Goal: Task Accomplishment & Management: Manage account settings

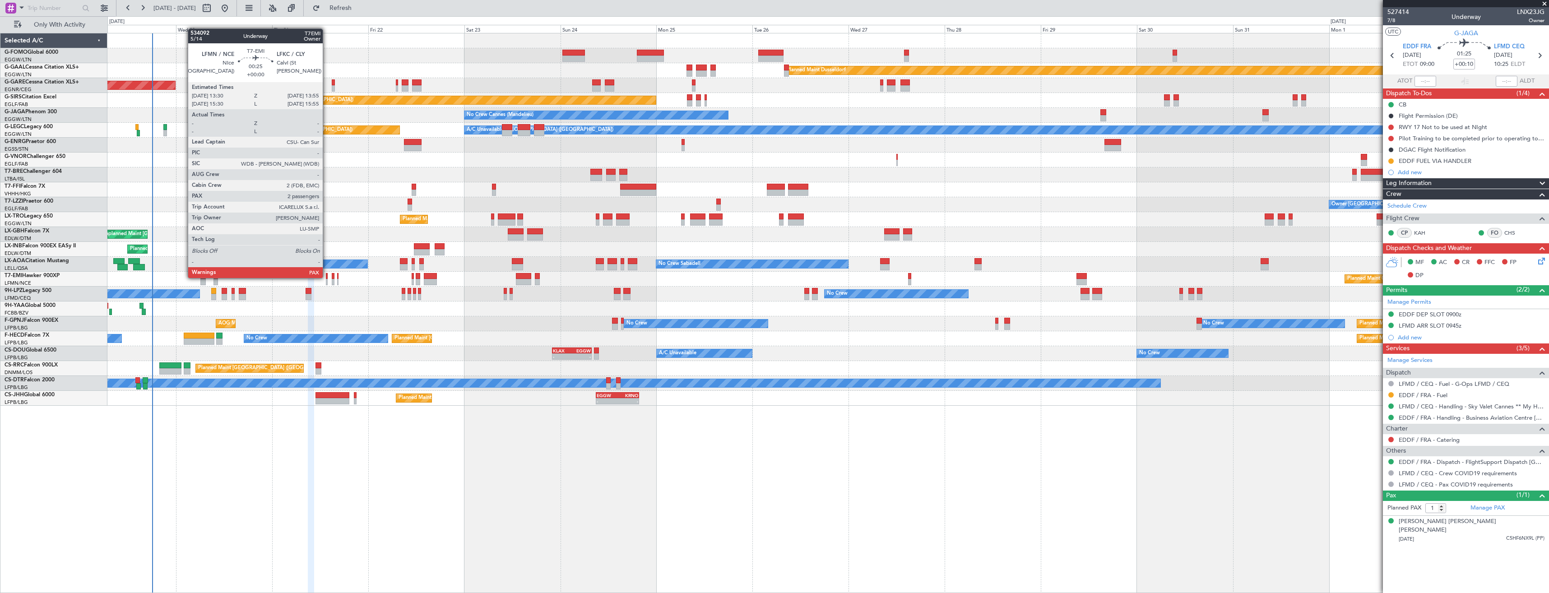
click at [327, 277] on div at bounding box center [327, 276] width 2 height 6
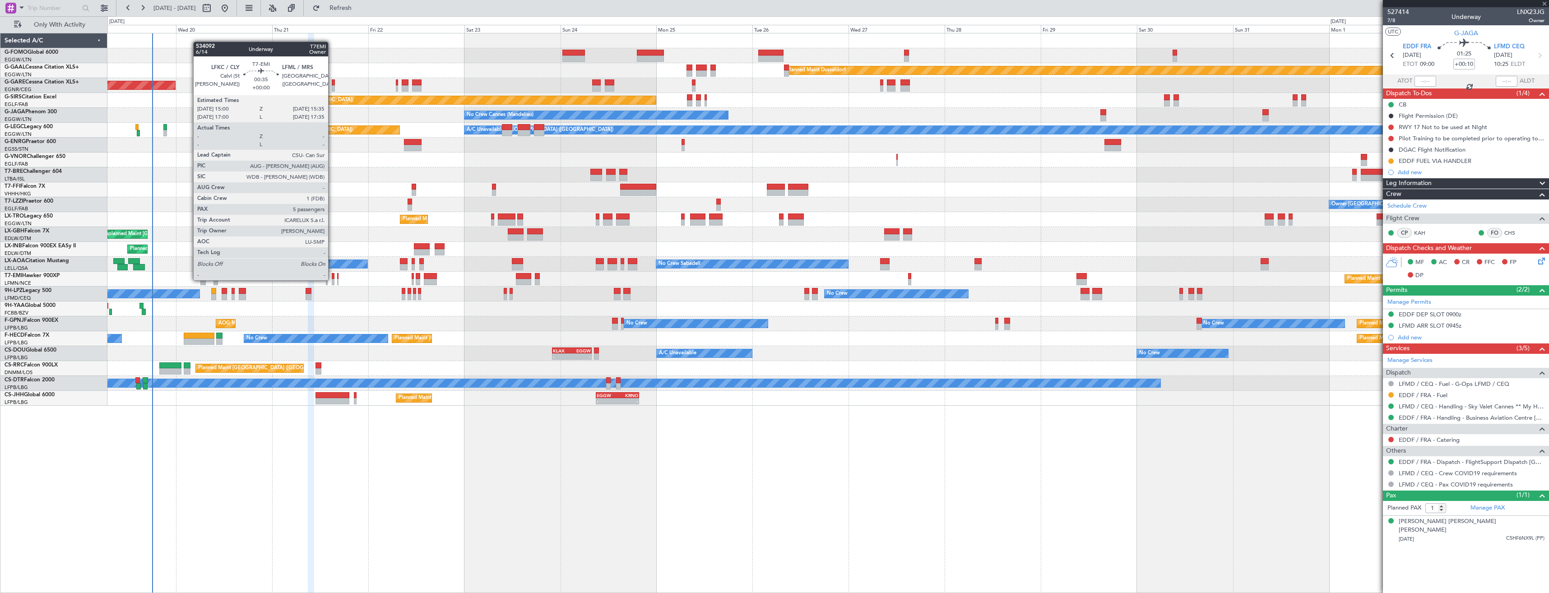
click at [332, 279] on div at bounding box center [333, 282] width 3 height 6
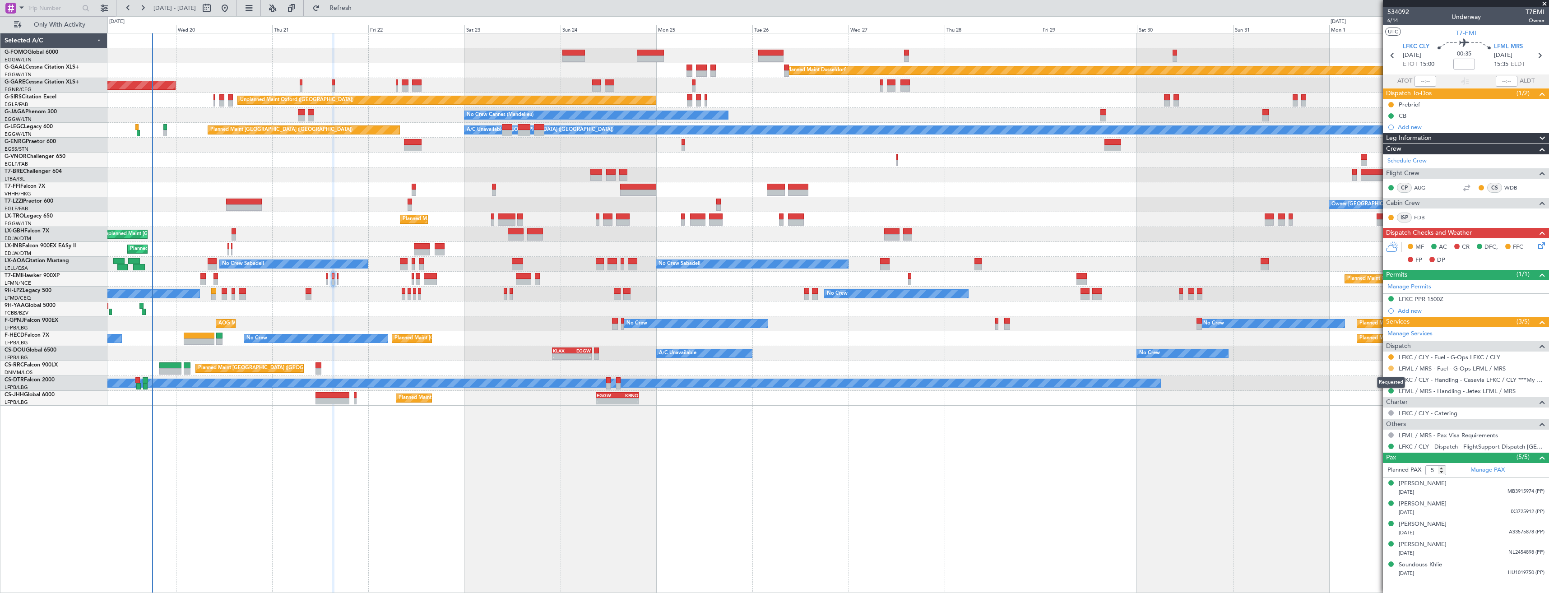
click at [1390, 368] on button at bounding box center [1390, 368] width 5 height 5
click at [1375, 475] on span "Confirmed" at bounding box center [1365, 475] width 28 height 9
click at [1541, 59] on icon at bounding box center [1539, 56] width 12 height 12
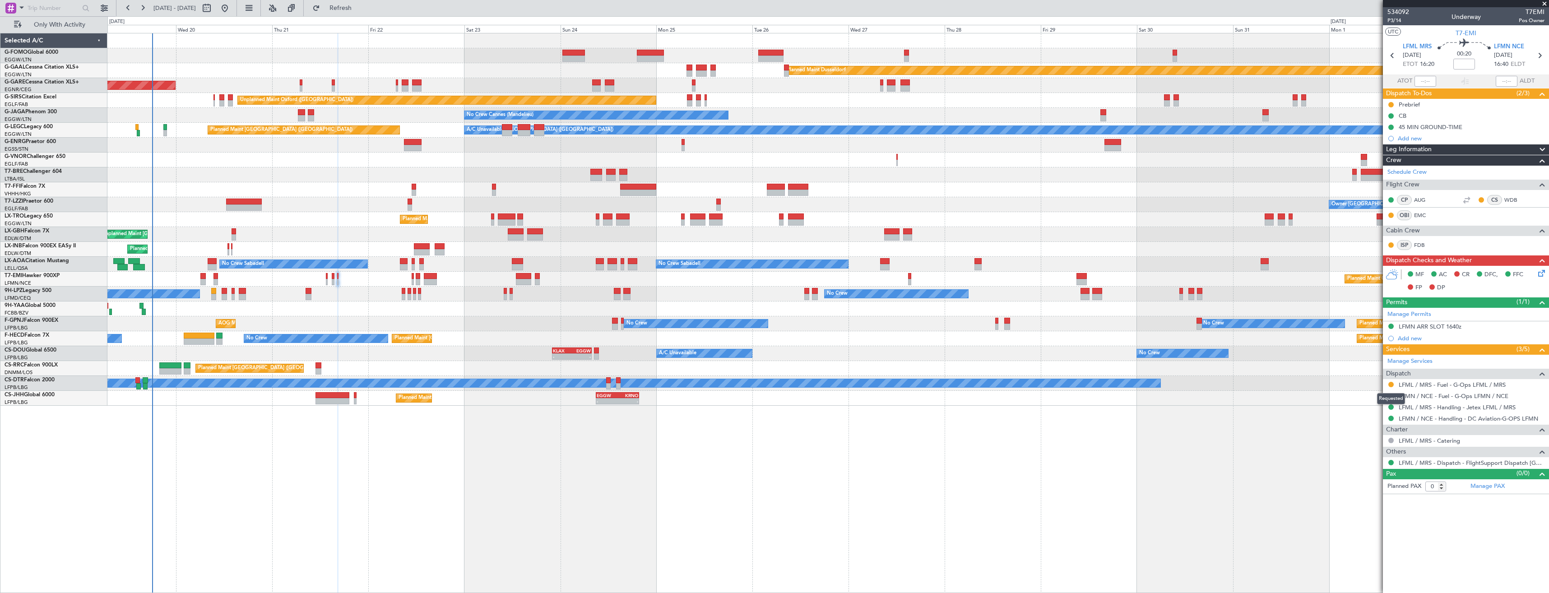
drag, startPoint x: 1392, startPoint y: 383, endPoint x: 1392, endPoint y: 401, distance: 18.5
click at [1392, 383] on button at bounding box center [1390, 384] width 5 height 5
drag, startPoint x: 1367, startPoint y: 489, endPoint x: 1507, endPoint y: 432, distance: 150.8
click at [1368, 489] on span "Confirmed" at bounding box center [1365, 491] width 28 height 9
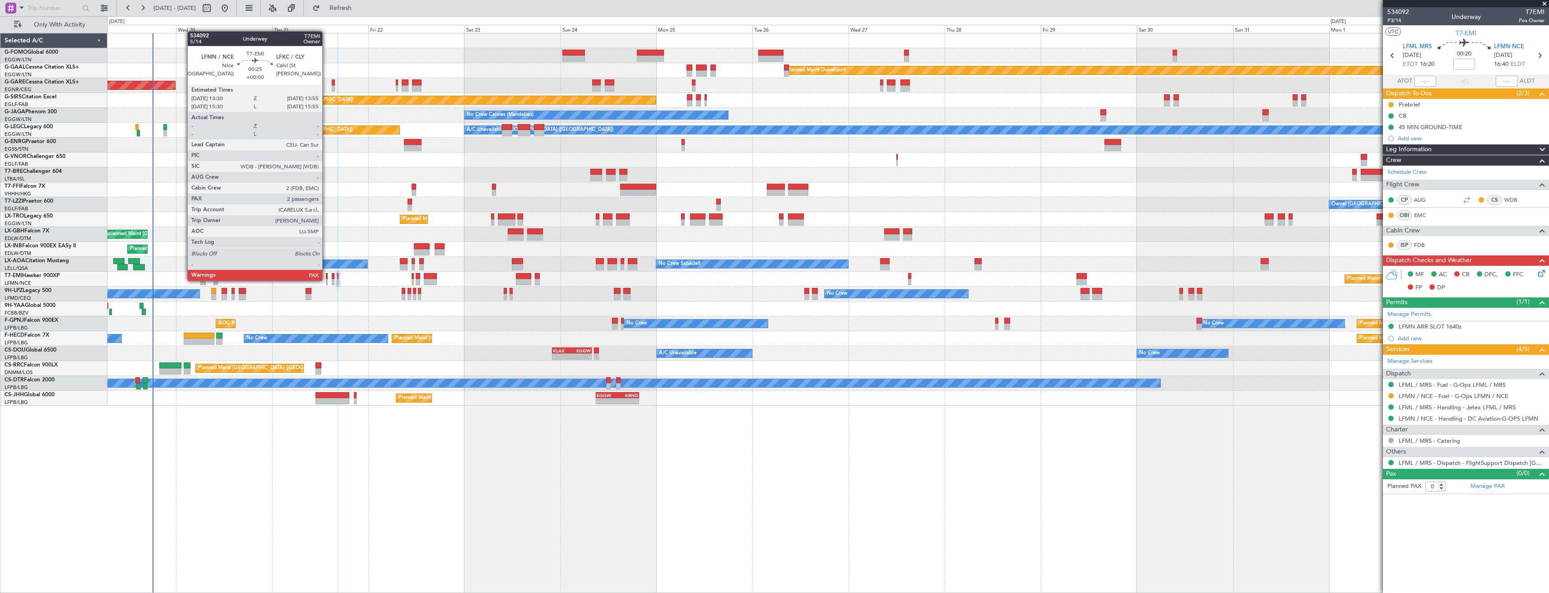
click at [326, 280] on div at bounding box center [327, 282] width 2 height 6
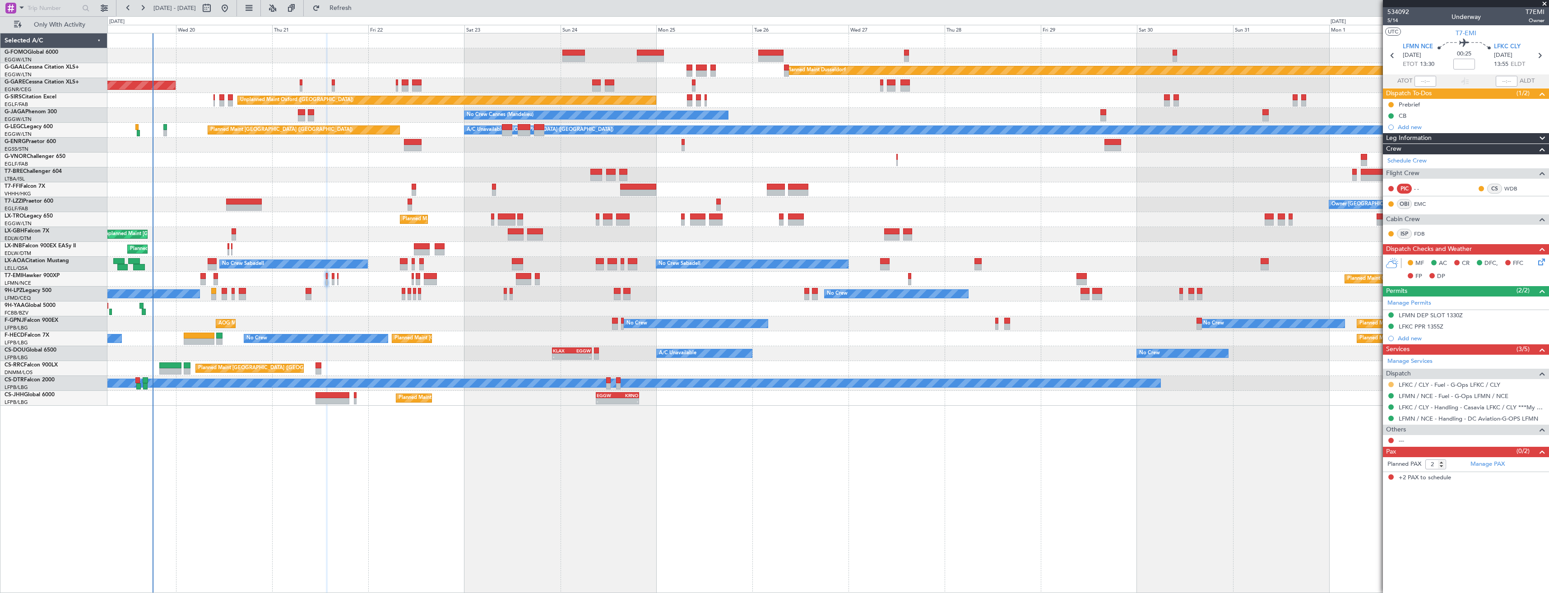
click at [1391, 383] on button at bounding box center [1390, 384] width 5 height 5
click at [1351, 490] on span "Confirmed" at bounding box center [1365, 491] width 28 height 9
click at [1538, 52] on icon at bounding box center [1539, 56] width 12 height 12
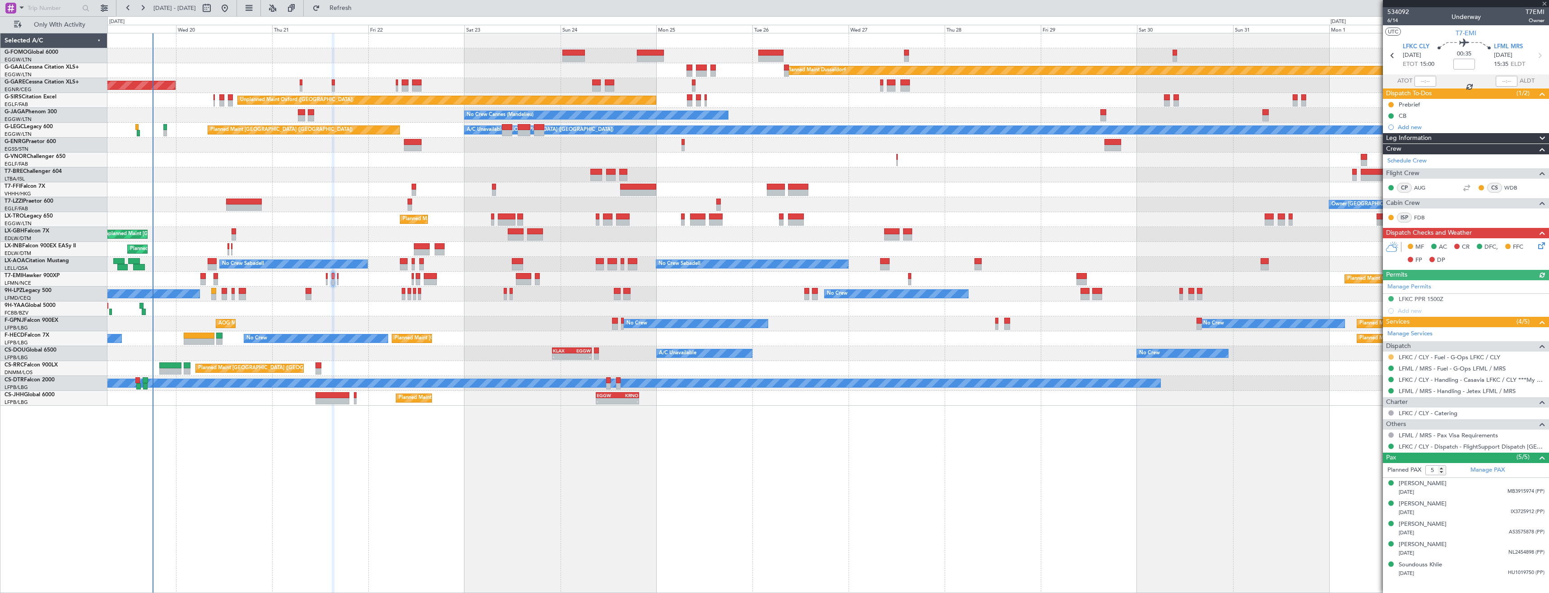
click at [1389, 355] on button at bounding box center [1390, 356] width 5 height 5
click at [1344, 465] on span at bounding box center [1344, 464] width 5 height 5
click at [1545, 56] on icon at bounding box center [1539, 56] width 12 height 12
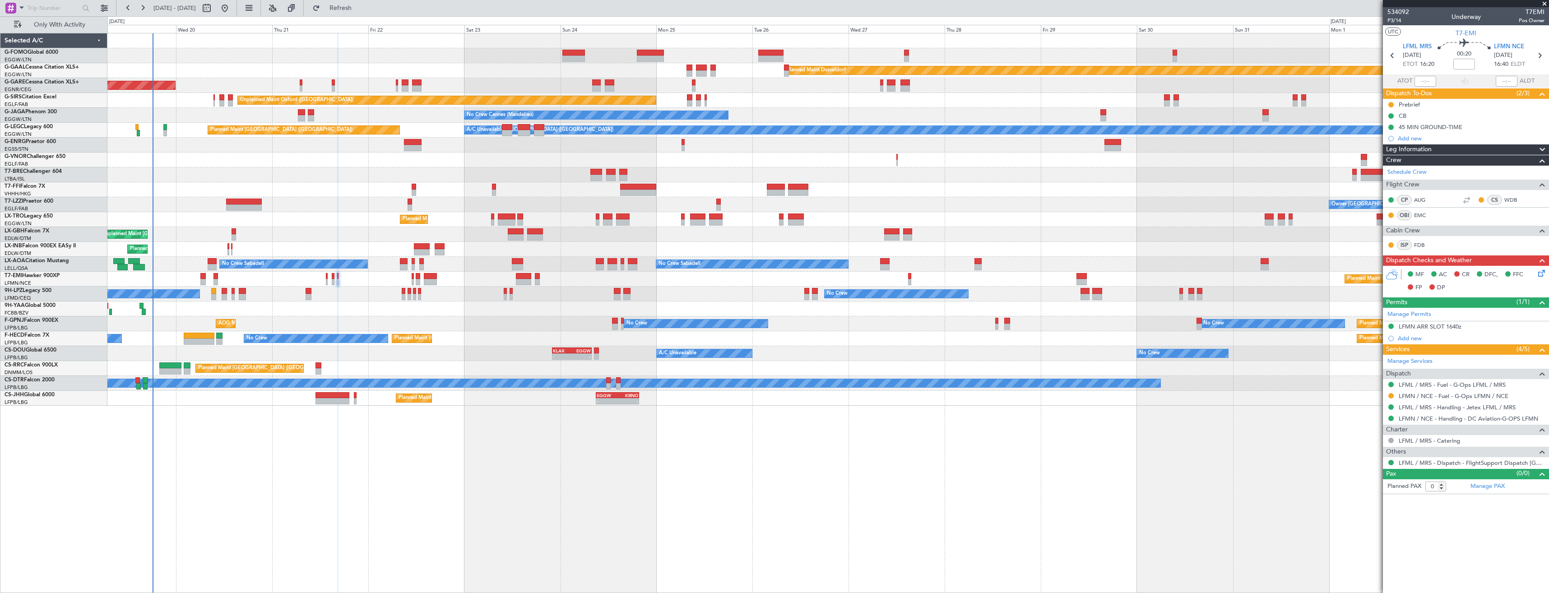
drag, startPoint x: 1391, startPoint y: 398, endPoint x: 1391, endPoint y: 412, distance: 14.9
click at [1391, 397] on button at bounding box center [1390, 395] width 5 height 5
click at [1372, 504] on span "Confirmed" at bounding box center [1365, 503] width 28 height 9
click at [1542, 52] on icon at bounding box center [1539, 56] width 12 height 12
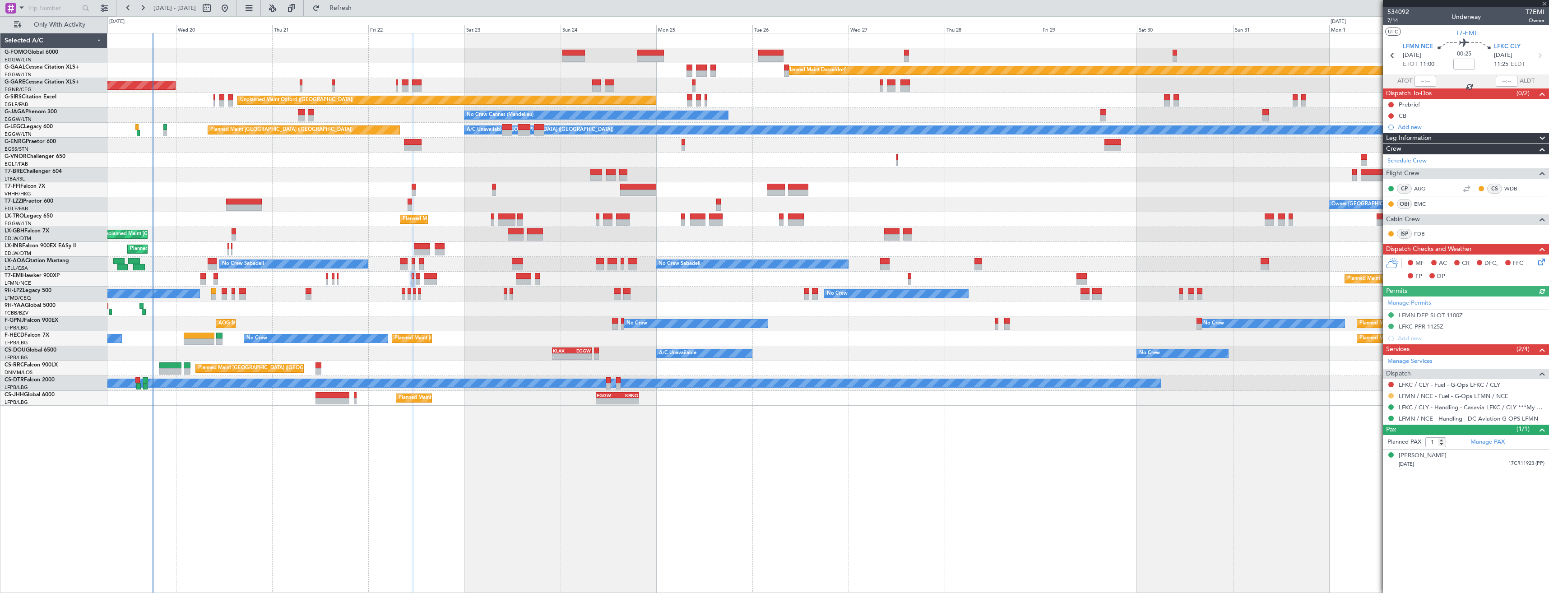
click at [1389, 395] on button at bounding box center [1390, 395] width 5 height 5
click at [1371, 504] on span "Confirmed" at bounding box center [1365, 503] width 28 height 9
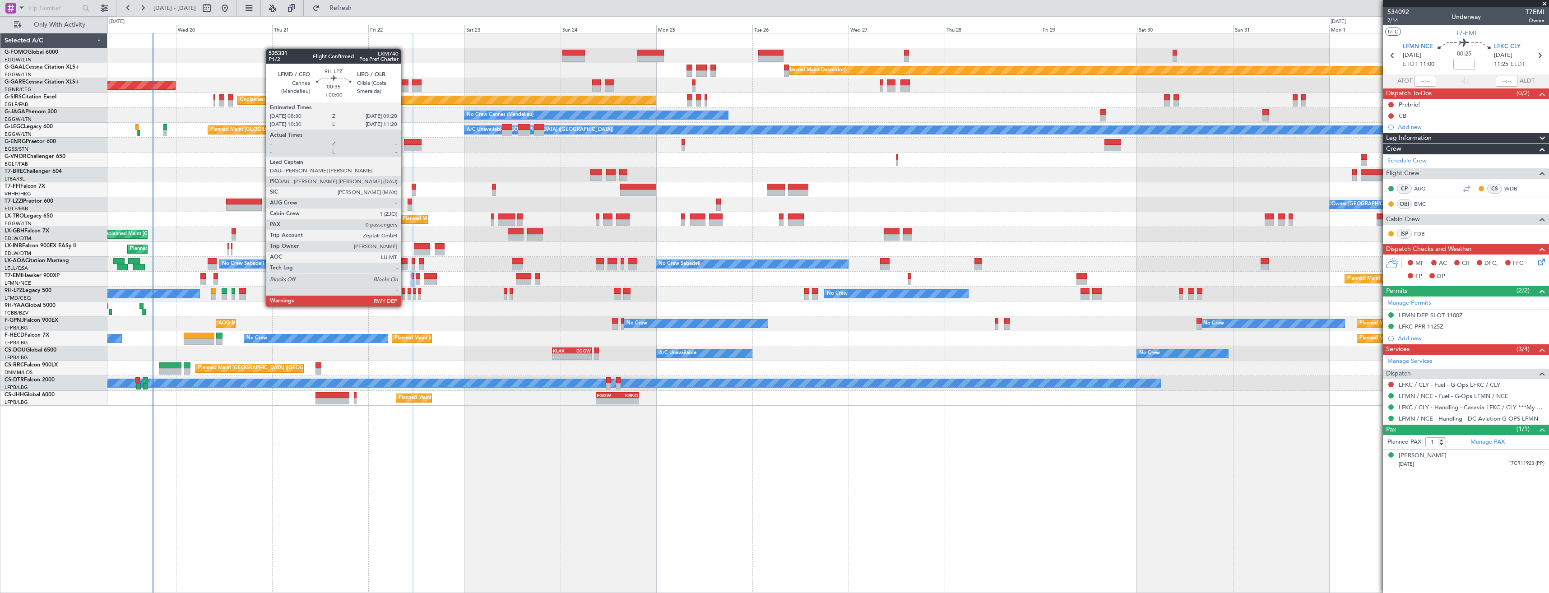
click at [405, 297] on div at bounding box center [404, 297] width 4 height 6
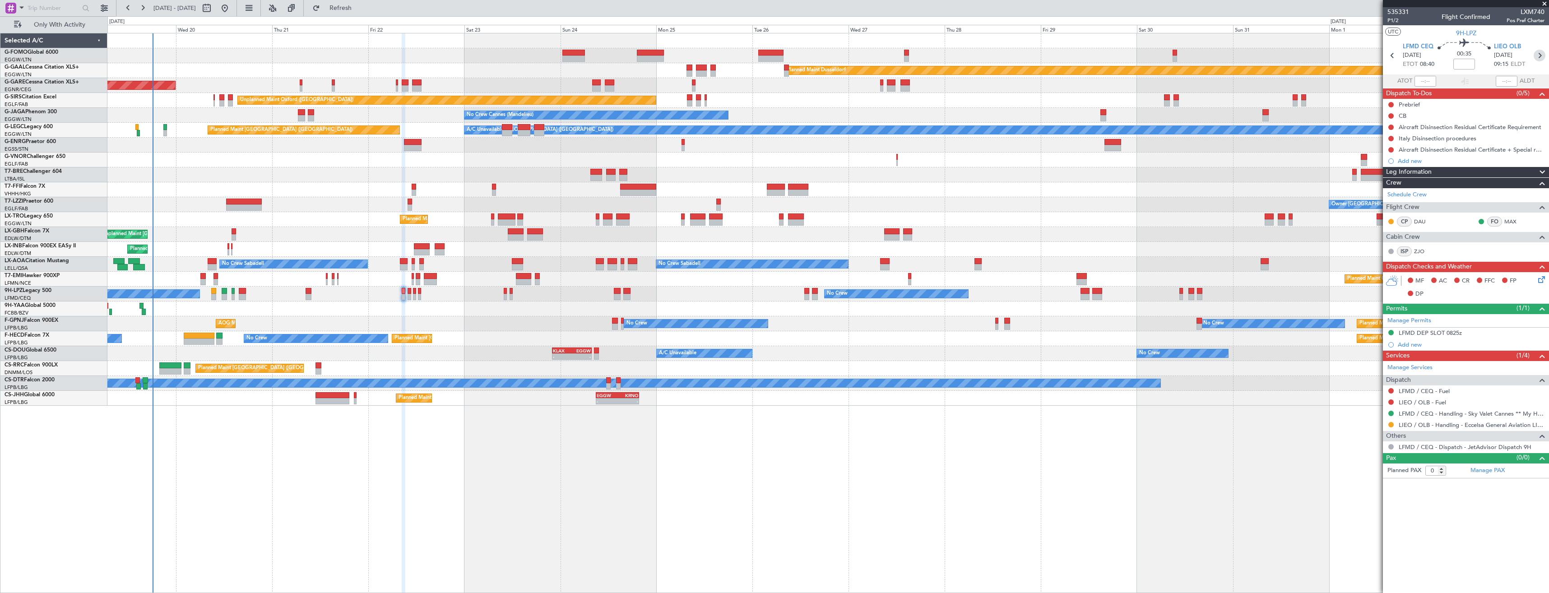
click at [1541, 58] on icon at bounding box center [1539, 56] width 12 height 12
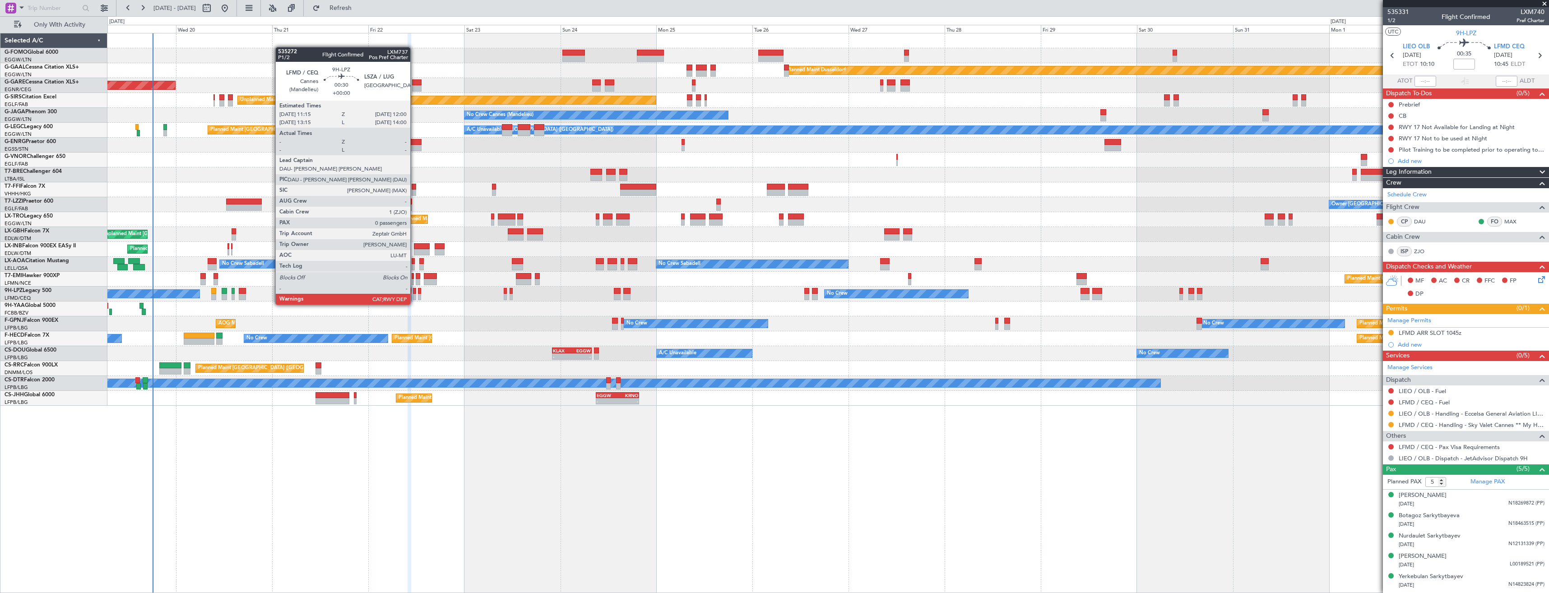
click at [414, 296] on div at bounding box center [414, 297] width 3 height 6
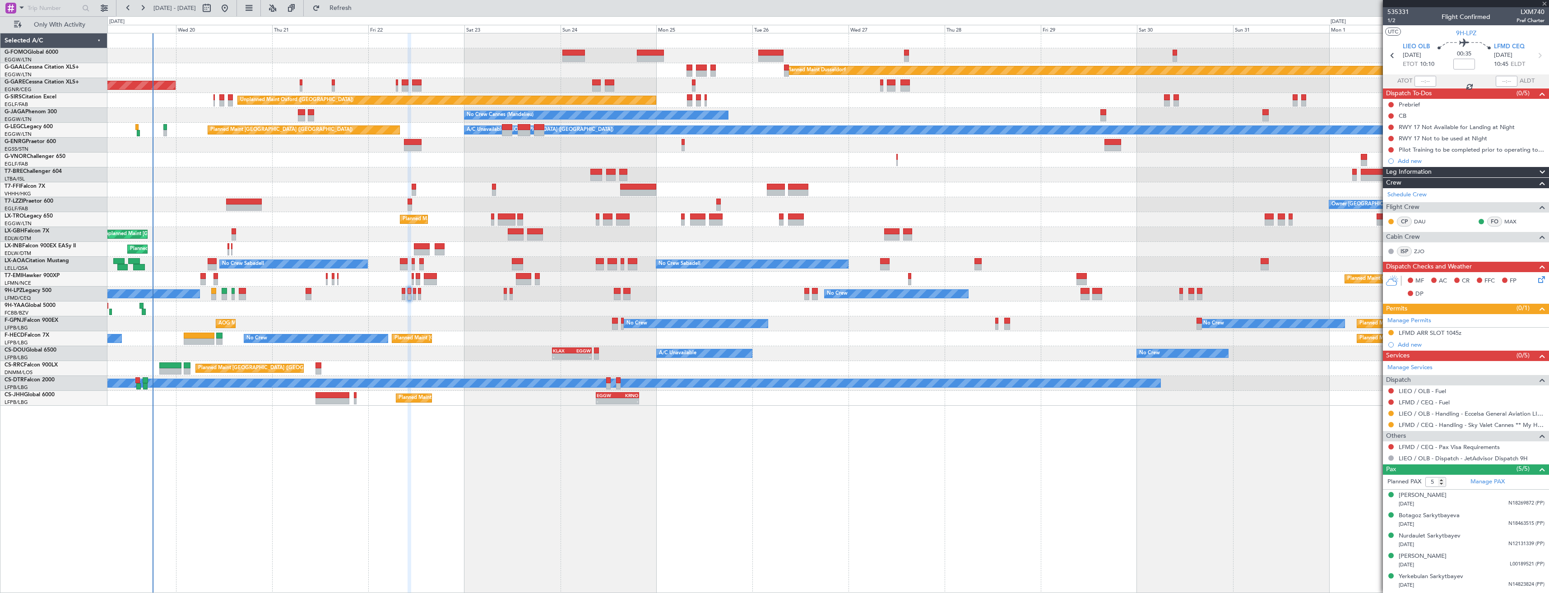
type input "0"
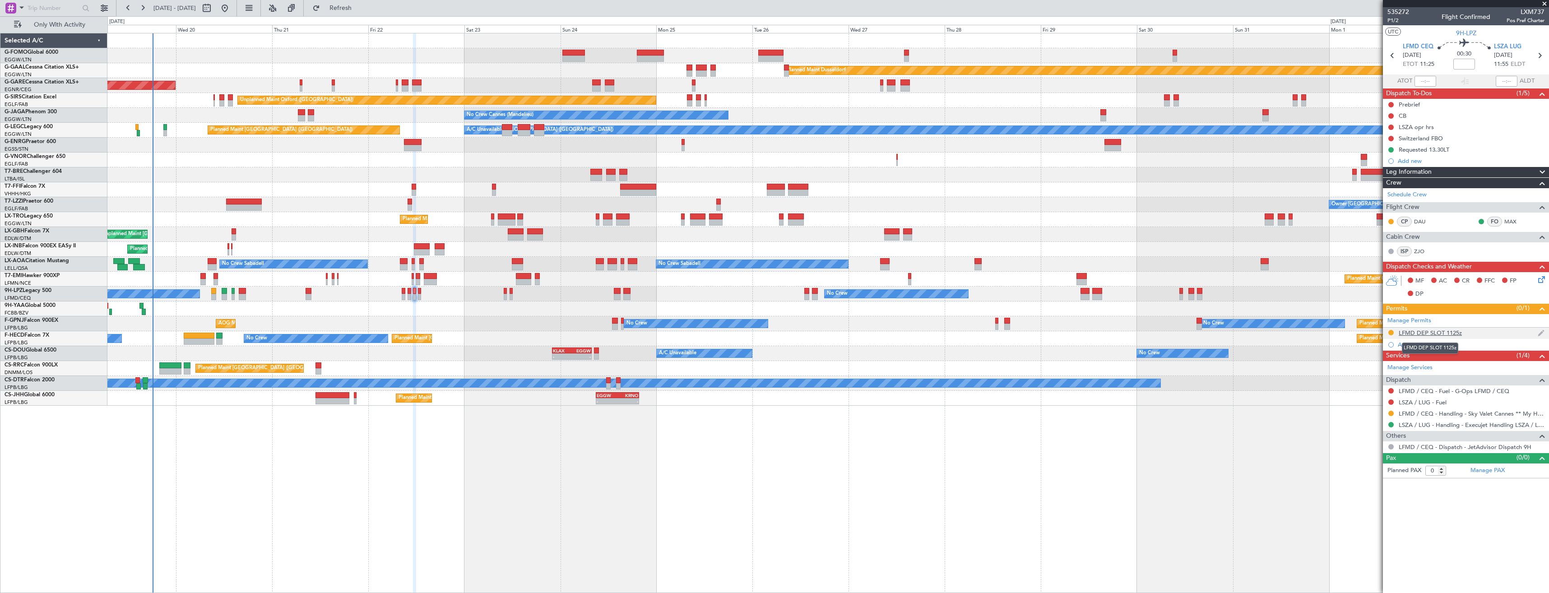
click at [1458, 334] on div "LFMD DEP SLOT 1125z" at bounding box center [1429, 333] width 63 height 8
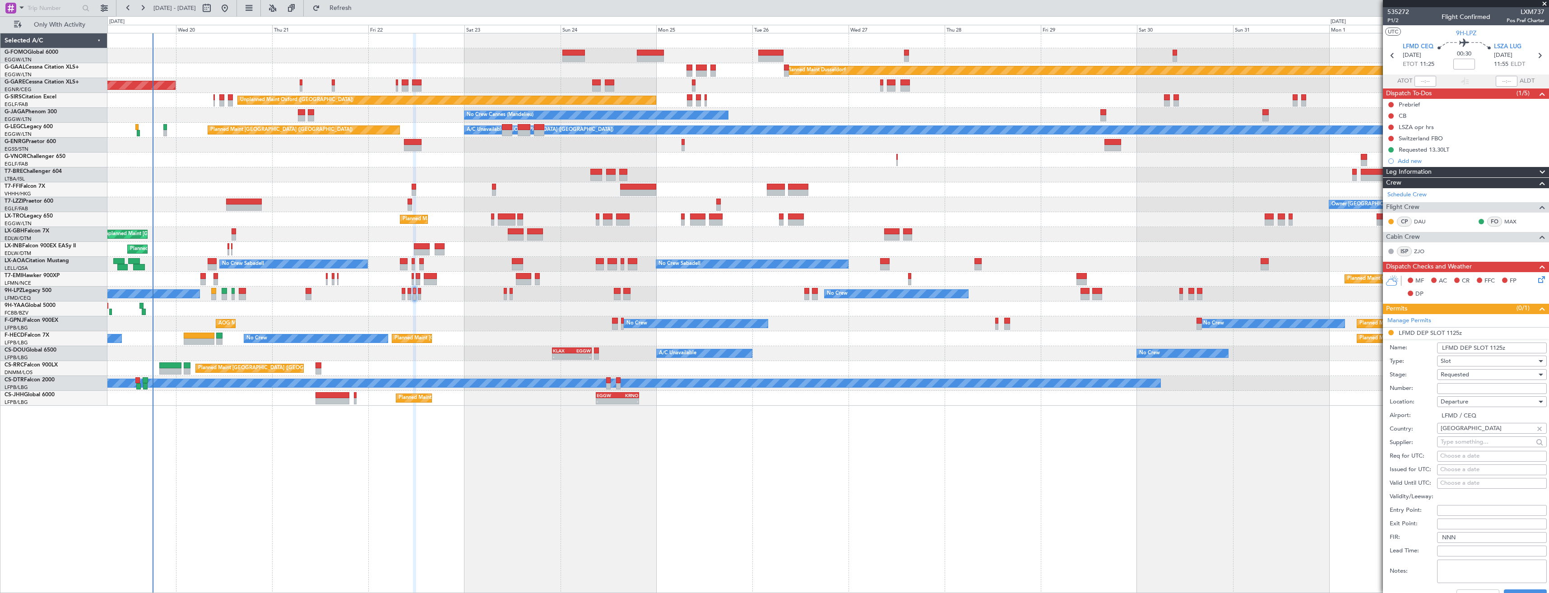
click at [1502, 346] on input "LFMD DEP SLOT 1125z" at bounding box center [1492, 347] width 110 height 11
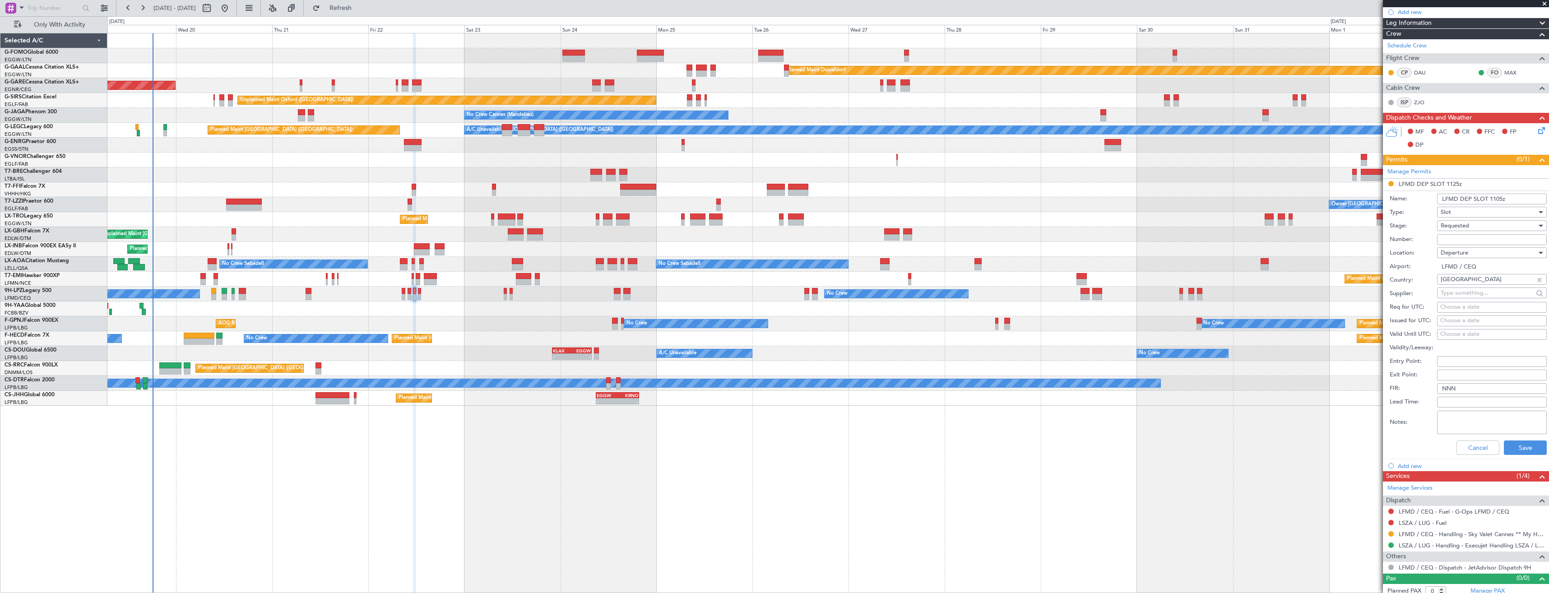
scroll to position [154, 0]
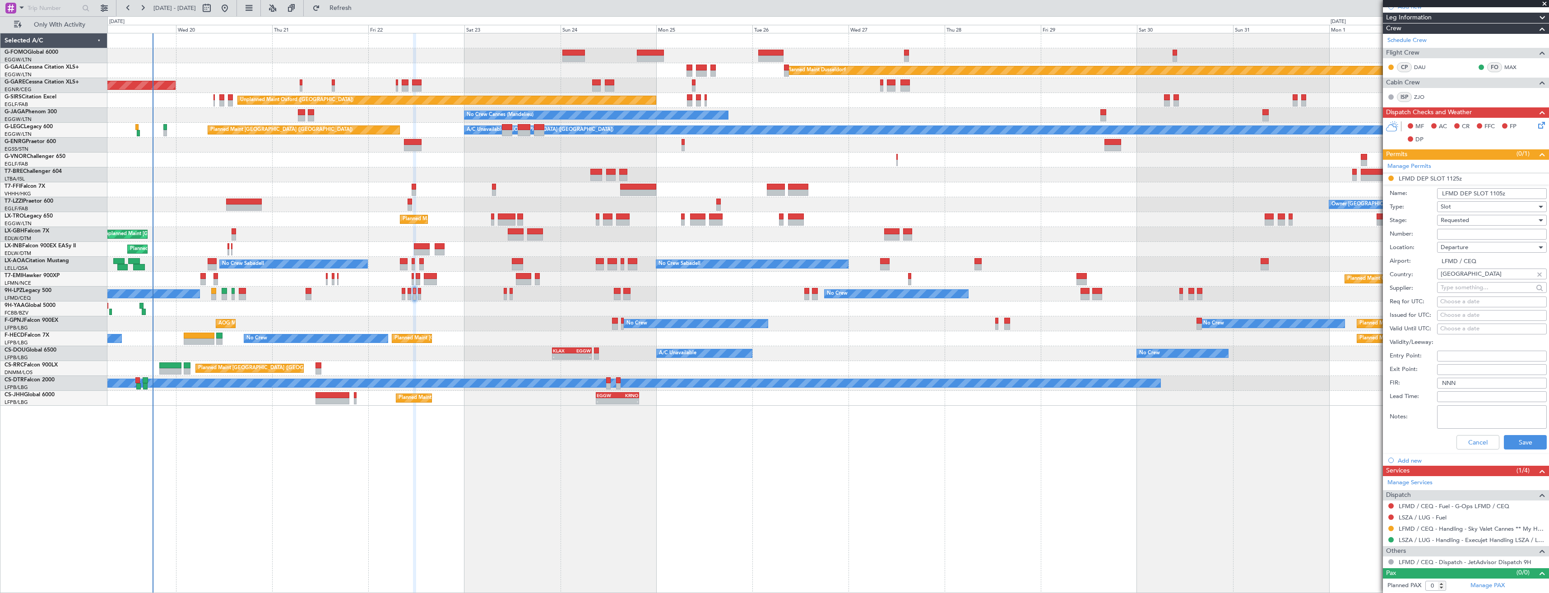
type input "LFMD DEP SLOT 1105z"
click at [1463, 221] on span "Requested" at bounding box center [1454, 220] width 28 height 8
click at [1470, 289] on span "Received OK" at bounding box center [1488, 289] width 95 height 14
click at [1474, 234] on input "Number:" at bounding box center [1492, 234] width 110 height 11
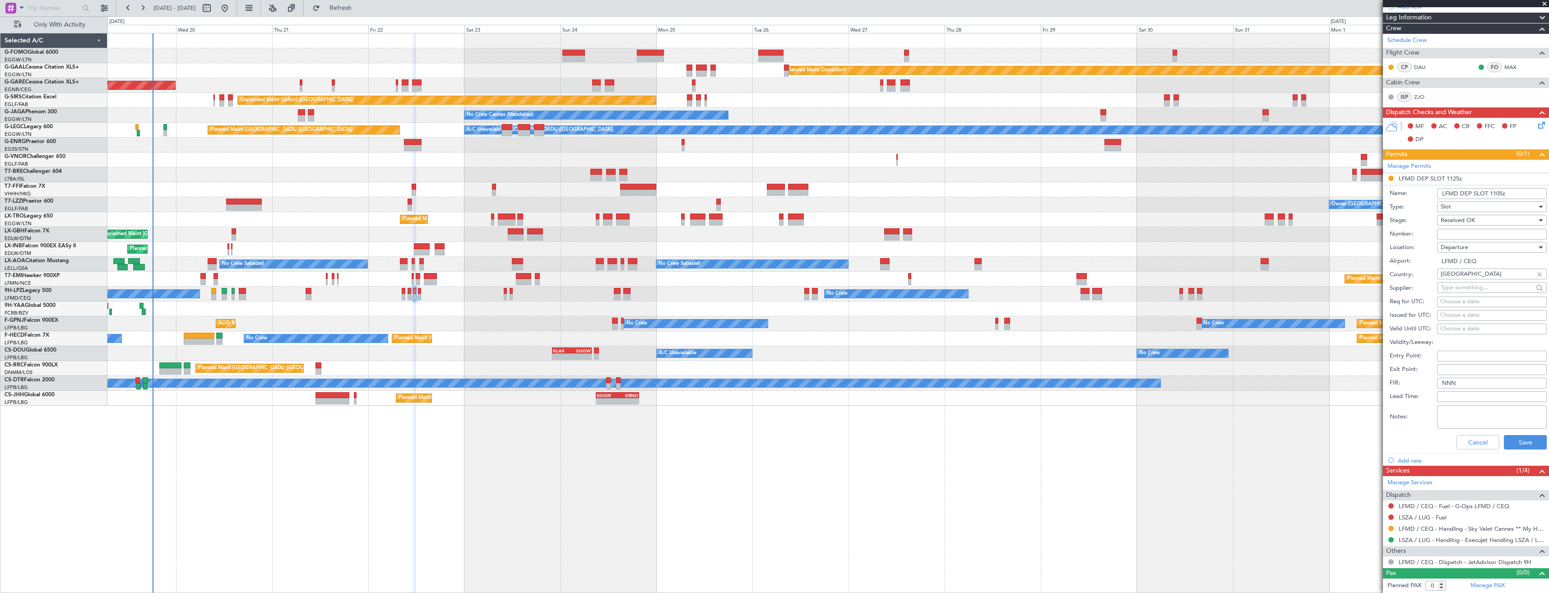
paste input "LFMDD000012960"
type input "LFMDD000012960"
click at [1521, 443] on button "Save" at bounding box center [1525, 442] width 43 height 14
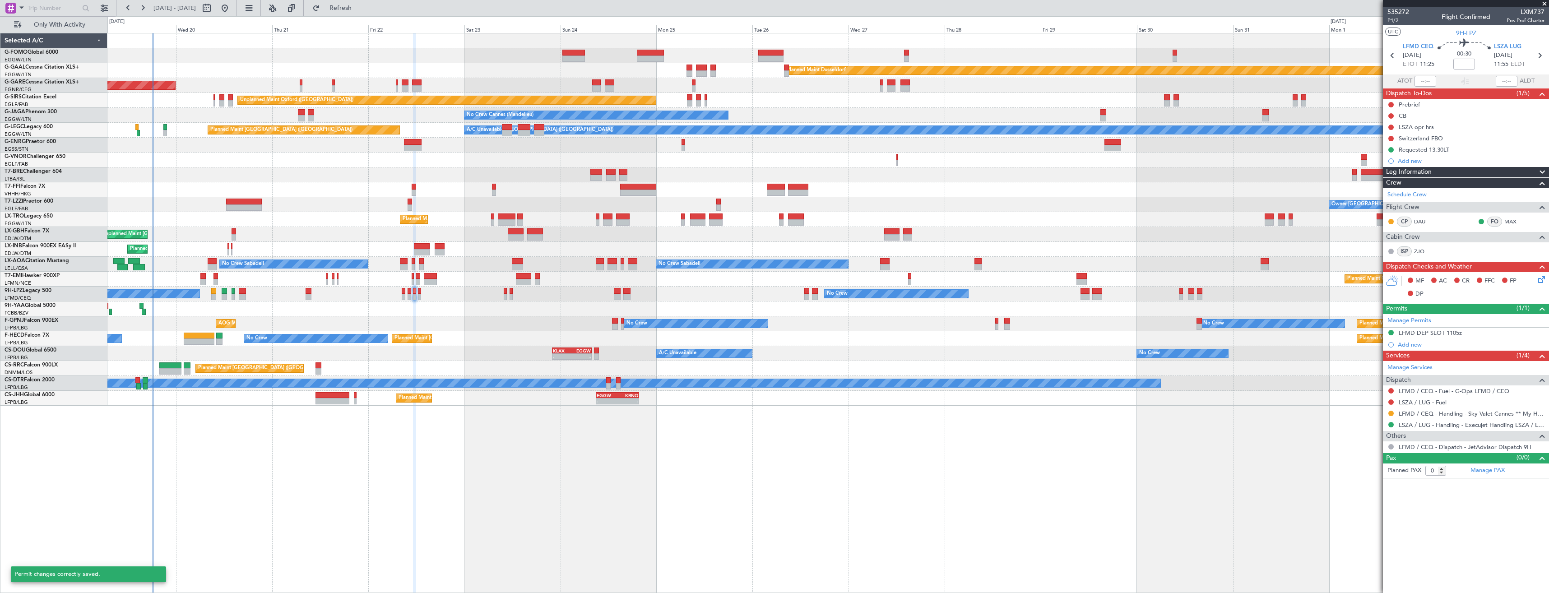
scroll to position [0, 0]
click at [1390, 414] on button at bounding box center [1390, 413] width 5 height 5
click at [1369, 522] on span "Confirmed" at bounding box center [1365, 520] width 28 height 9
click at [1394, 55] on icon at bounding box center [1392, 56] width 12 height 12
type input "5"
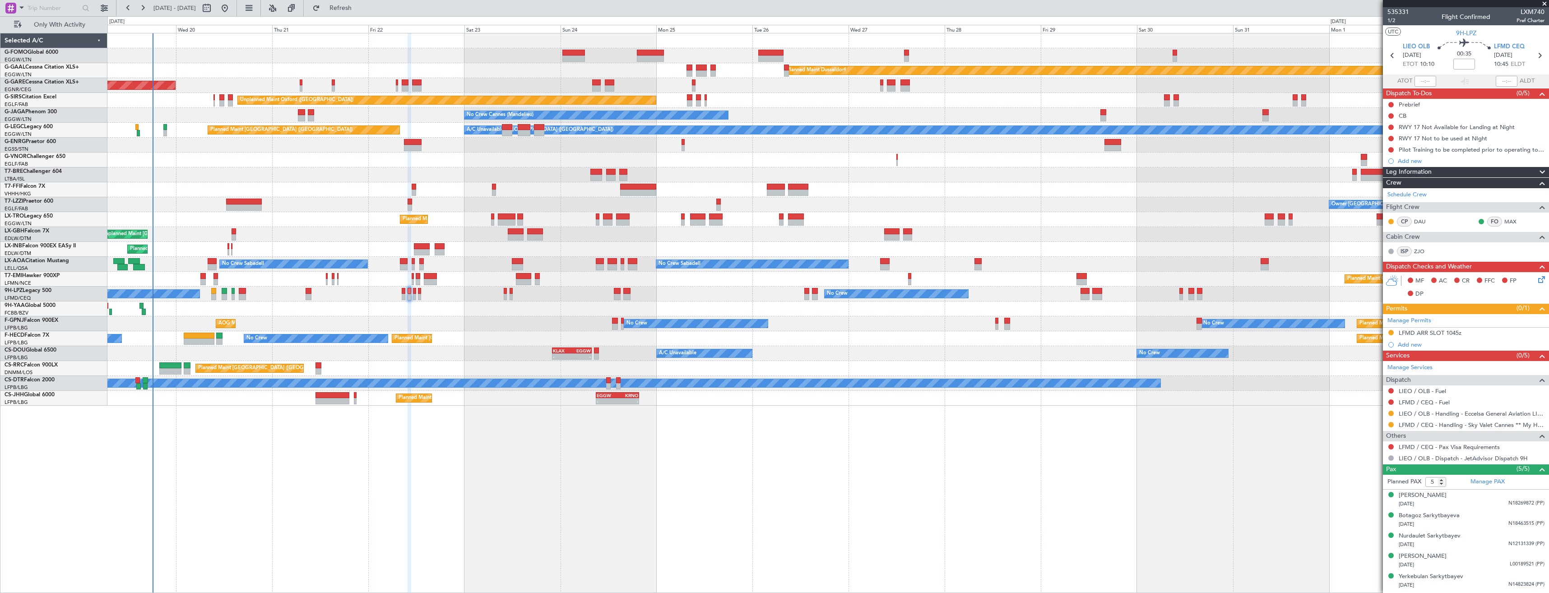
click at [1471, 331] on div "LFMD ARR SLOT 1045z" at bounding box center [1466, 333] width 166 height 11
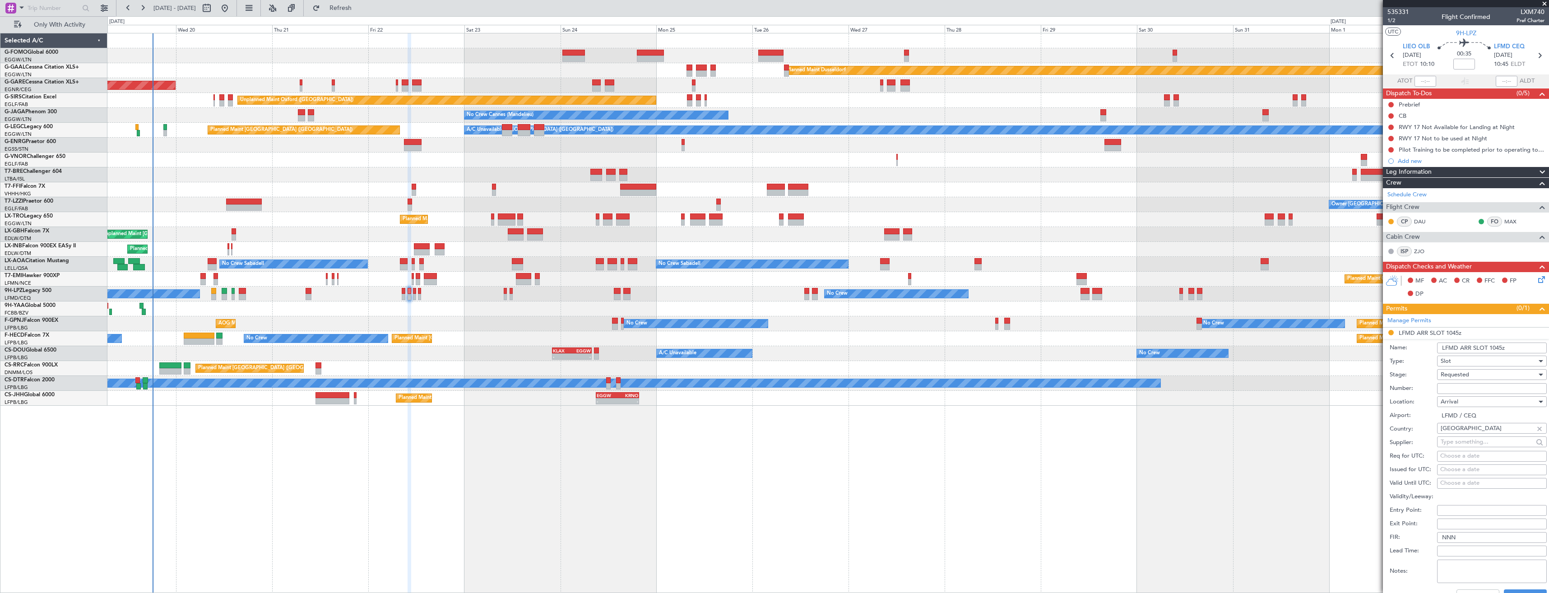
click at [1472, 389] on input "Number:" at bounding box center [1492, 388] width 110 height 11
paste input "LFMDA000012702"
type input "LFMDA000012702"
click at [1466, 375] on span "Requested" at bounding box center [1454, 374] width 28 height 8
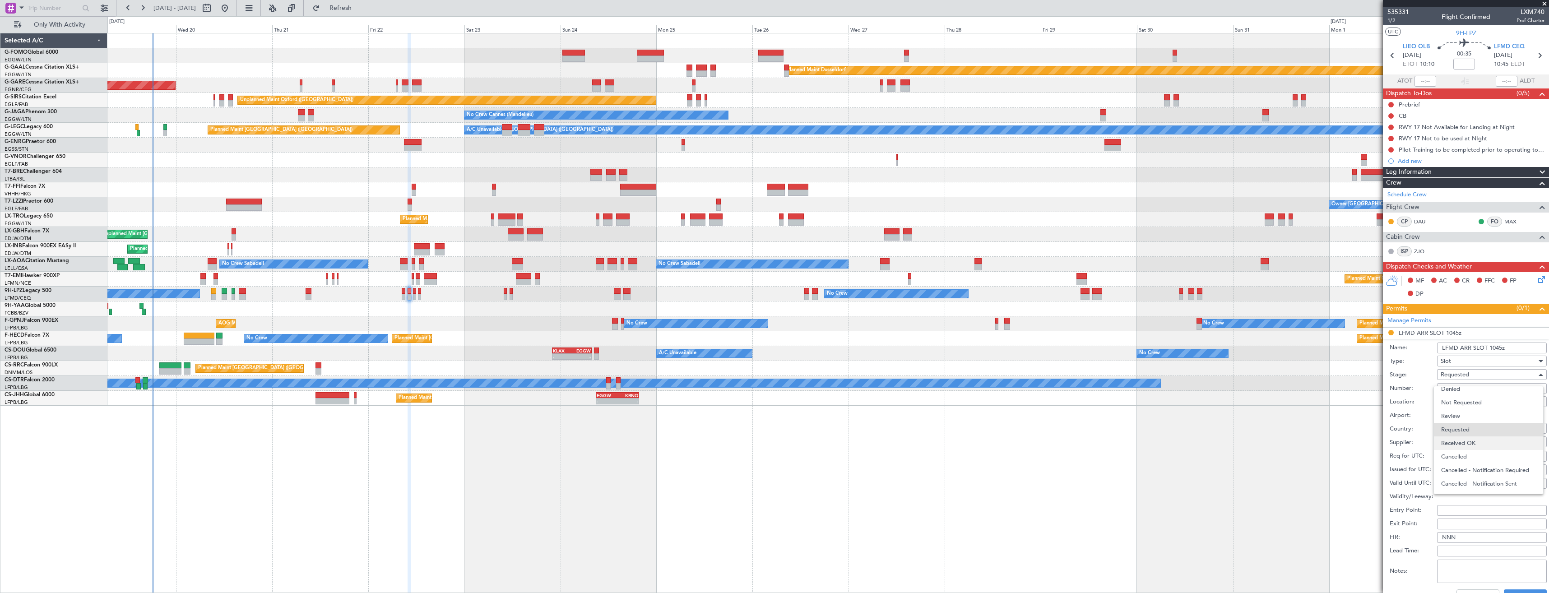
click at [1471, 438] on span "Received OK" at bounding box center [1488, 443] width 95 height 14
click at [1498, 349] on input "LFMD ARR SLOT 1045z" at bounding box center [1492, 347] width 110 height 11
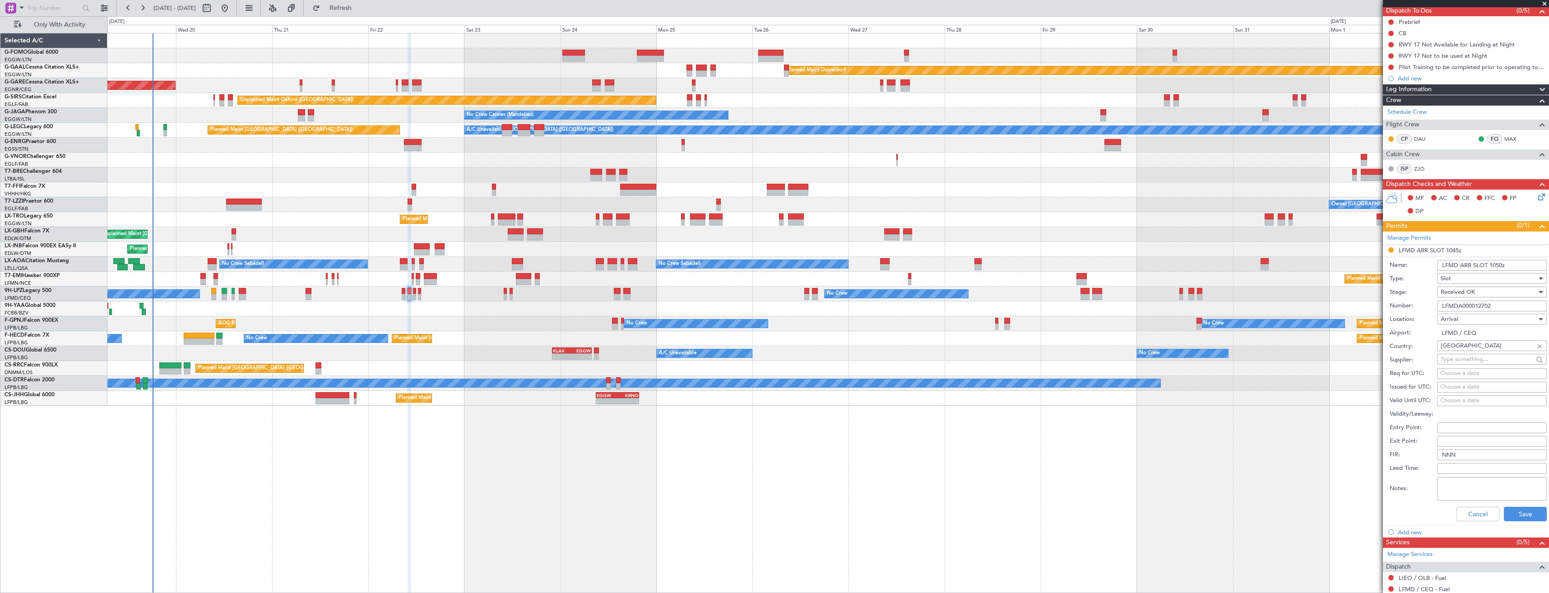
scroll to position [226, 0]
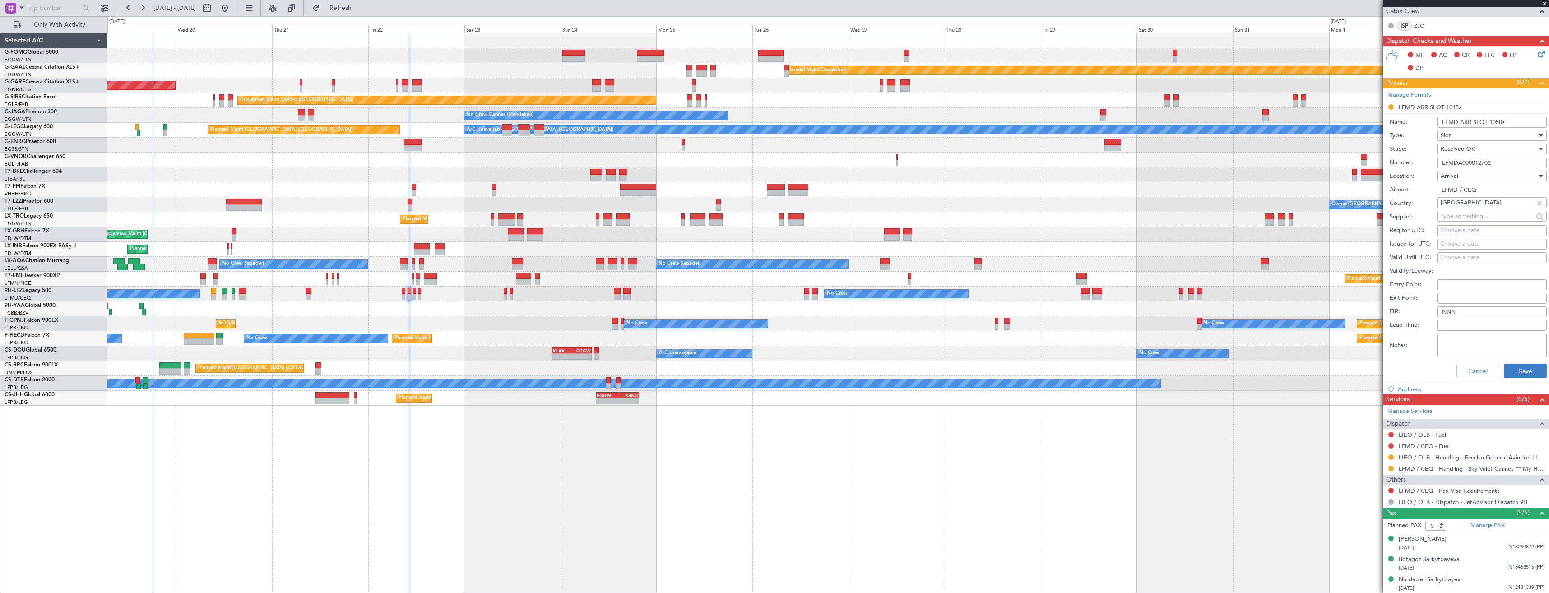
type input "LFMD ARR SLOT 1050z"
click at [1506, 366] on button "Save" at bounding box center [1525, 371] width 43 height 14
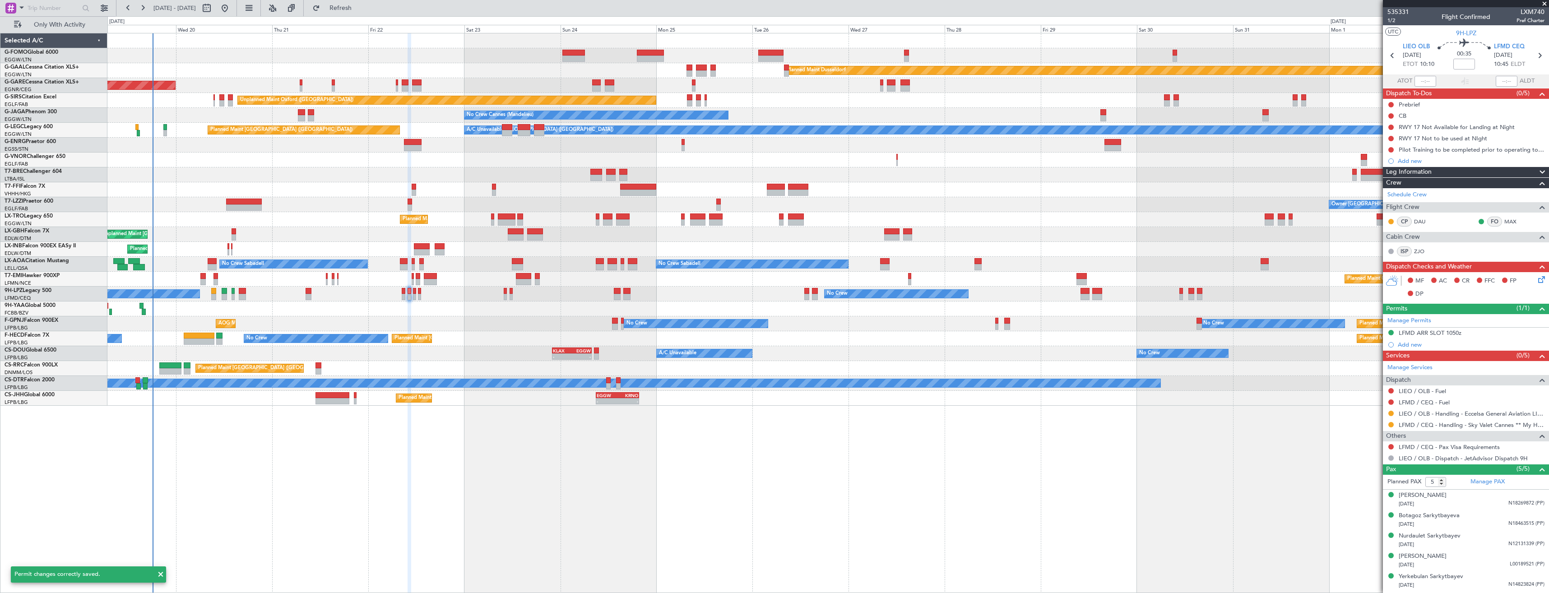
scroll to position [0, 0]
click at [1540, 52] on icon at bounding box center [1539, 56] width 12 height 12
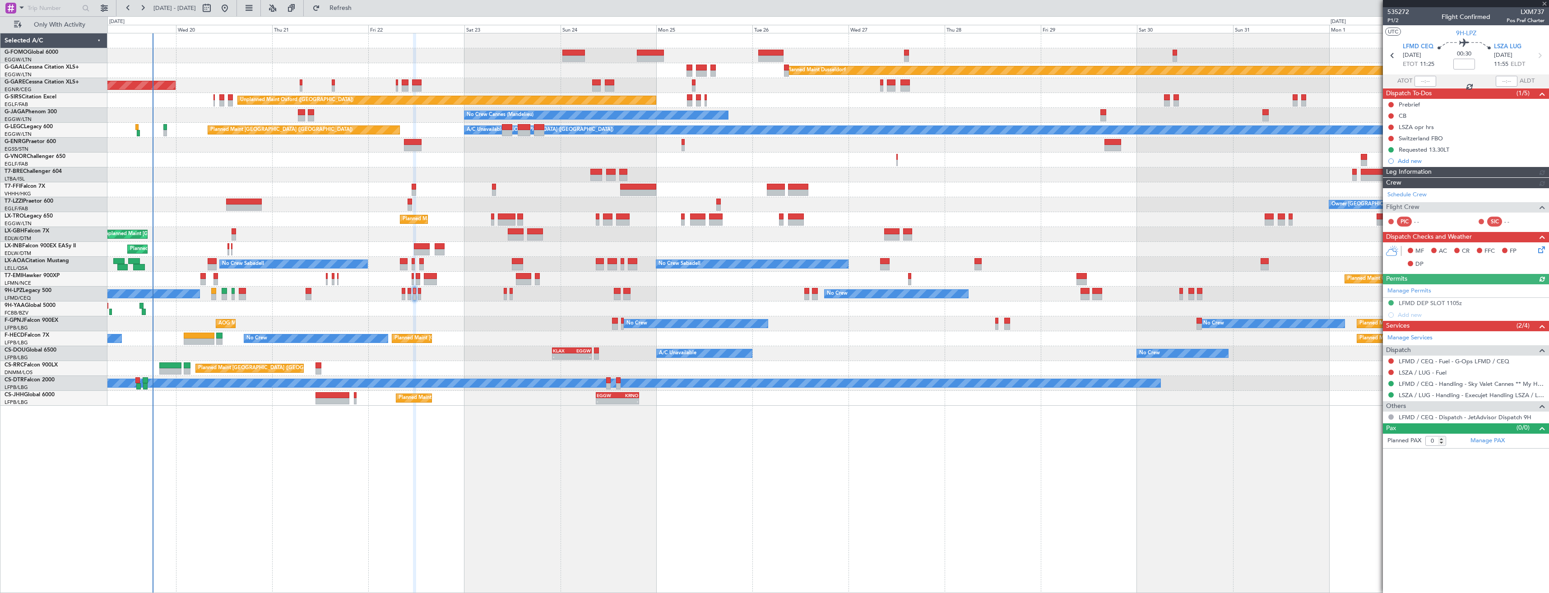
click at [1540, 52] on icon at bounding box center [1539, 56] width 12 height 12
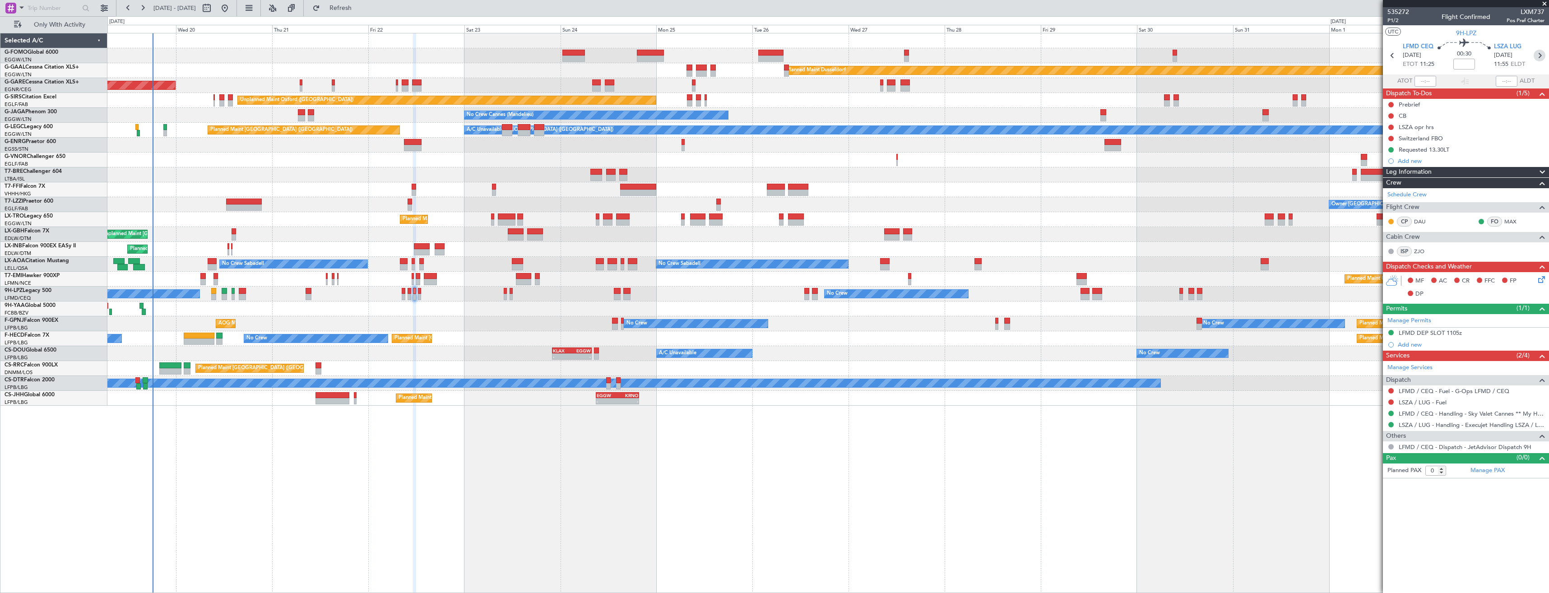
click at [1540, 54] on icon at bounding box center [1539, 56] width 12 height 12
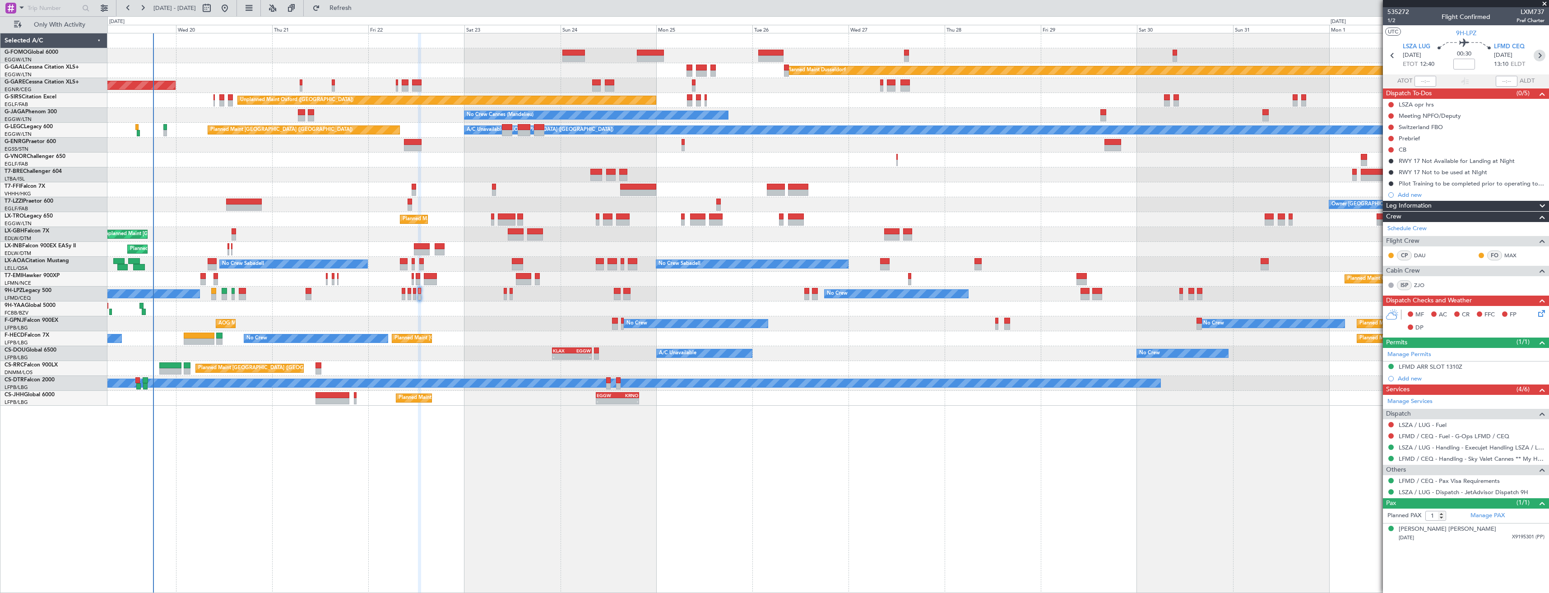
click at [1539, 55] on icon at bounding box center [1539, 56] width 12 height 12
type input "6"
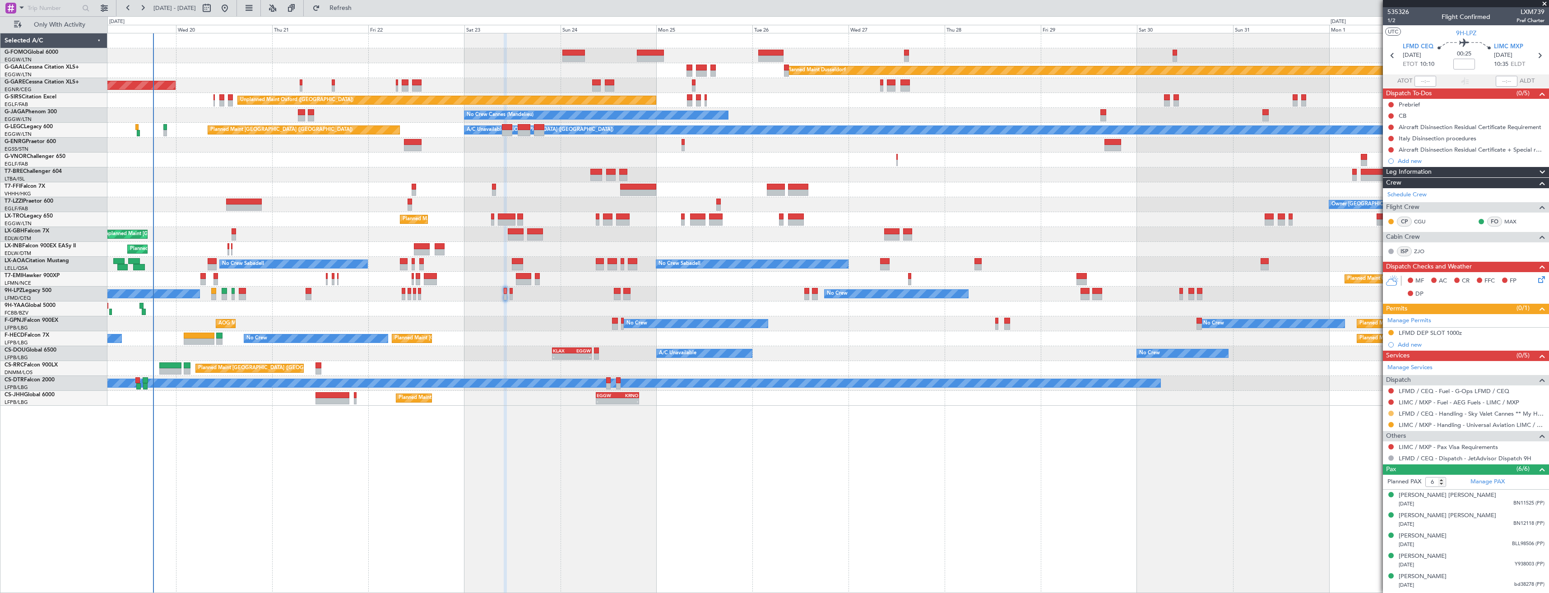
click at [1390, 415] on button at bounding box center [1390, 413] width 5 height 5
click at [1370, 516] on span "Confirmed" at bounding box center [1365, 520] width 28 height 9
click at [1474, 332] on div "LFMD DEP SLOT 1000z" at bounding box center [1466, 333] width 166 height 11
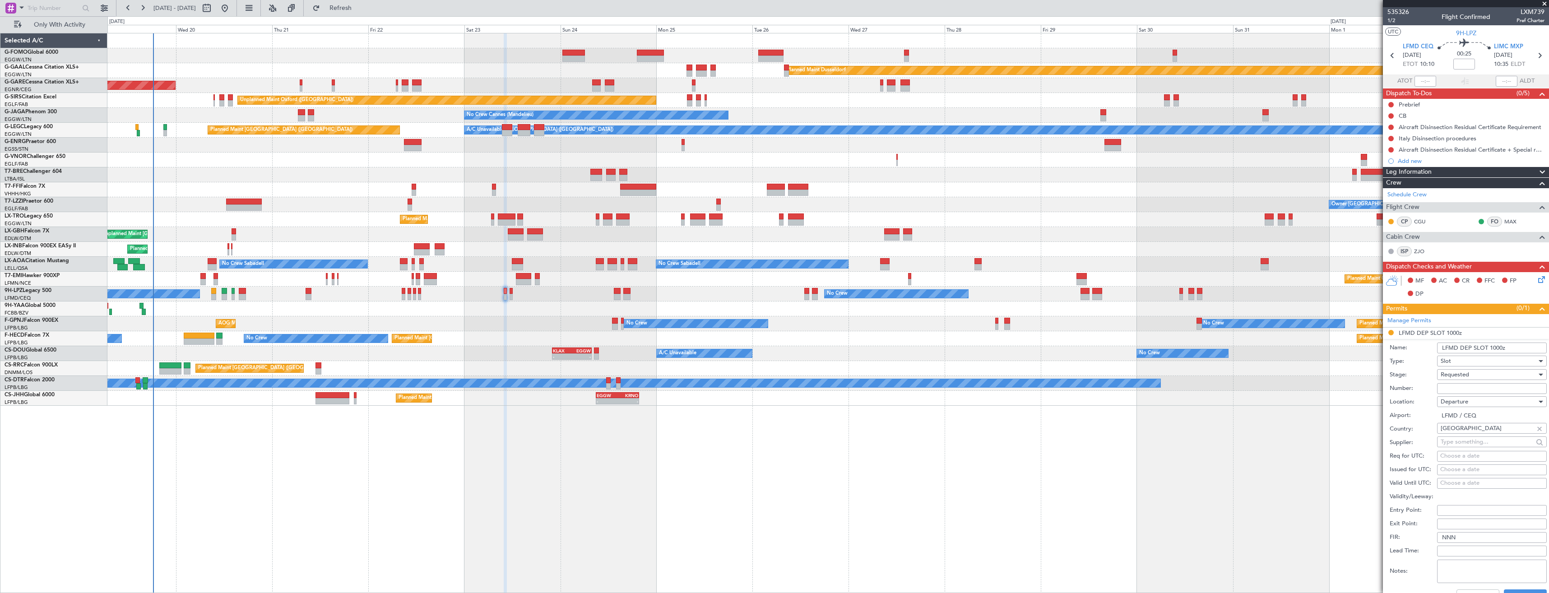
click at [1478, 388] on input "Number:" at bounding box center [1492, 388] width 110 height 11
paste input "LFMDD000012962"
type input "LFMDD000012962"
click at [1468, 375] on span "Requested" at bounding box center [1454, 374] width 28 height 8
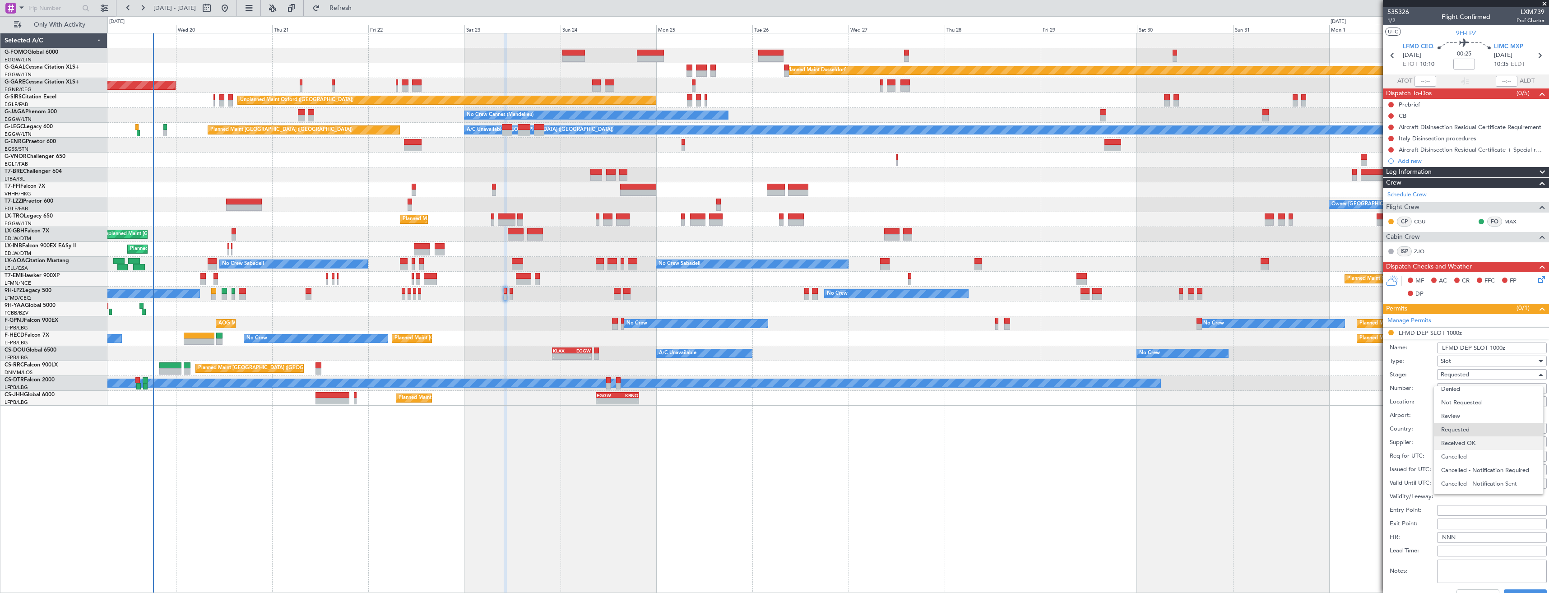
click at [1471, 442] on span "Received OK" at bounding box center [1488, 443] width 95 height 14
click at [1498, 349] on input "LFMD DEP SLOT 1000z" at bounding box center [1492, 347] width 110 height 11
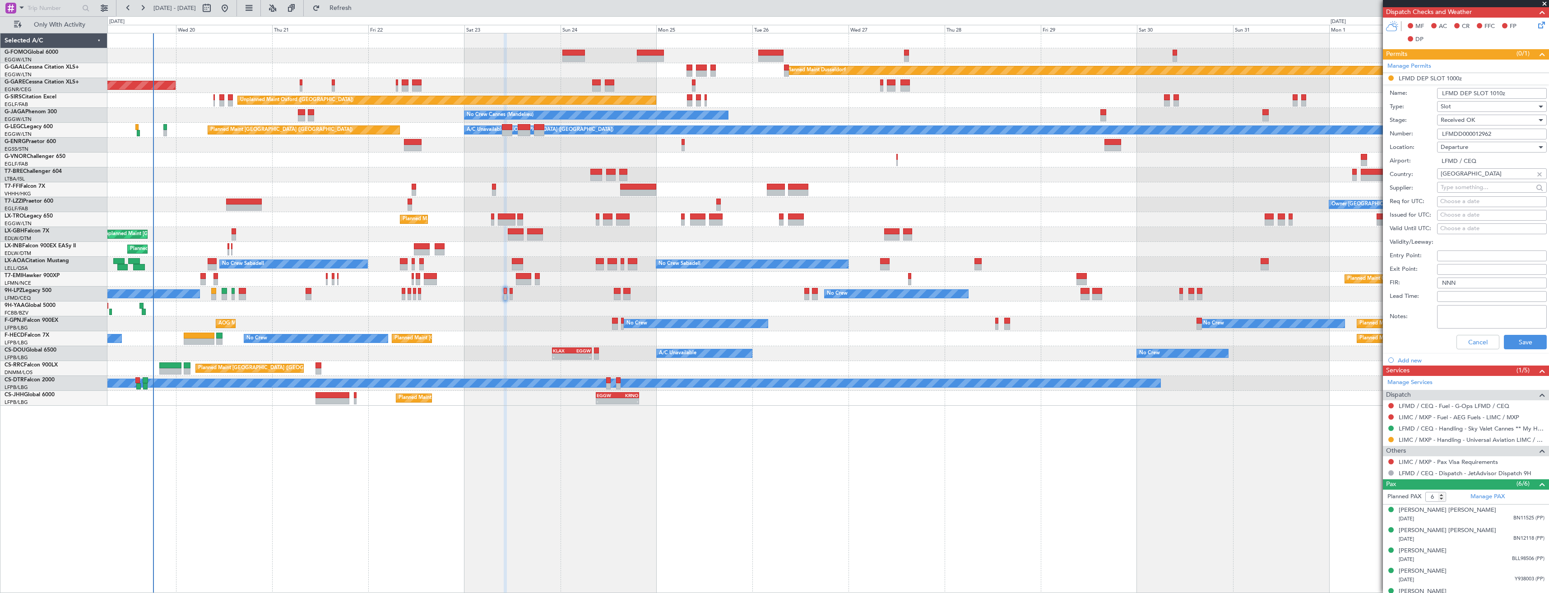
scroll to position [271, 0]
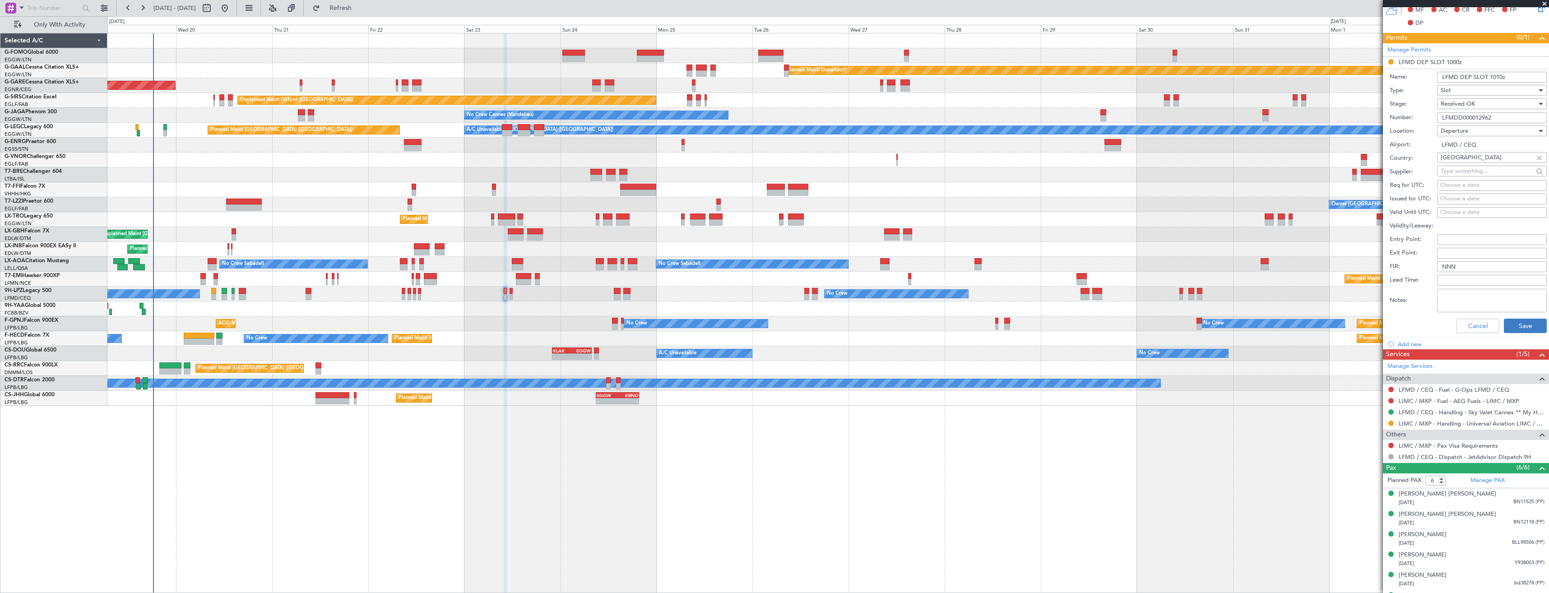
type input "LFMD DEP SLOT 1010z"
click at [1522, 325] on button "Save" at bounding box center [1525, 326] width 43 height 14
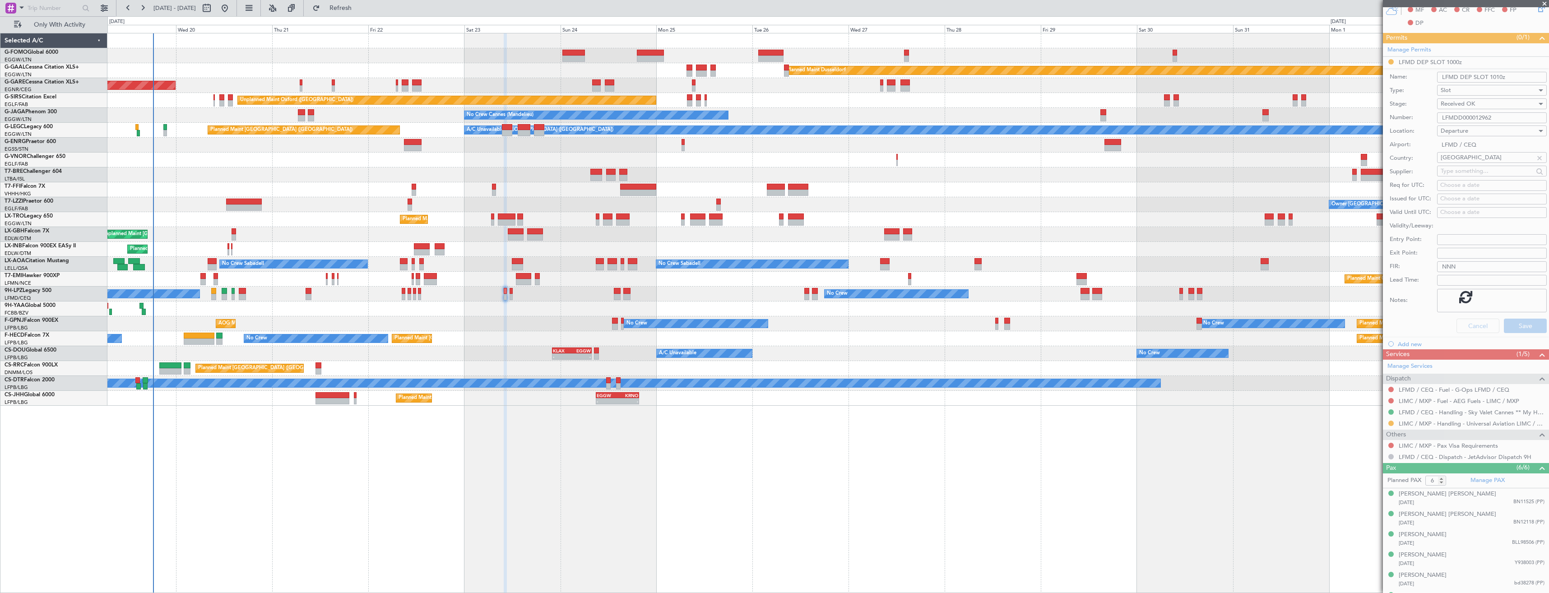
scroll to position [18, 0]
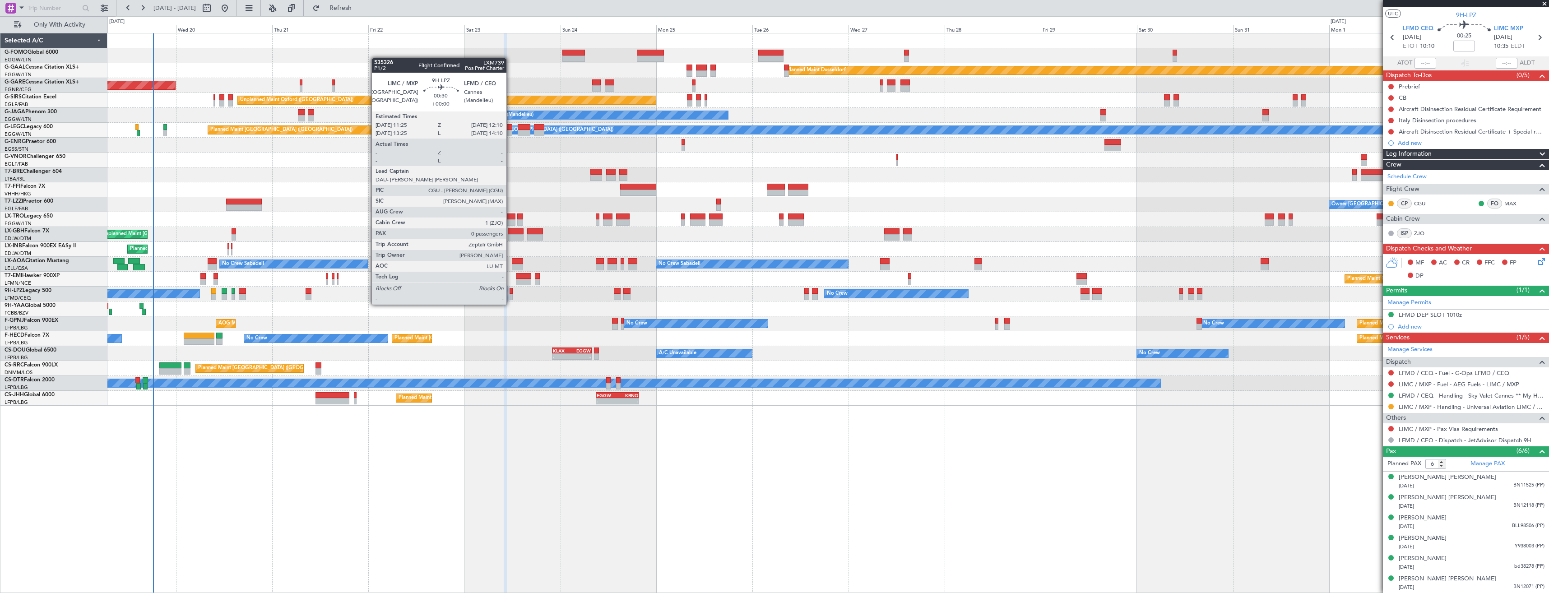
click at [510, 296] on div at bounding box center [510, 297] width 3 height 6
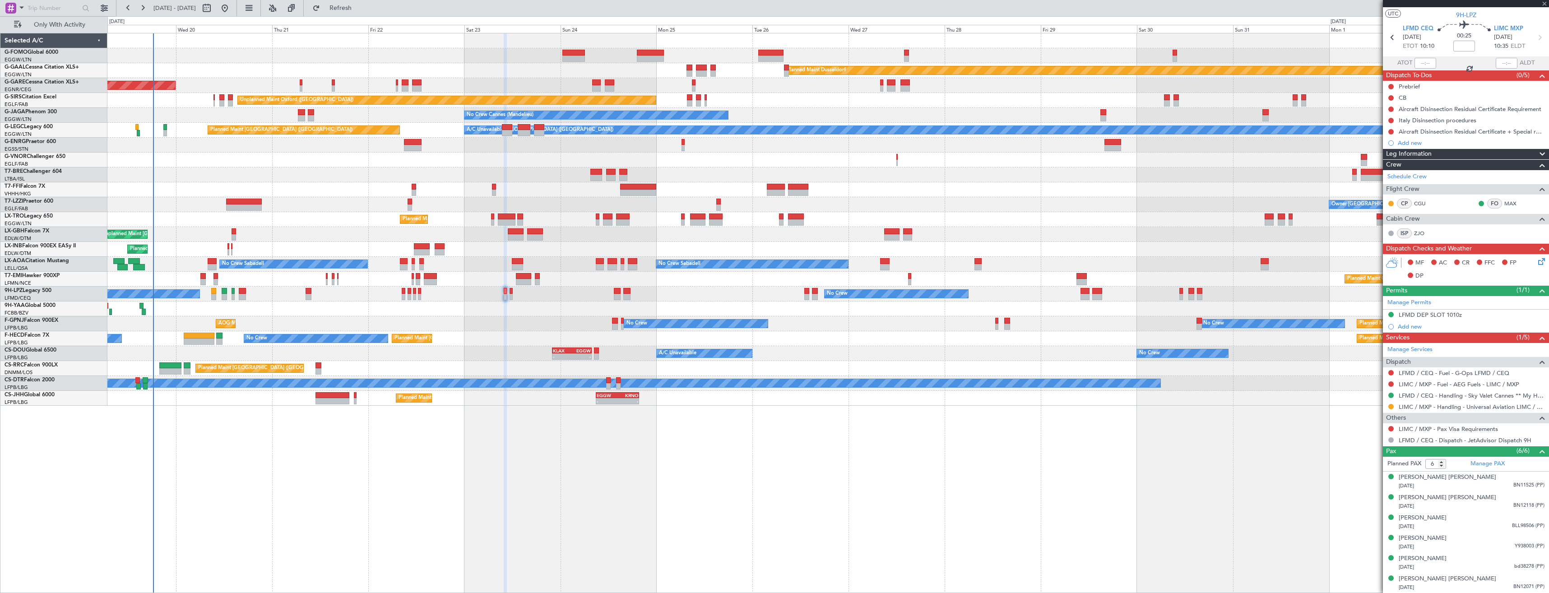
type input "0"
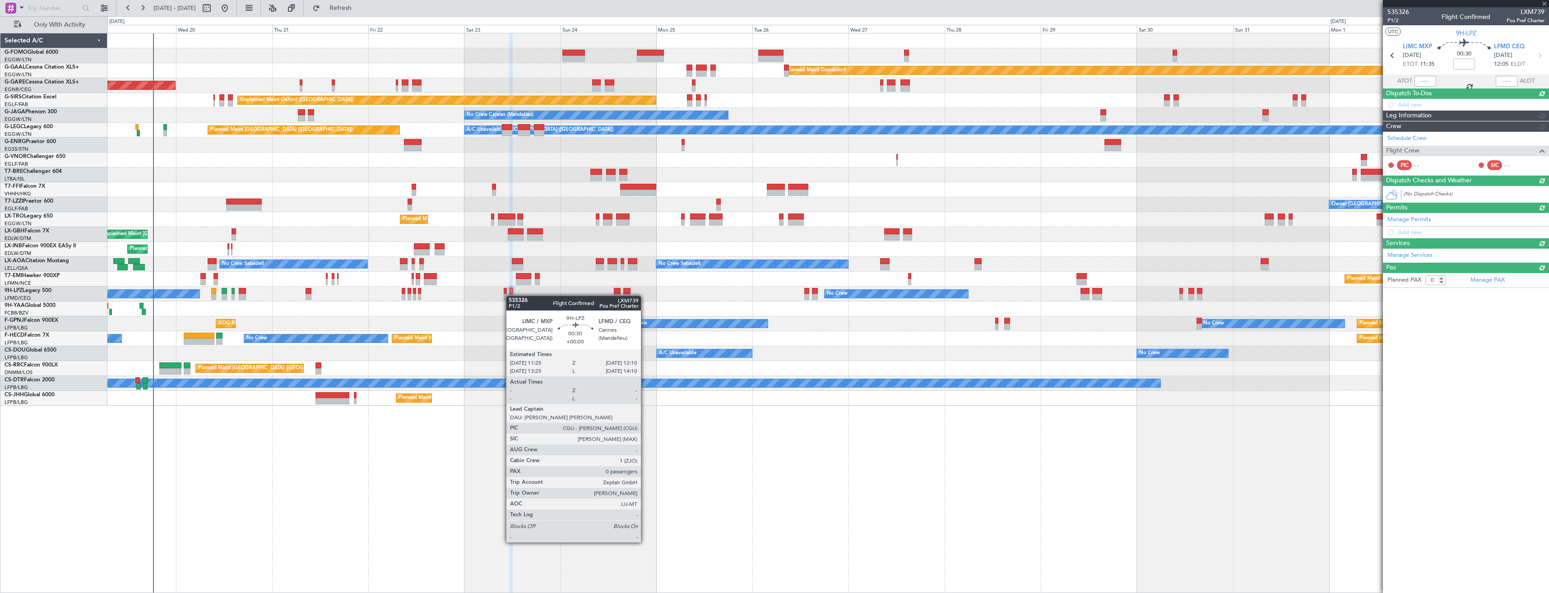
scroll to position [0, 0]
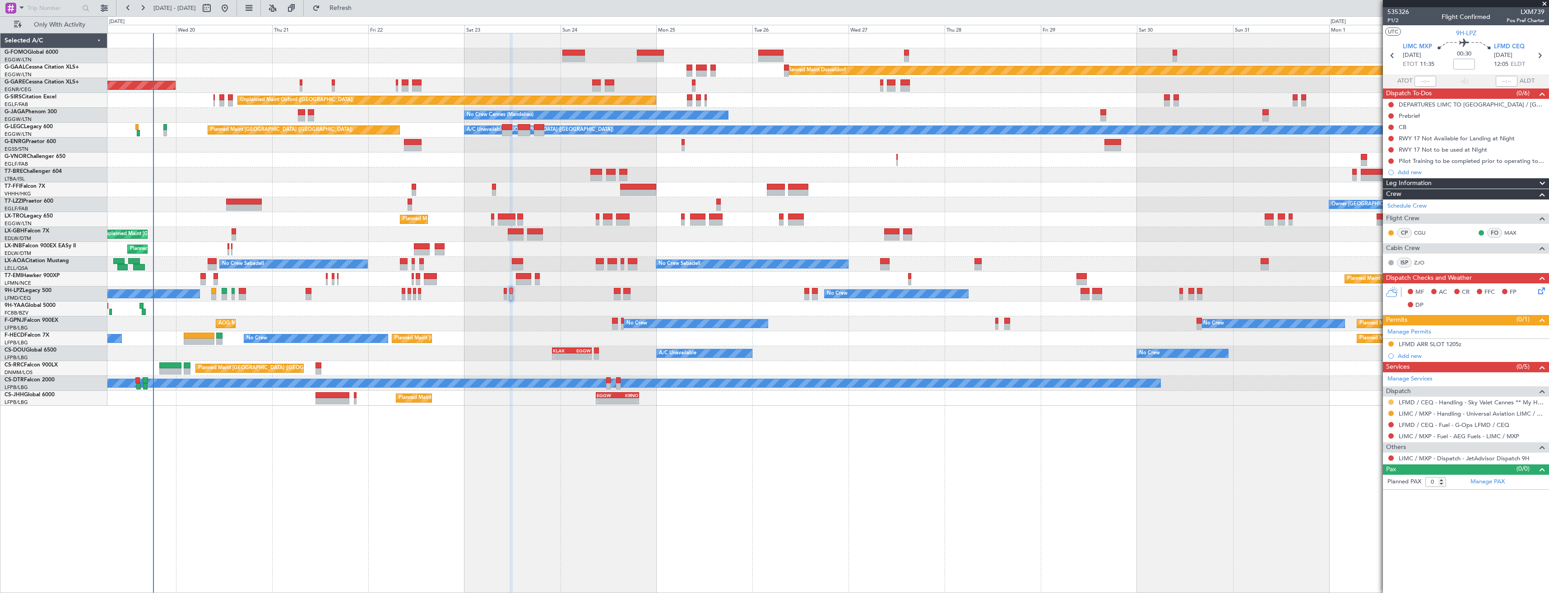
click at [1392, 403] on button at bounding box center [1390, 401] width 5 height 5
click at [1371, 510] on span "Confirmed" at bounding box center [1365, 509] width 28 height 9
click at [1474, 343] on div "LFMD ARR SLOT 1205z" at bounding box center [1466, 344] width 166 height 11
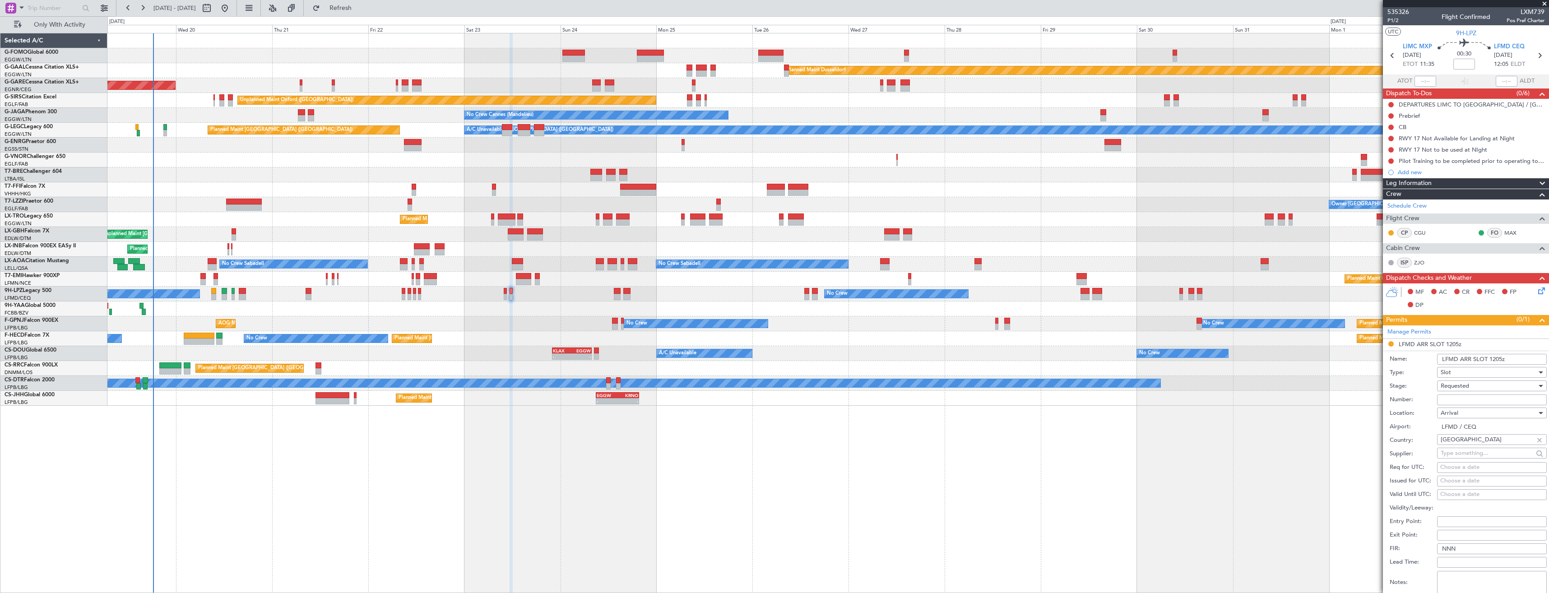
click at [1459, 400] on input "Number:" at bounding box center [1492, 399] width 110 height 11
paste input "LFMDA000012933"
type input "LFMDA000012933"
click at [1458, 385] on span "Requested" at bounding box center [1454, 386] width 28 height 8
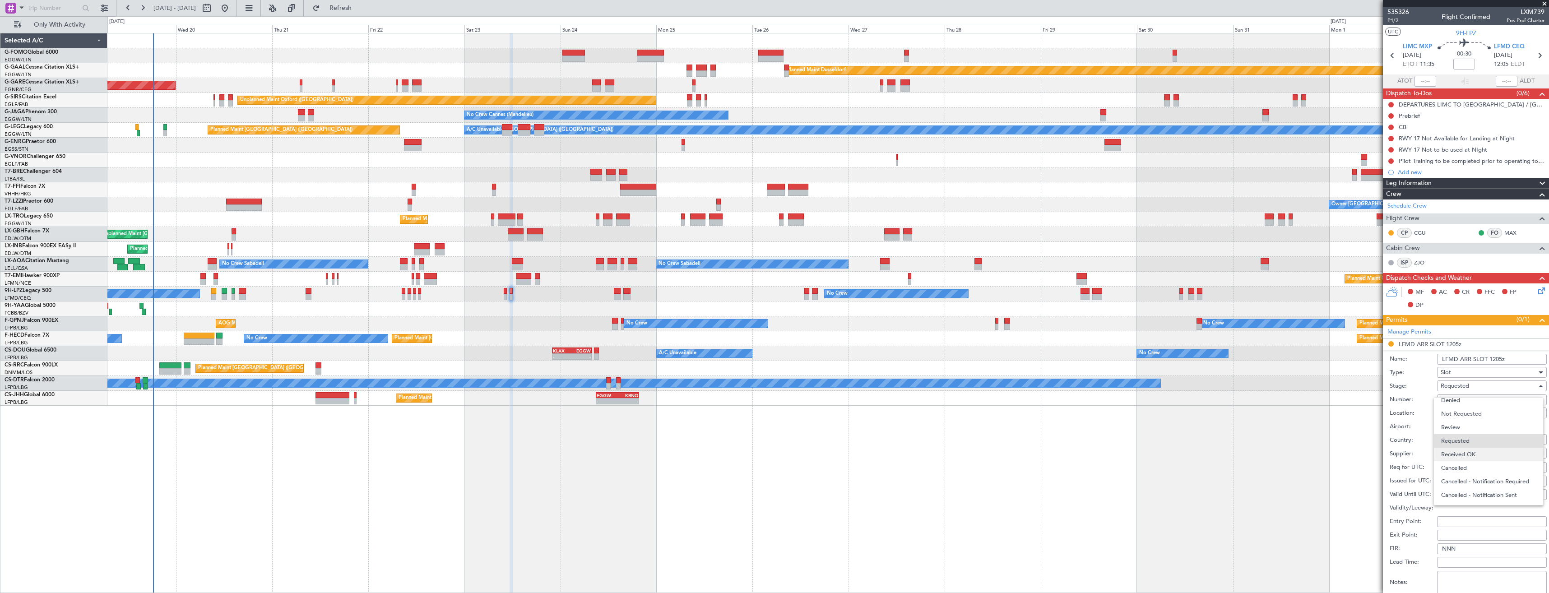
click at [1471, 458] on span "Received OK" at bounding box center [1488, 455] width 95 height 14
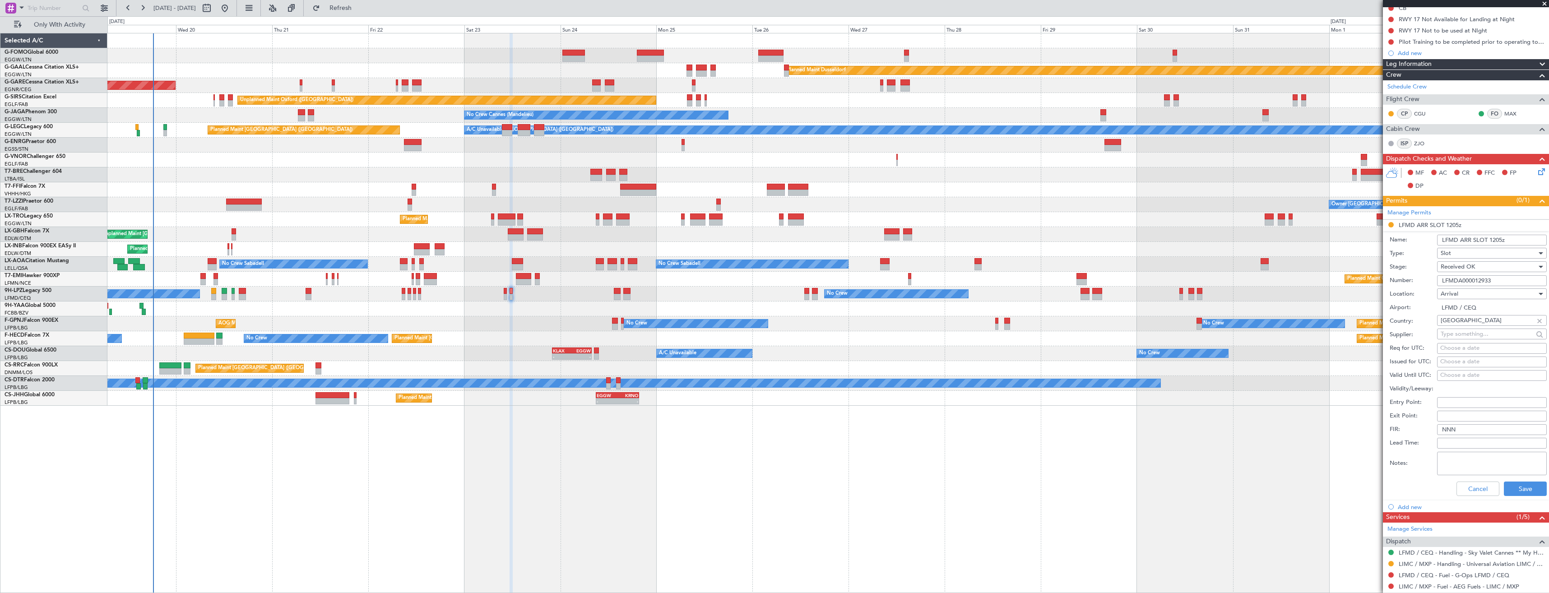
scroll to position [166, 0]
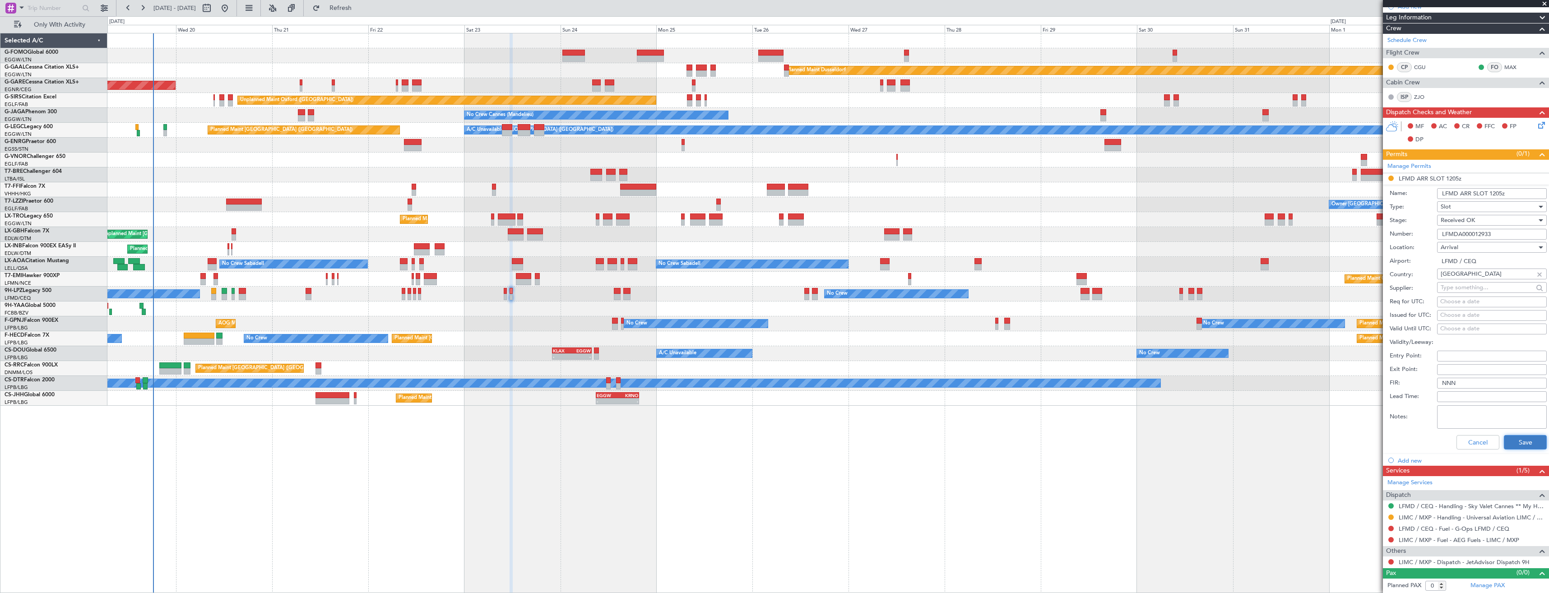
click at [1510, 439] on button "Save" at bounding box center [1525, 442] width 43 height 14
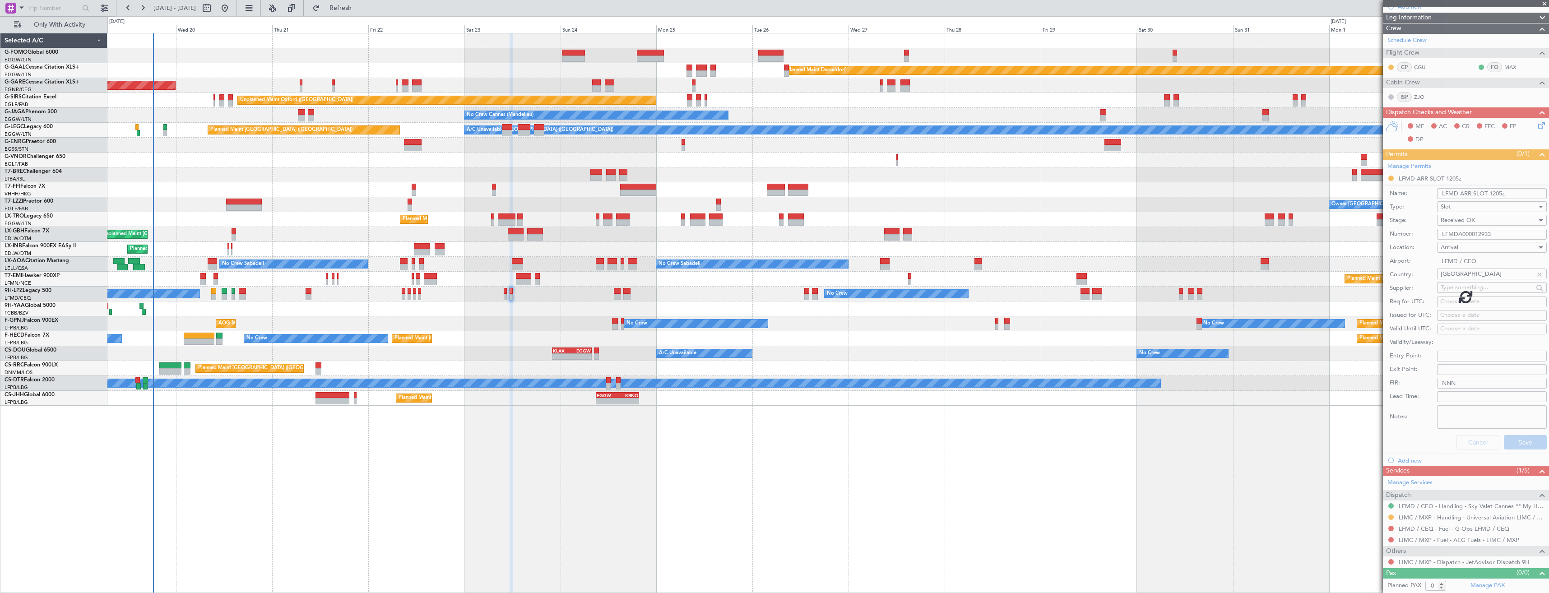
scroll to position [0, 0]
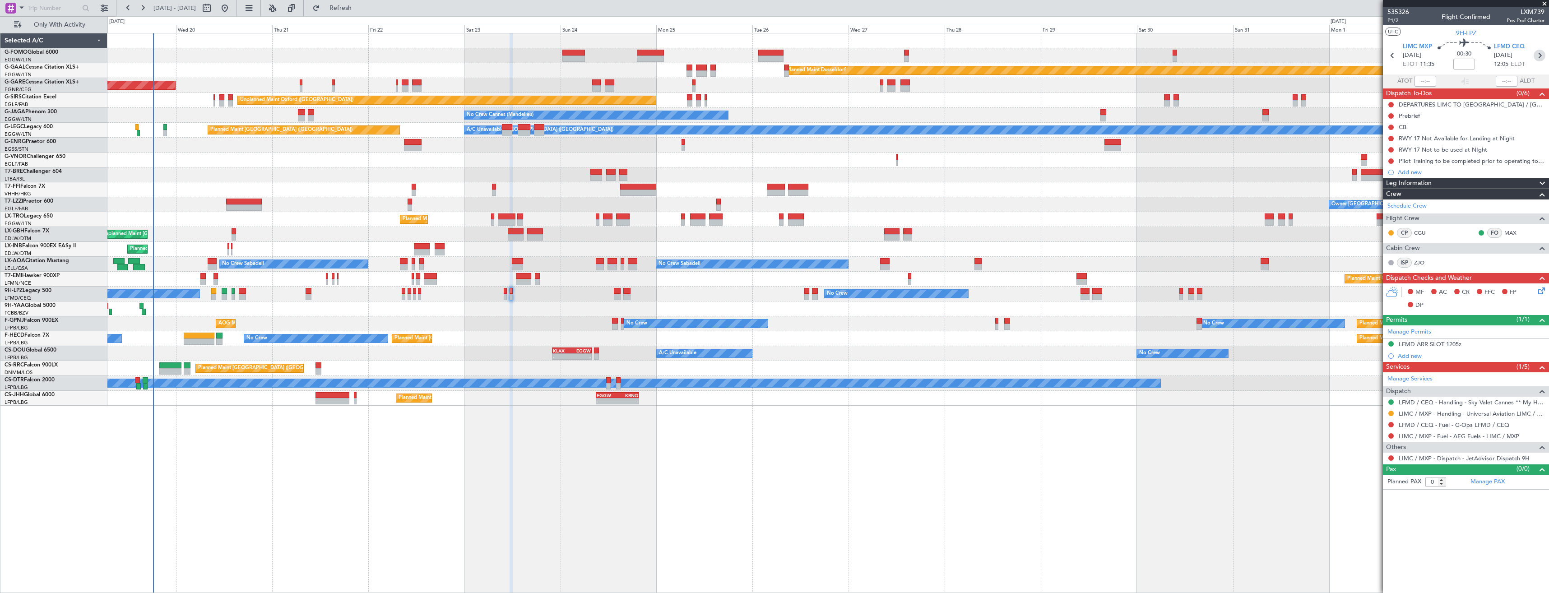
click at [1536, 56] on icon at bounding box center [1539, 56] width 12 height 12
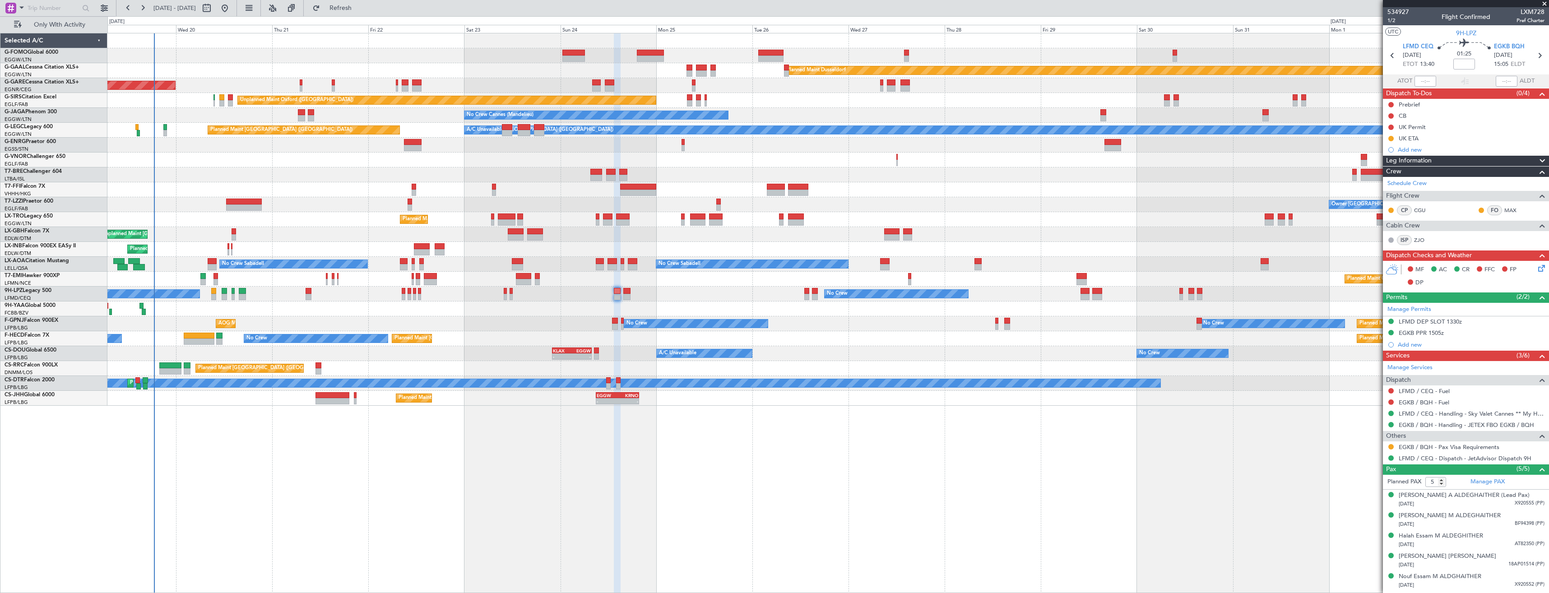
click at [883, 147] on div "Planned Maint Windsor Locks (Bradley Intl) Planned Maint Dusseldorf Unplanned M…" at bounding box center [827, 219] width 1441 height 372
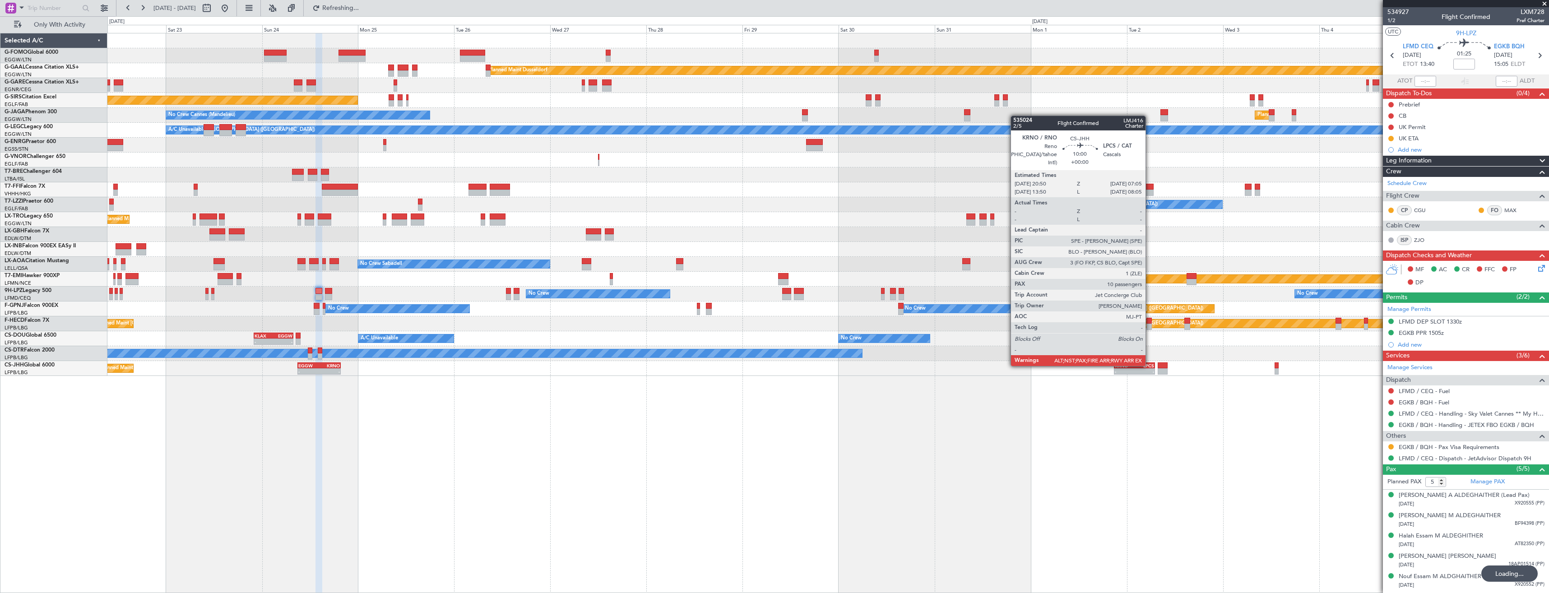
click at [1149, 365] on div "LPCS" at bounding box center [1144, 365] width 20 height 5
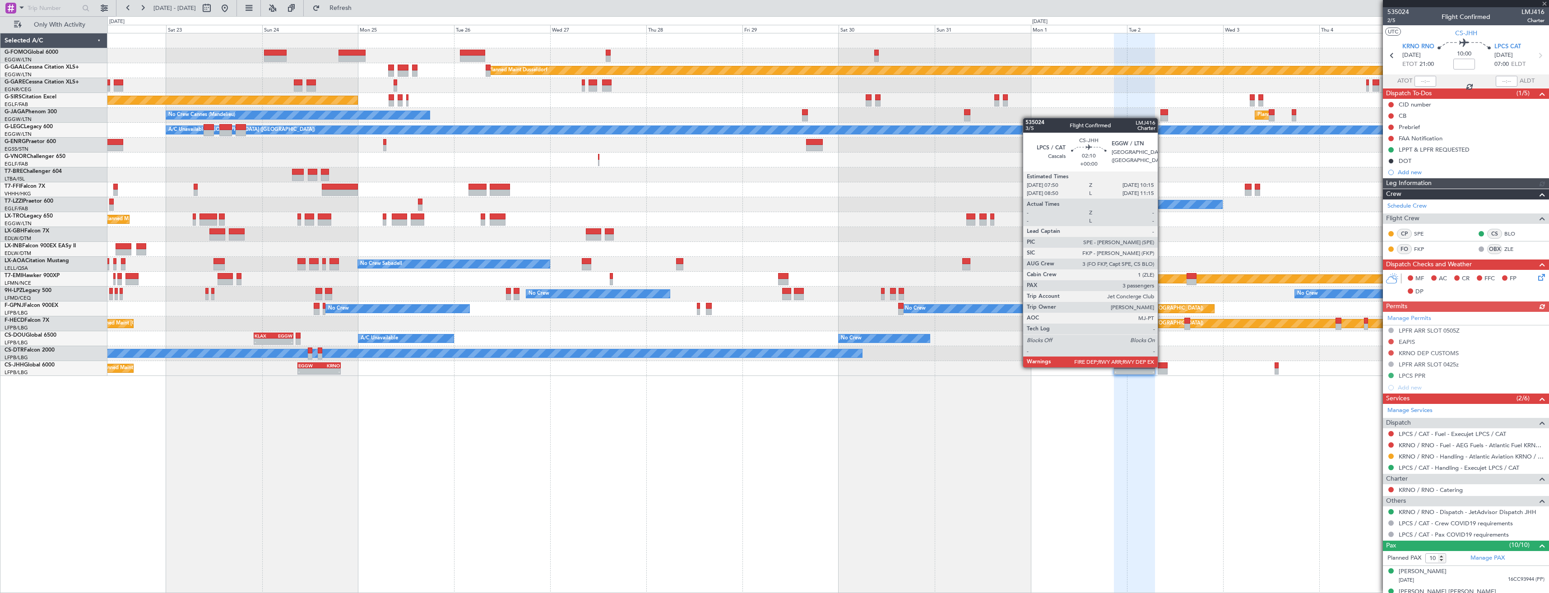
click at [1161, 366] on div at bounding box center [1162, 365] width 10 height 6
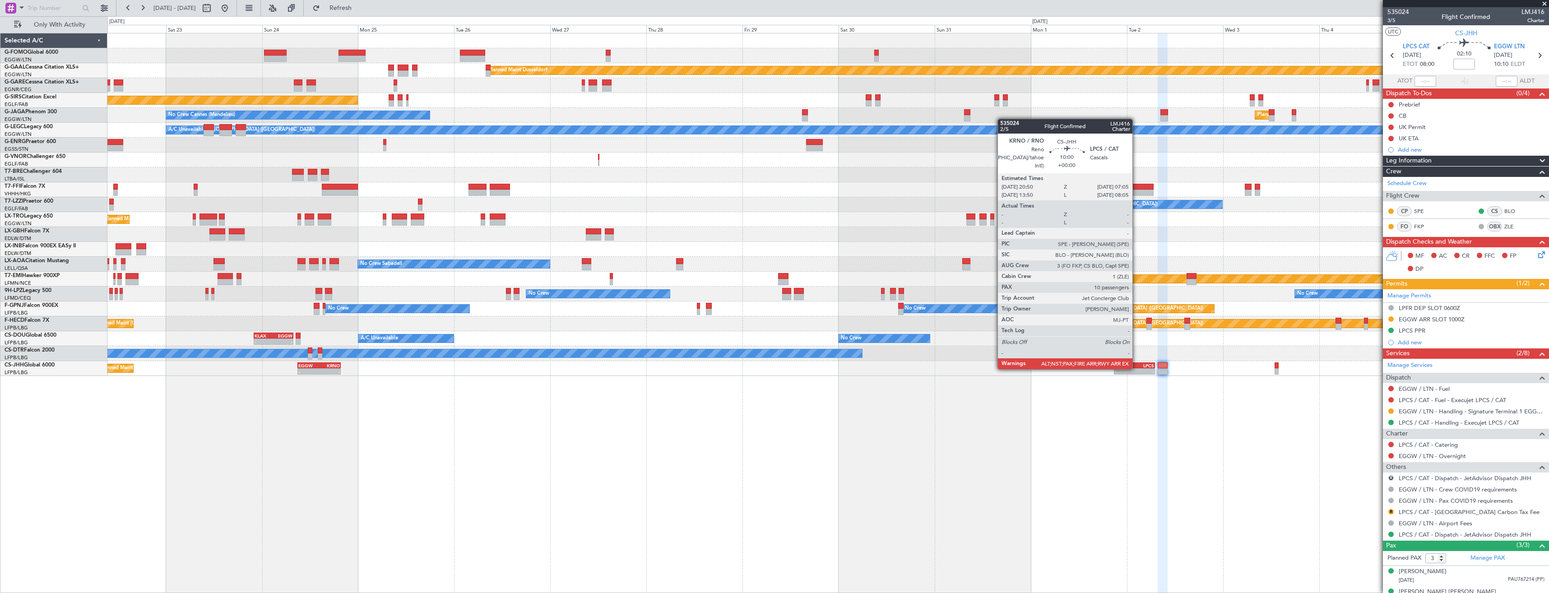
click at [1136, 368] on div "- -" at bounding box center [1134, 371] width 41 height 6
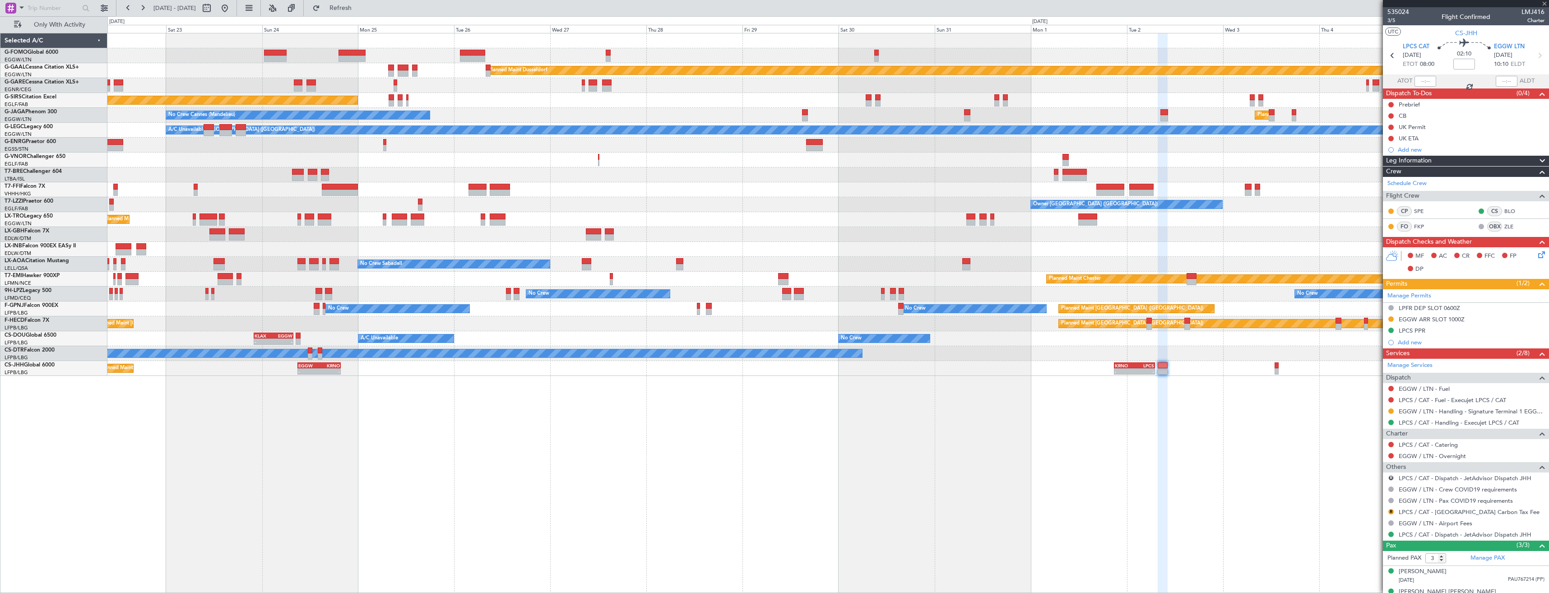
type input "10"
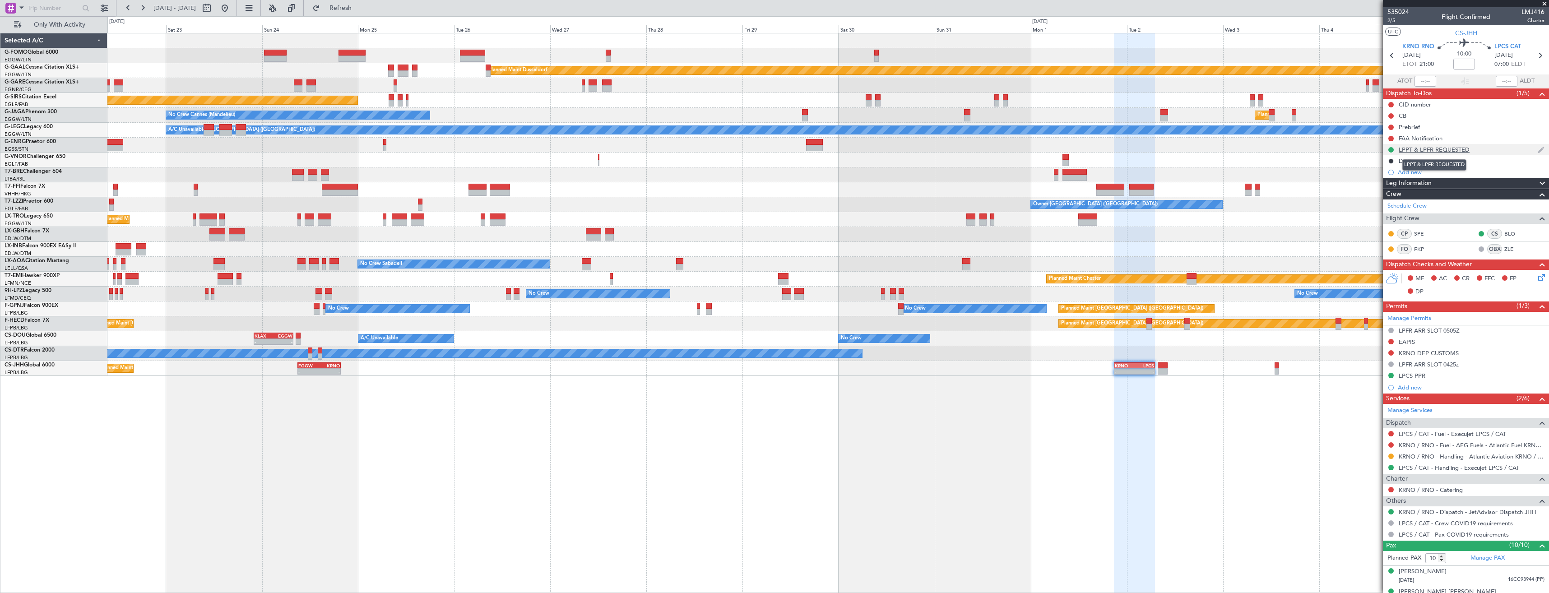
click at [1444, 152] on div "LPPT & LPFR REQUESTED" at bounding box center [1433, 150] width 71 height 8
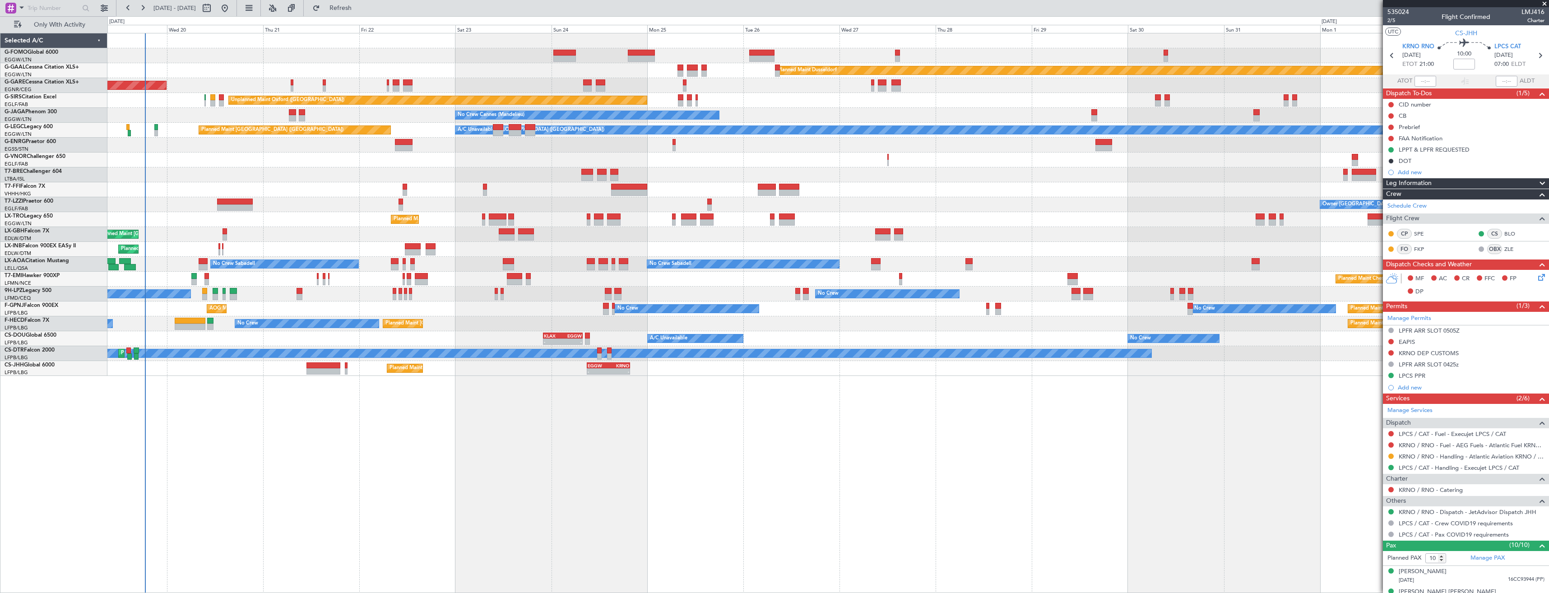
click at [1050, 285] on div "Planned Maint Windsor Locks (Bradley Intl) Planned Maint Dusseldorf Unplanned M…" at bounding box center [827, 204] width 1441 height 342
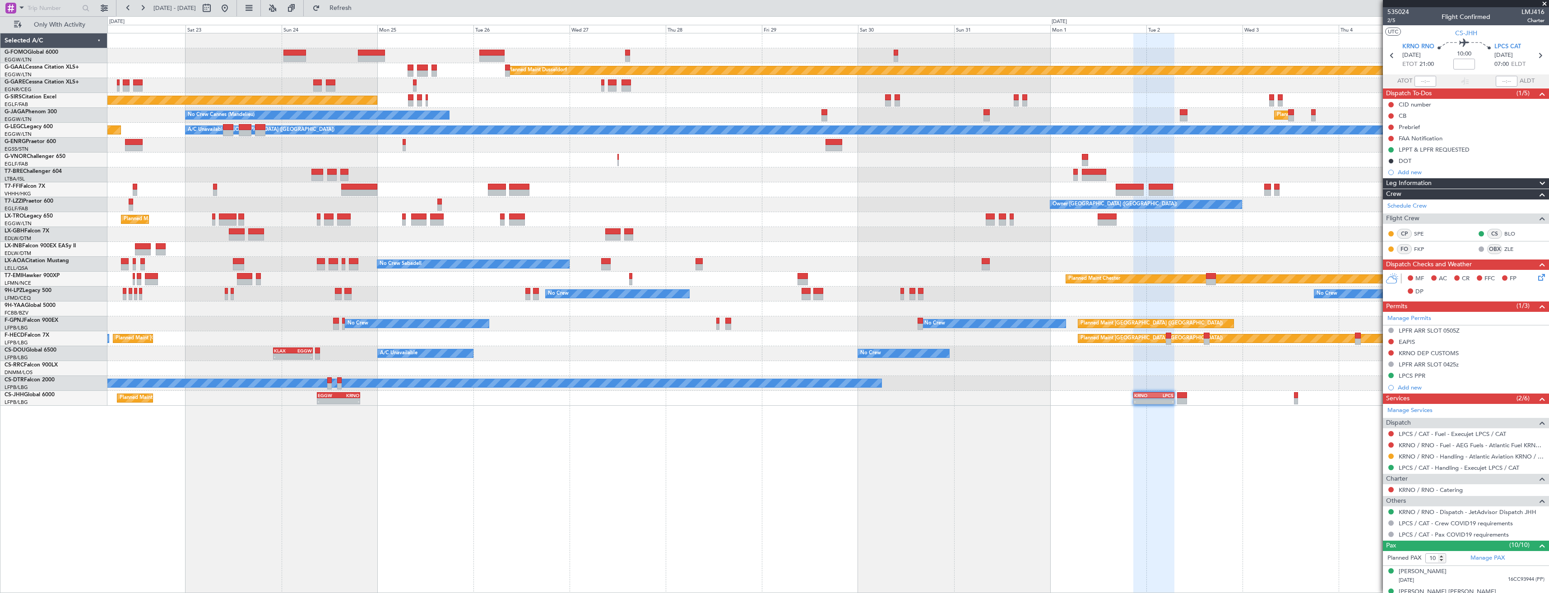
click at [975, 386] on div "Planned Maint Dusseldorf Unplanned Maint Chester Unplanned Maint Oxford (Kidlin…" at bounding box center [827, 219] width 1441 height 372
click at [1152, 395] on div at bounding box center [1153, 313] width 41 height 560
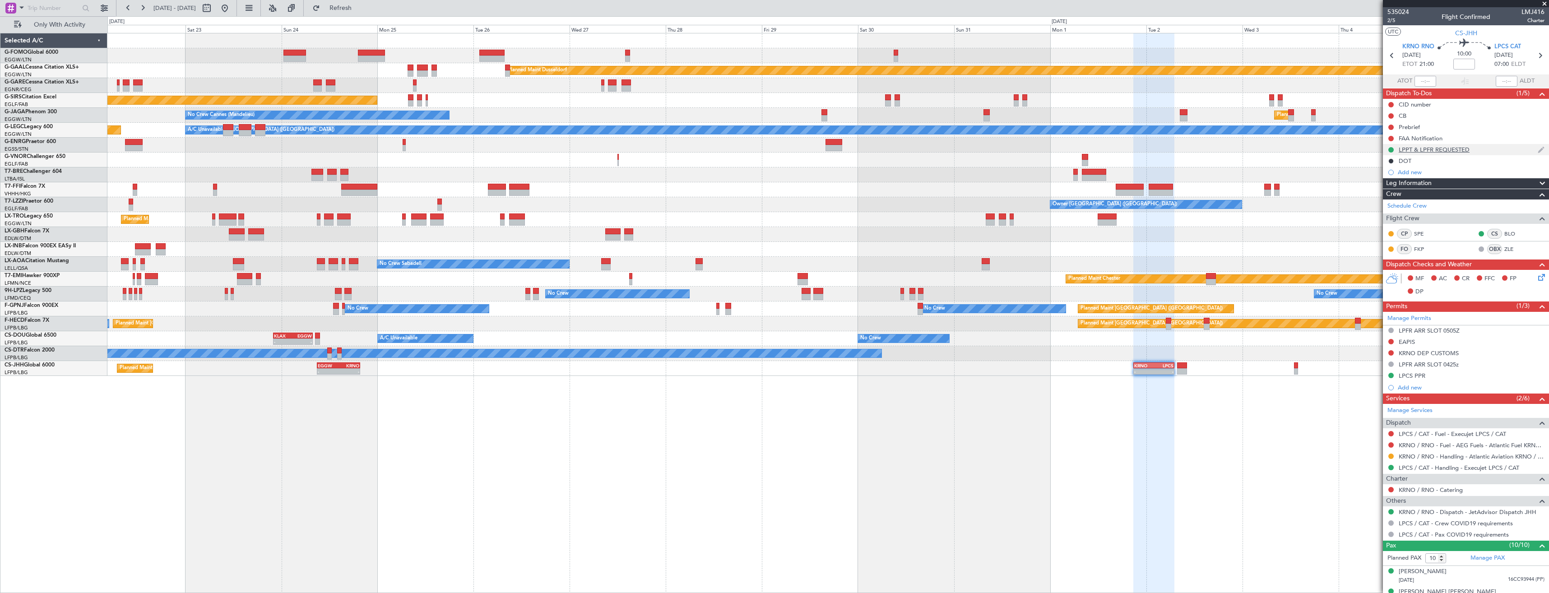
click at [1489, 147] on div "LPPT & LPFR REQUESTED" at bounding box center [1466, 149] width 166 height 11
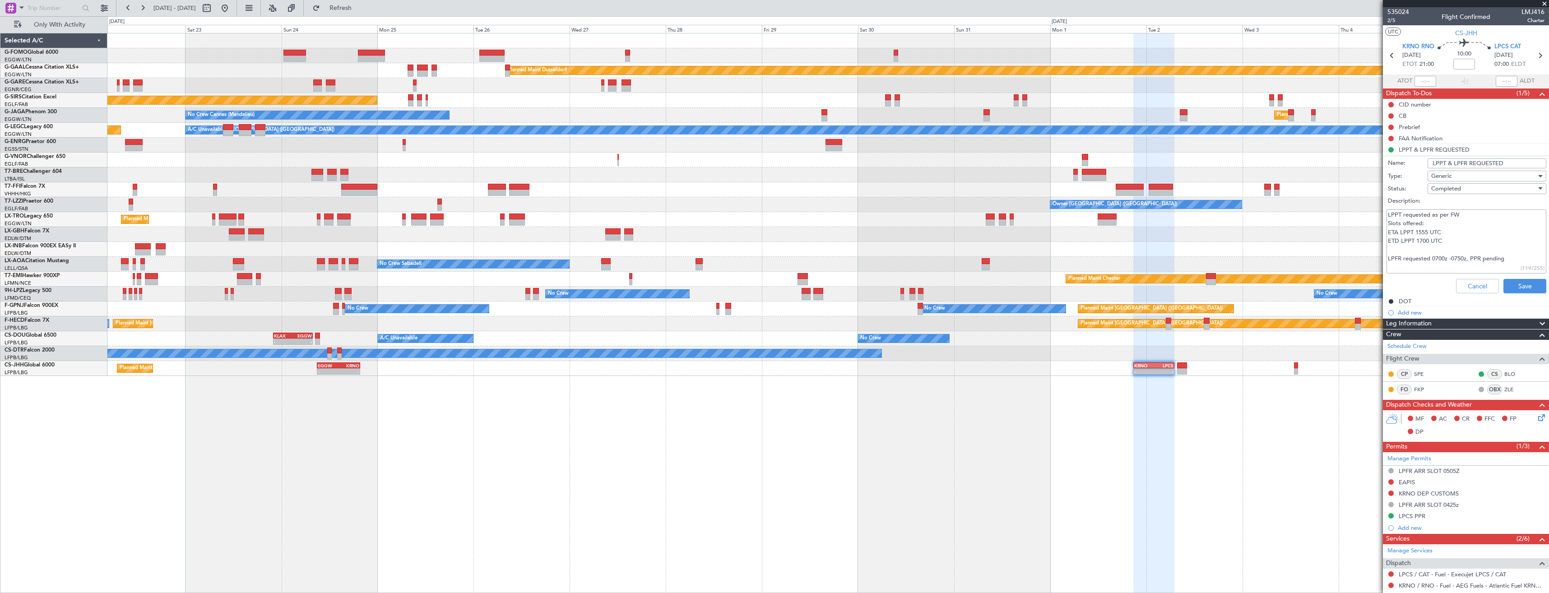
drag, startPoint x: 1504, startPoint y: 259, endPoint x: 1482, endPoint y: 258, distance: 21.7
click at [1482, 258] on textarea "LPPT requested as per FW Slots offered: ETA LPPT 1555 UTC ETD LPPT 1700 UTC LPF…" at bounding box center [1466, 241] width 160 height 65
click at [1402, 267] on textarea "LPPT requested as per FW Slots offered: ETA LPPT 1555 UTC ETD LPPT 1700 UTC LPF…" at bounding box center [1466, 241] width 160 height 65
paste textarea "Ref. nº 1984-2025/DRE/DRT"
type textarea "LPPT requested as per FW Slots offered: ETA LPPT 1555 UTC ETD LPPT 1700 UTC LPF…"
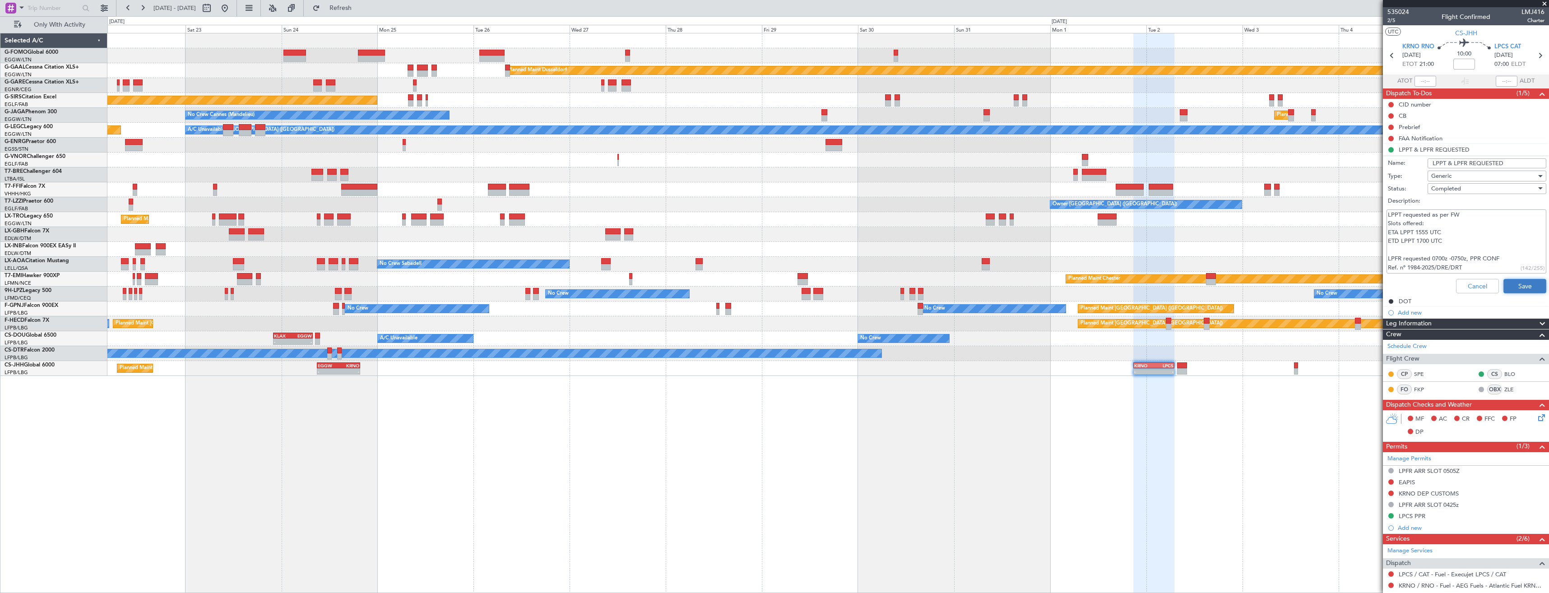
click at [1527, 287] on button "Save" at bounding box center [1524, 286] width 43 height 14
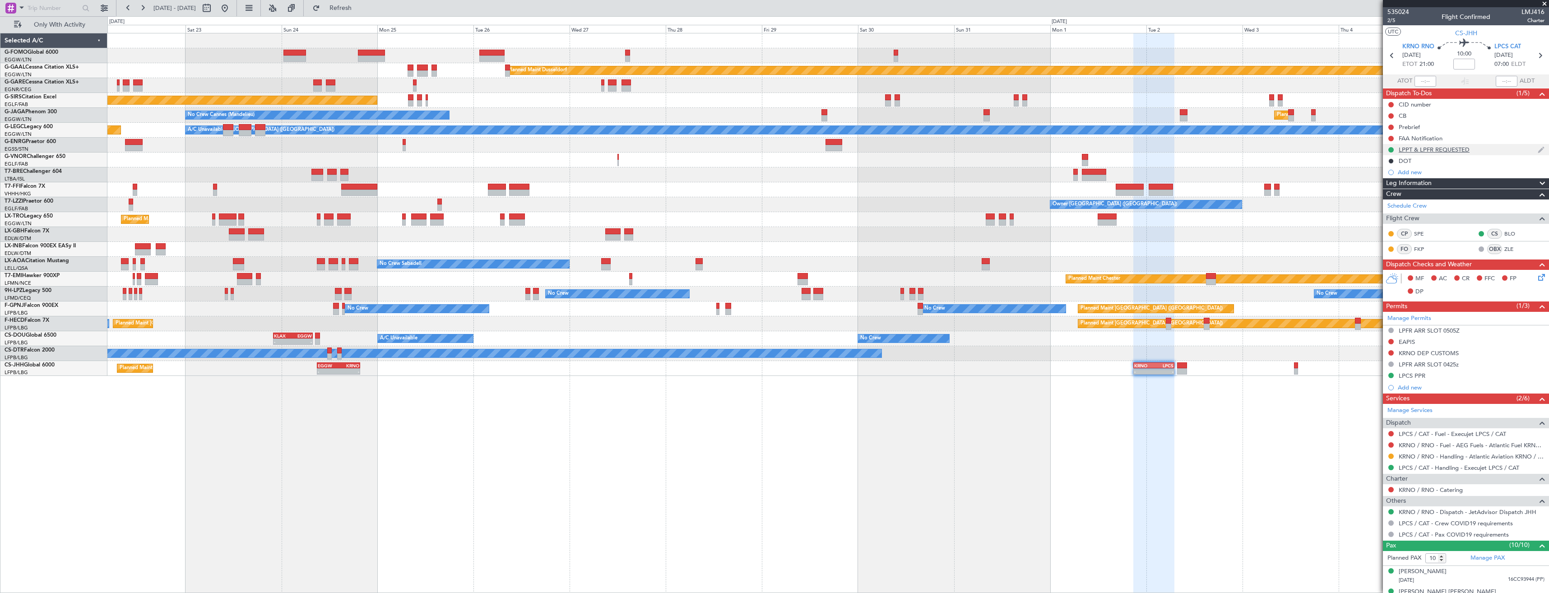
click at [1481, 152] on div "LPPT & LPFR REQUESTED" at bounding box center [1466, 149] width 166 height 11
click at [1482, 151] on div "LPPT & LPFR REQUESTED" at bounding box center [1466, 149] width 166 height 11
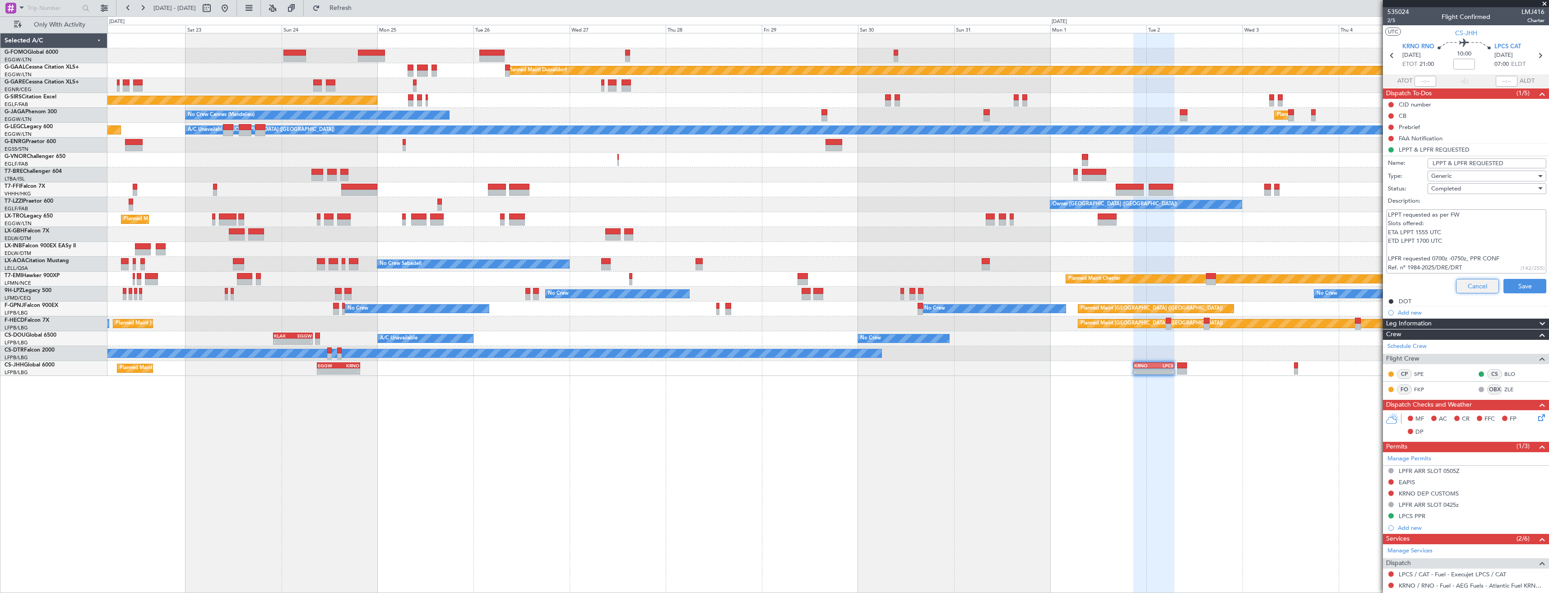
click at [1477, 286] on button "Cancel" at bounding box center [1477, 286] width 43 height 14
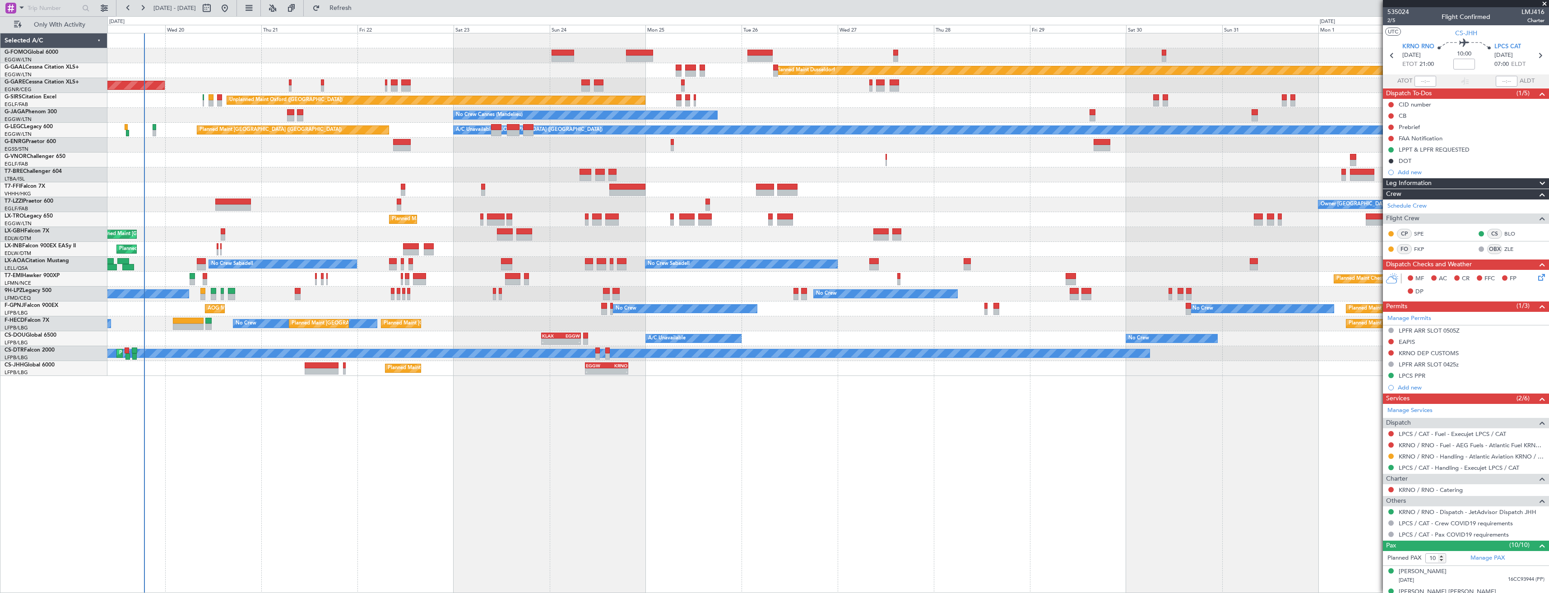
click at [600, 291] on div "No Crew No Crew No Crew No Crew" at bounding box center [827, 294] width 1441 height 15
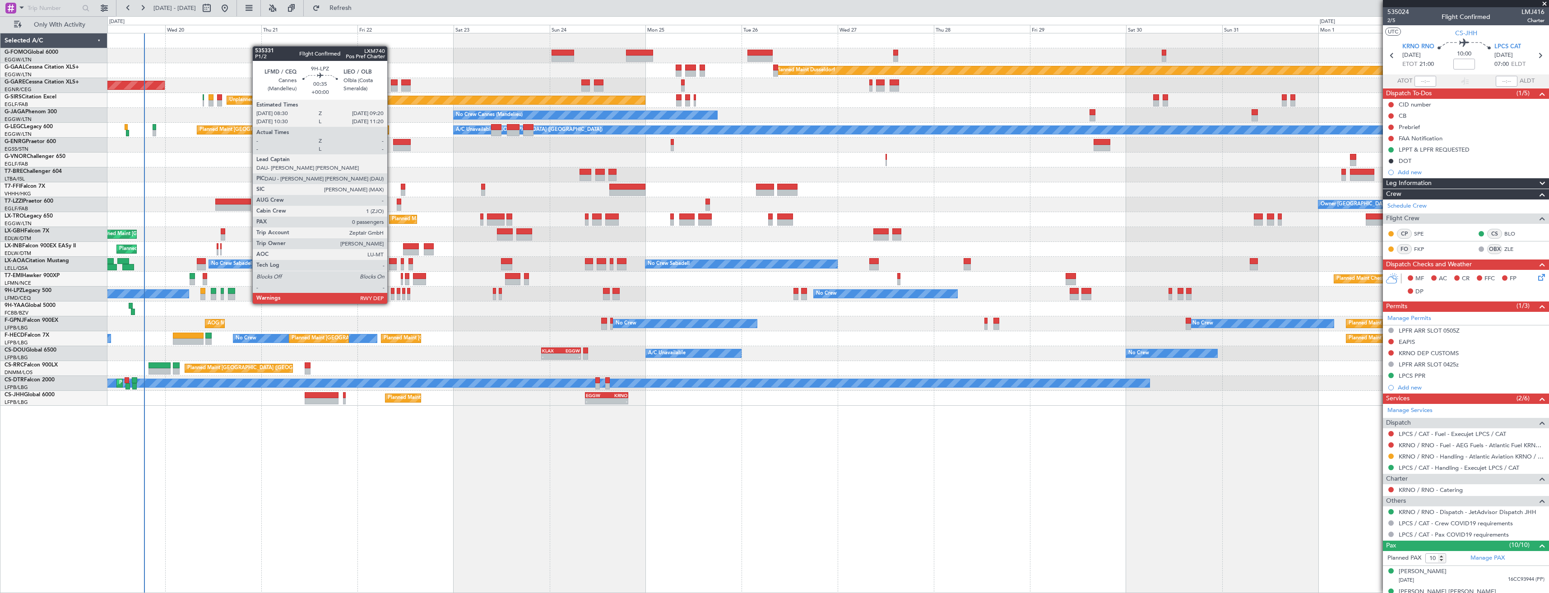
click at [391, 295] on div at bounding box center [393, 297] width 4 height 6
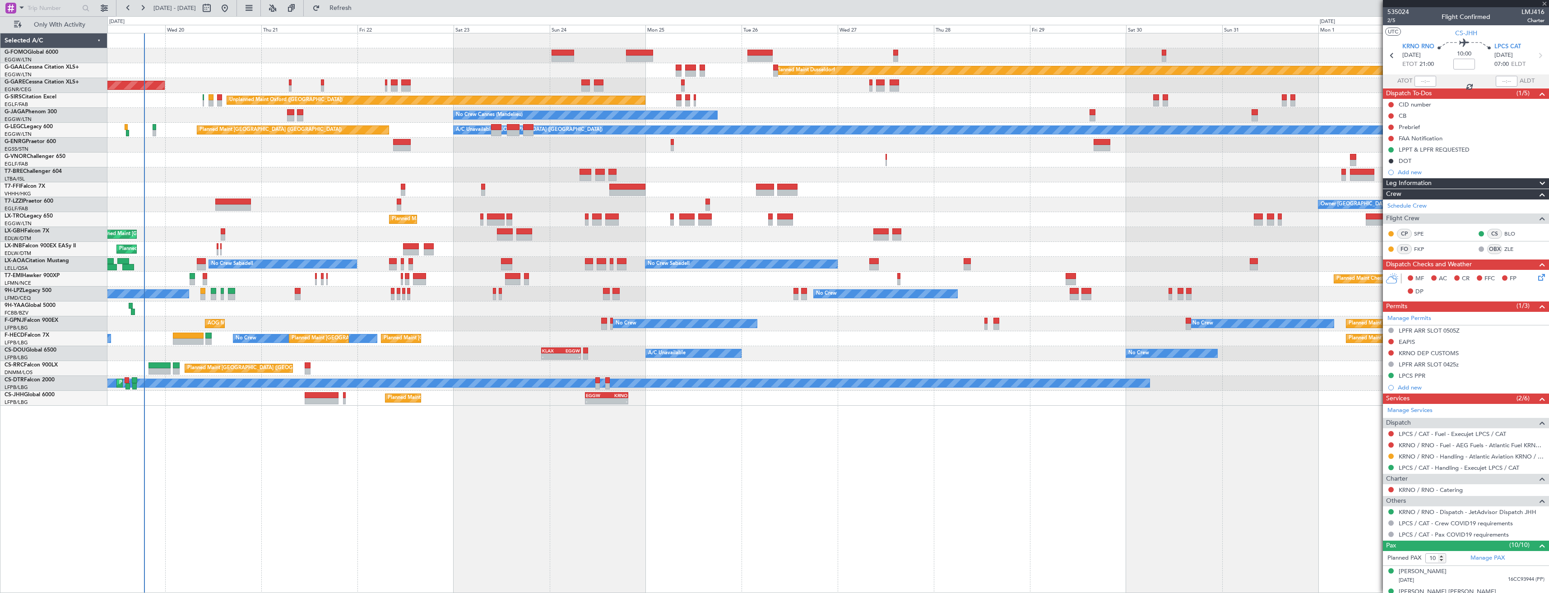
type input "0"
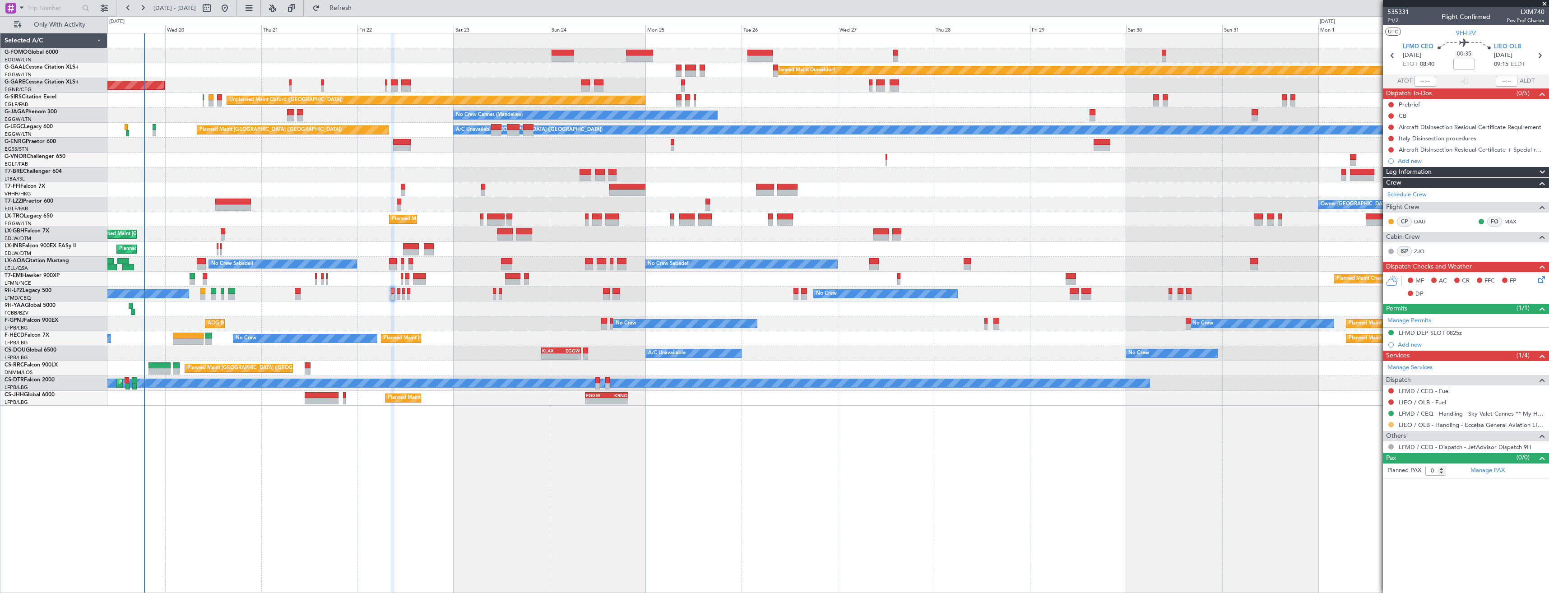
click at [1389, 422] on button at bounding box center [1390, 424] width 5 height 5
click at [1374, 530] on span "Confirmed" at bounding box center [1365, 531] width 28 height 9
click at [1538, 53] on icon at bounding box center [1539, 56] width 12 height 12
type input "5"
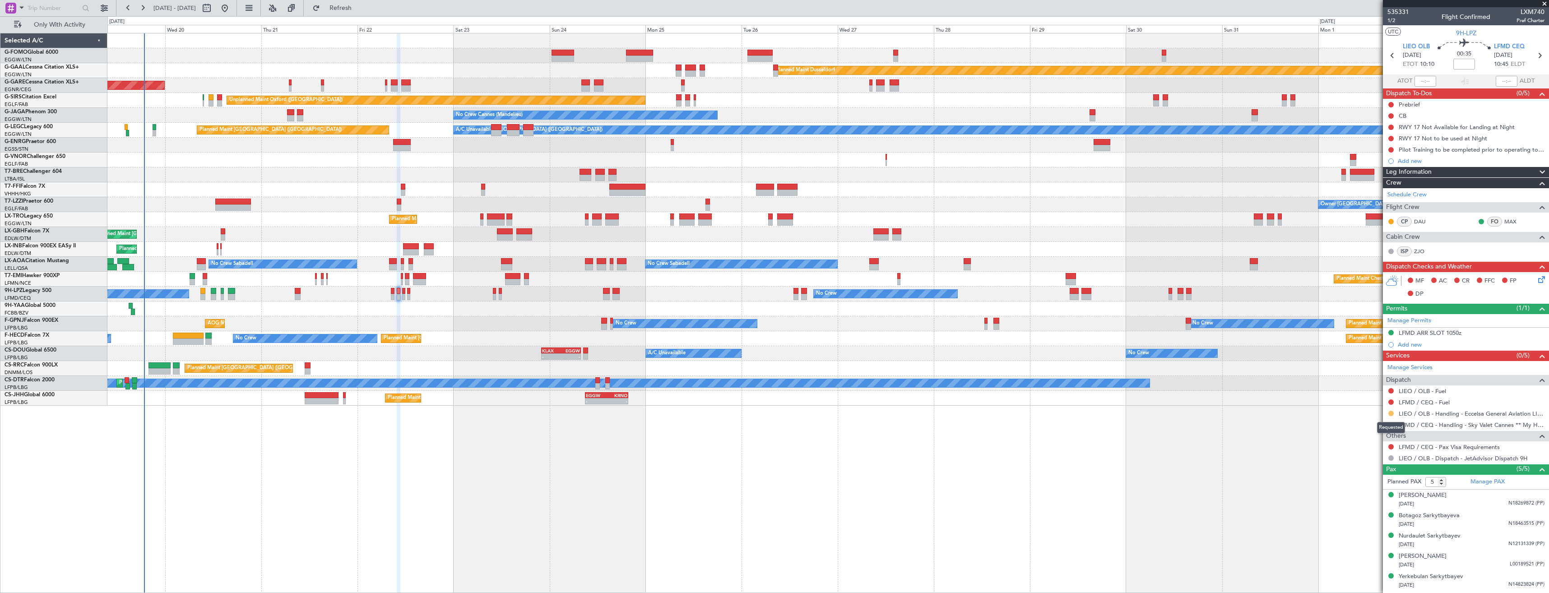
click at [1390, 414] on button at bounding box center [1390, 413] width 5 height 5
click at [1344, 524] on li "Confirmed" at bounding box center [1390, 521] width 104 height 14
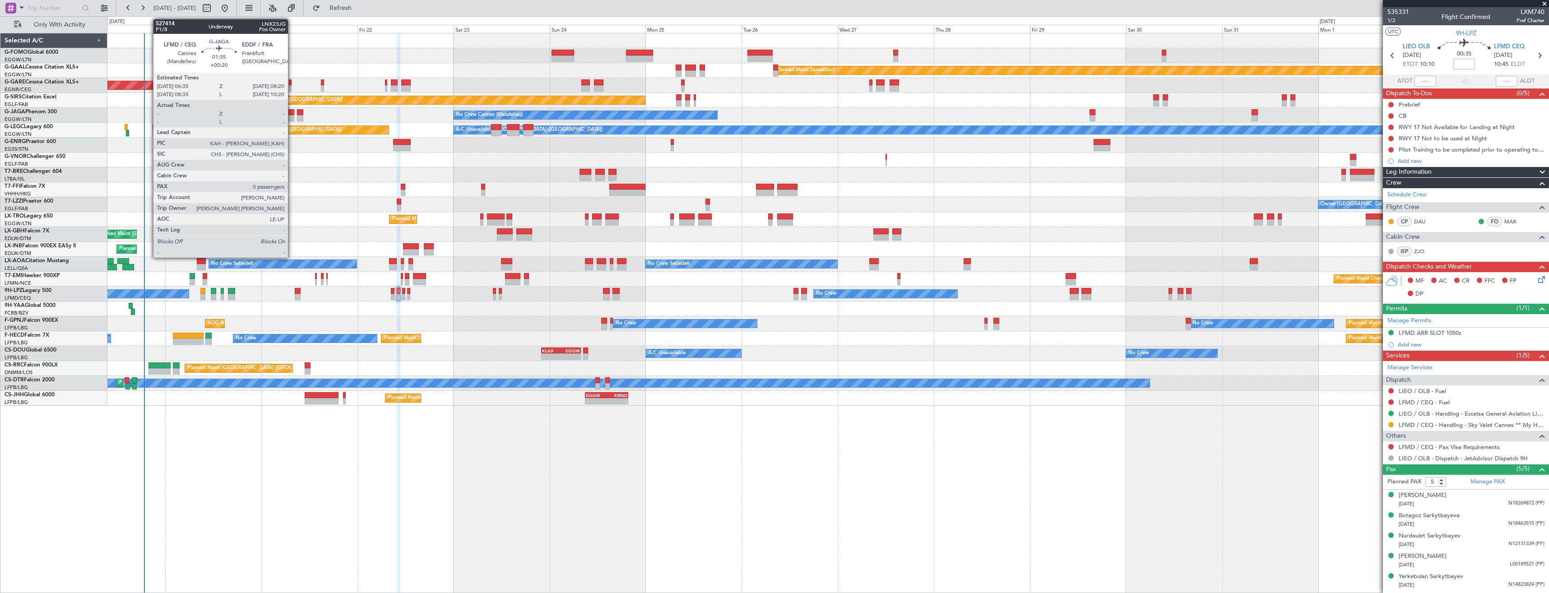
click at [292, 120] on div at bounding box center [290, 118] width 7 height 6
type input "+00:20"
type input "0"
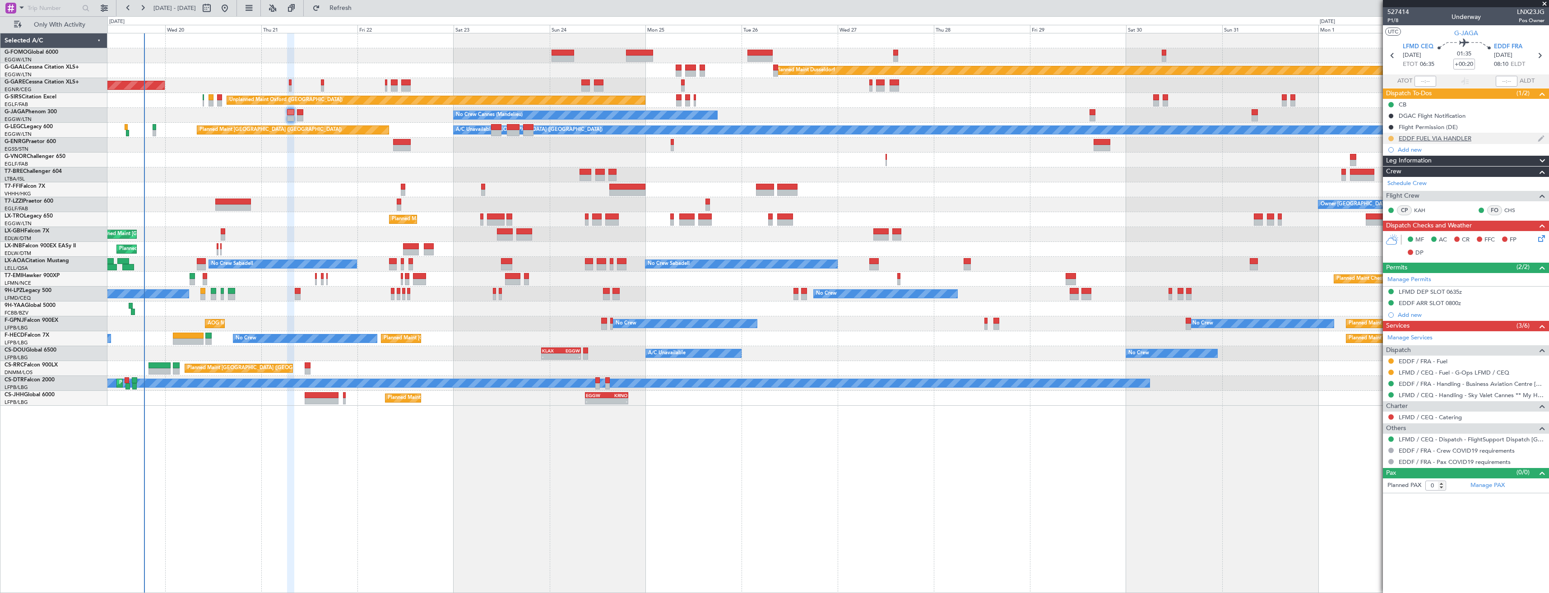
click at [1390, 138] on button at bounding box center [1390, 138] width 5 height 5
click at [1392, 190] on span "Cancelled" at bounding box center [1392, 191] width 26 height 9
click at [1540, 57] on icon at bounding box center [1539, 56] width 12 height 12
type input "+00:10"
type input "1"
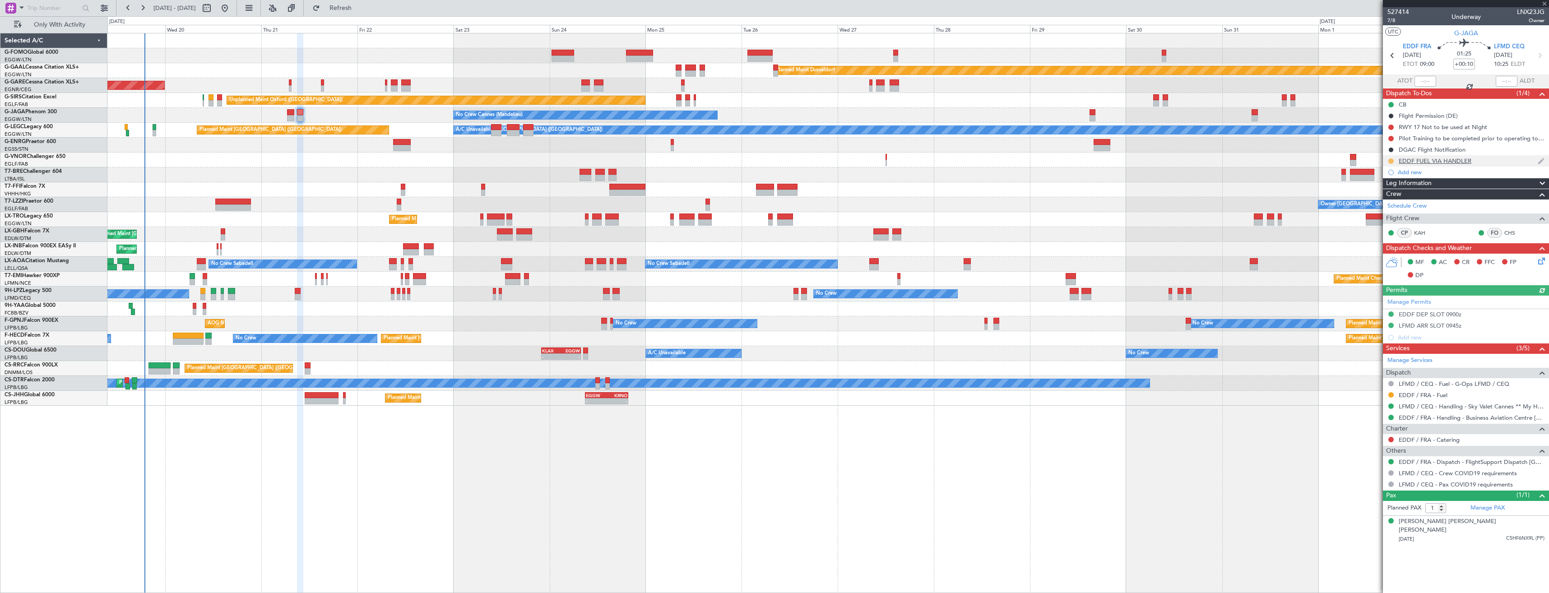
click at [1389, 159] on button at bounding box center [1390, 160] width 5 height 5
click at [1383, 210] on span "Cancelled" at bounding box center [1392, 214] width 26 height 9
click at [362, 2] on button "Refresh" at bounding box center [335, 8] width 54 height 14
click at [362, 2] on button "Refreshing..." at bounding box center [335, 8] width 54 height 14
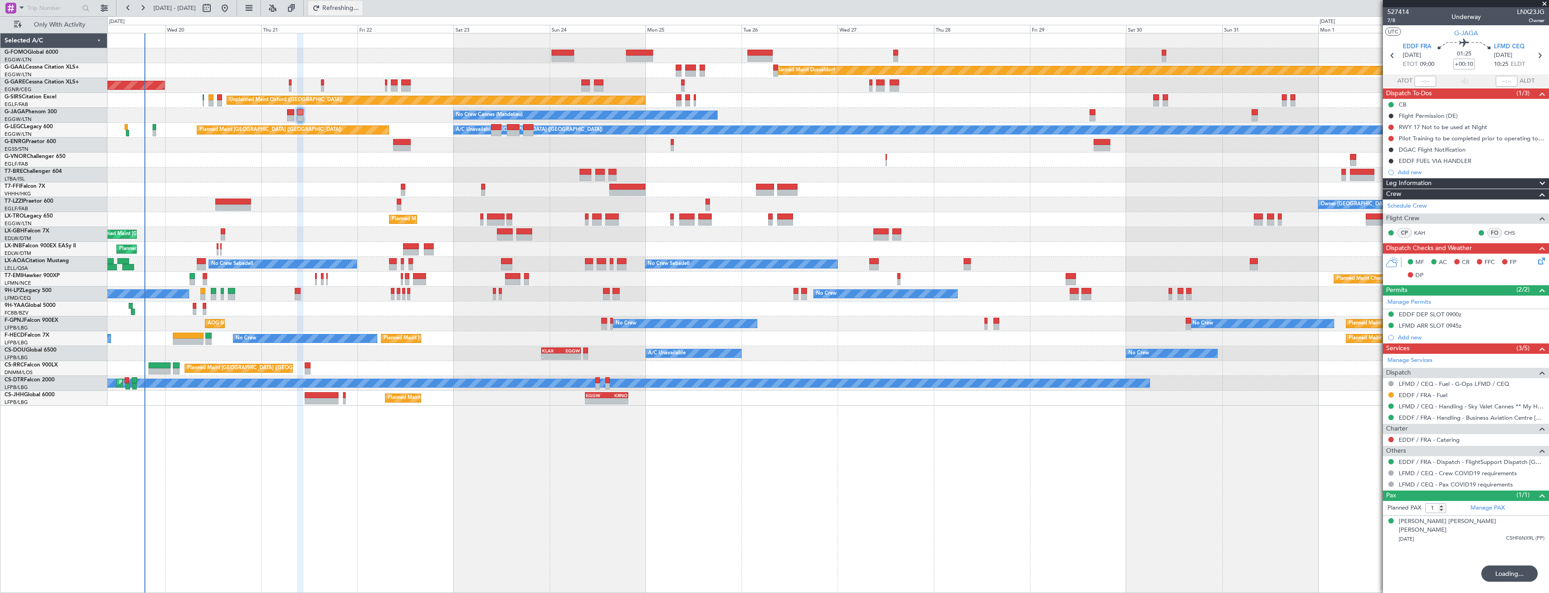
click at [362, 2] on button "Refreshing..." at bounding box center [335, 8] width 54 height 14
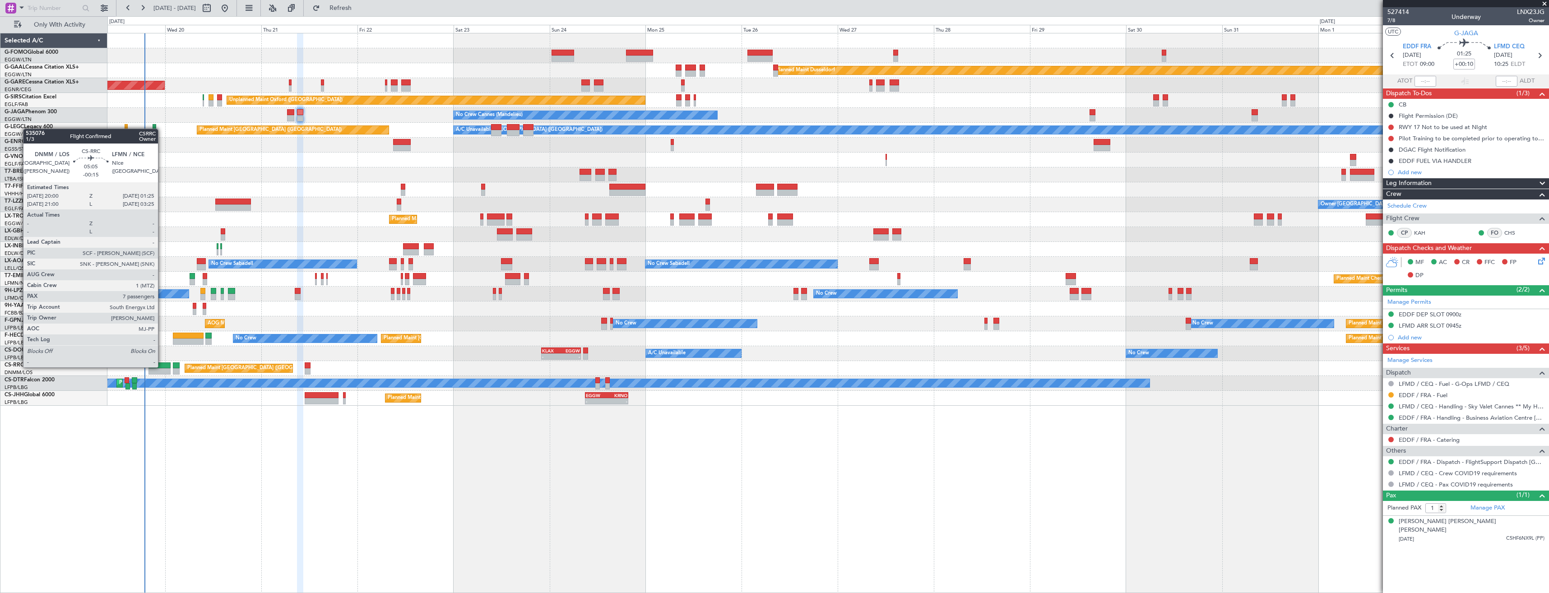
click at [162, 366] on div at bounding box center [159, 365] width 22 height 6
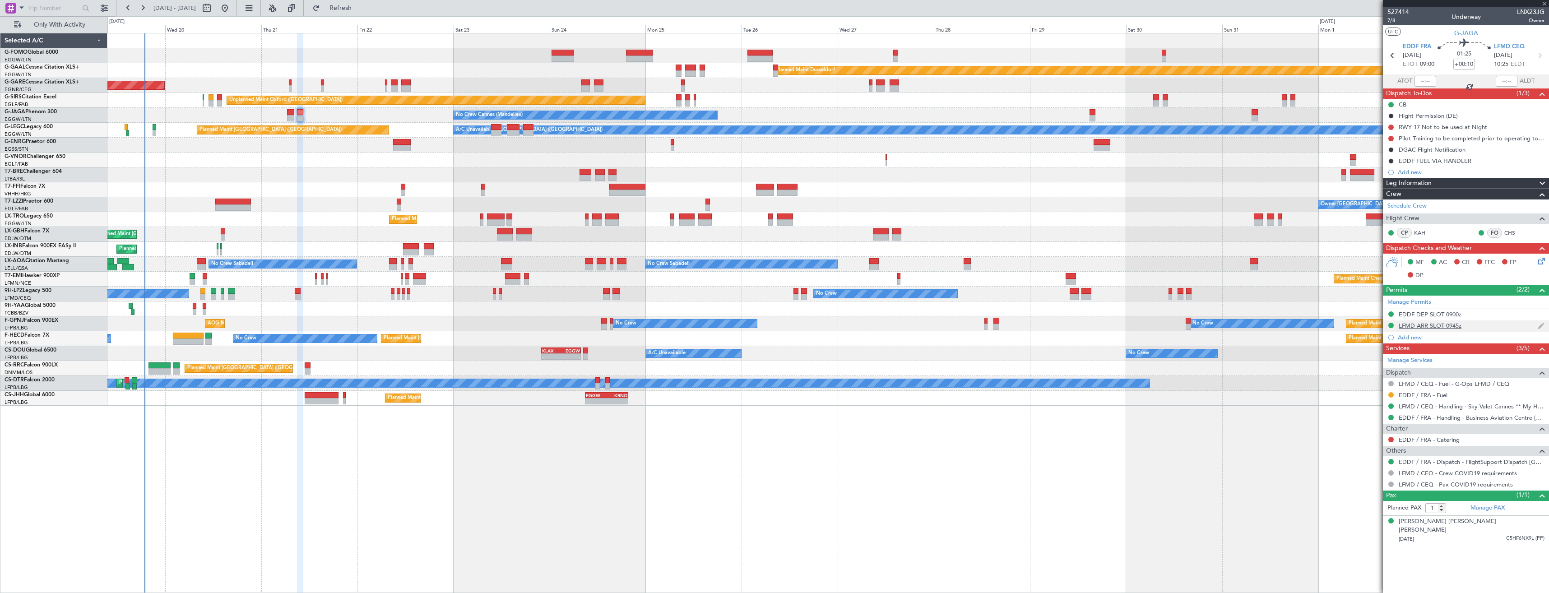
type input "-00:15"
type input "7"
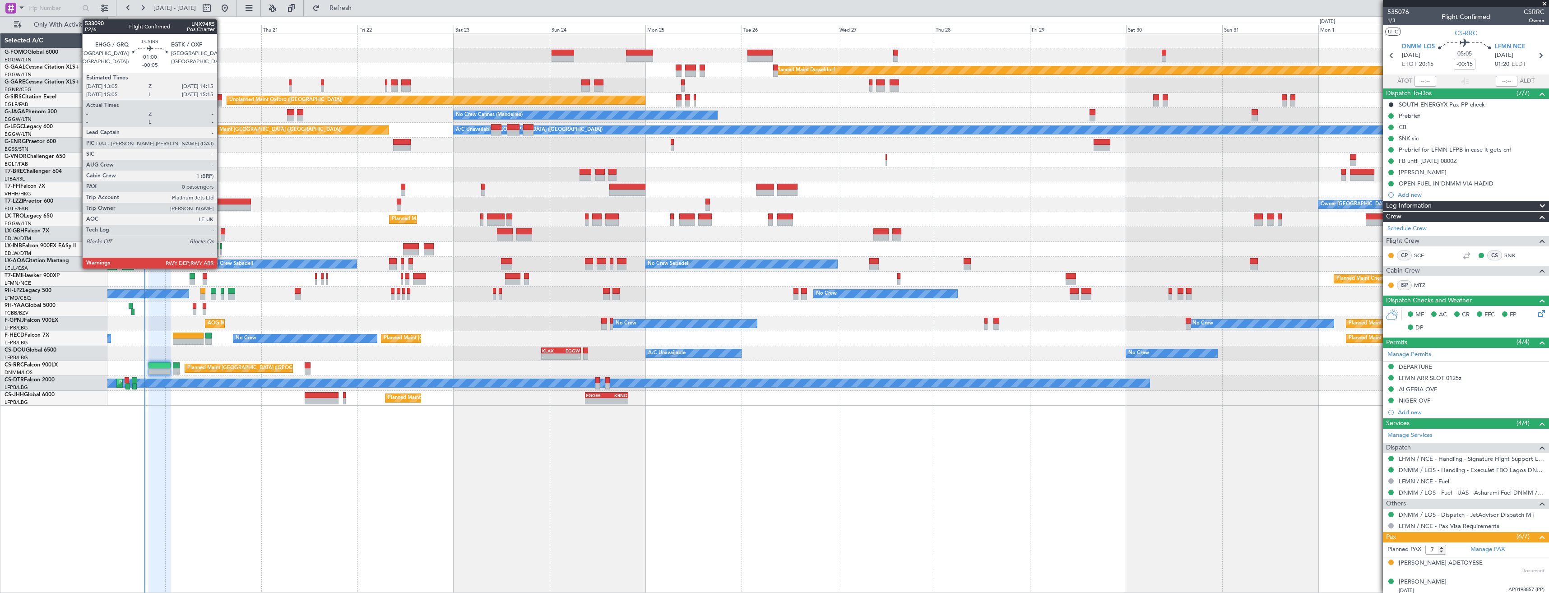
click at [221, 103] on div at bounding box center [219, 103] width 5 height 6
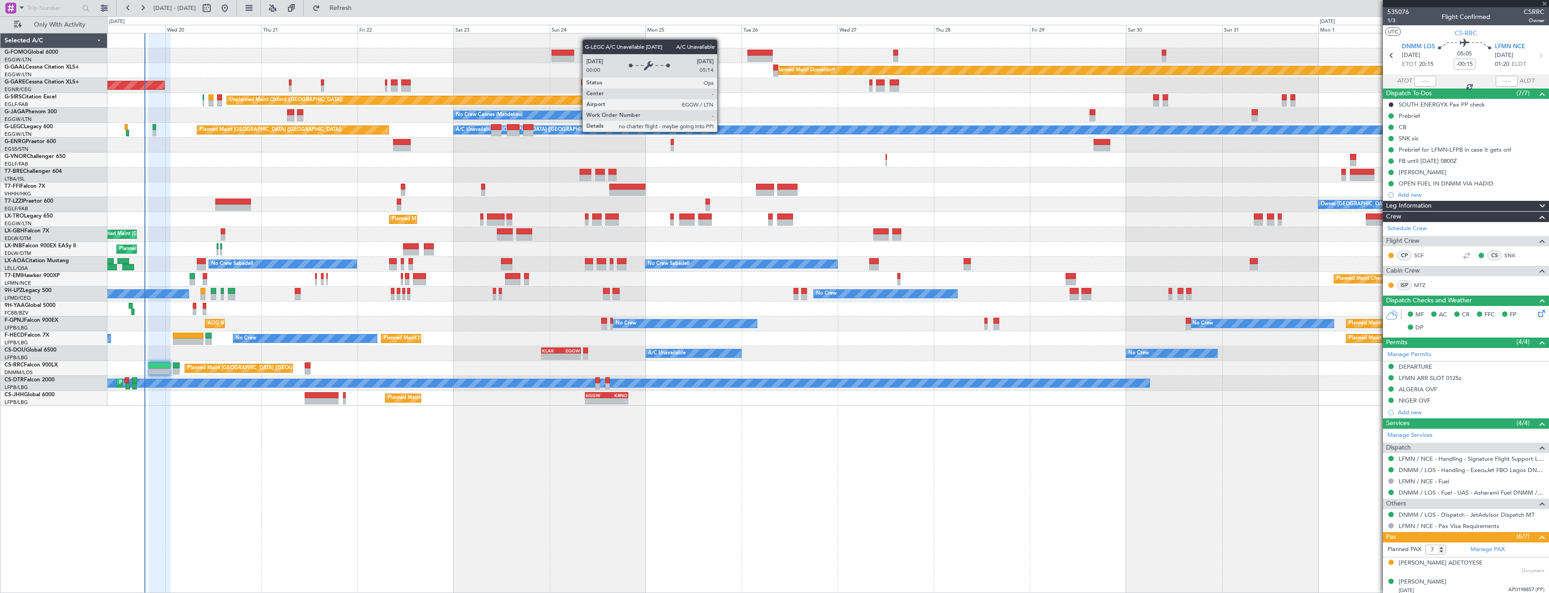
type input "-00:05"
type input "0"
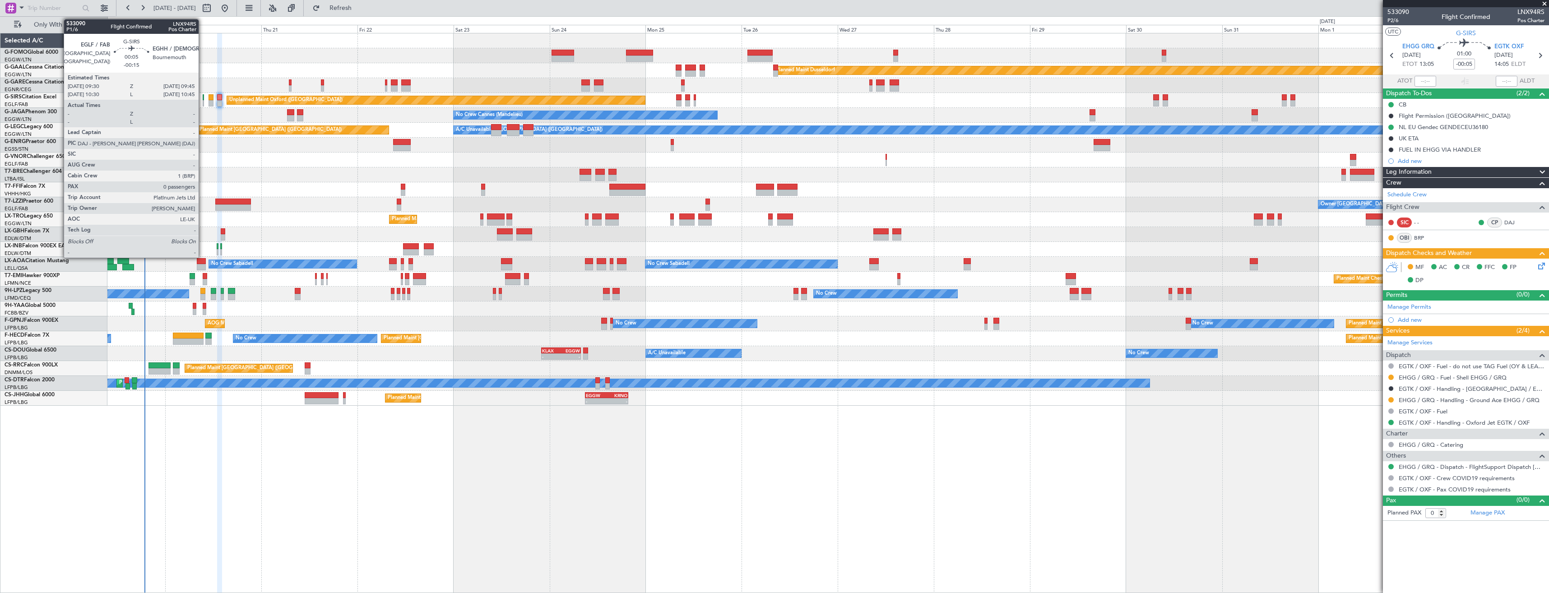
click at [203, 98] on div at bounding box center [203, 97] width 1 height 6
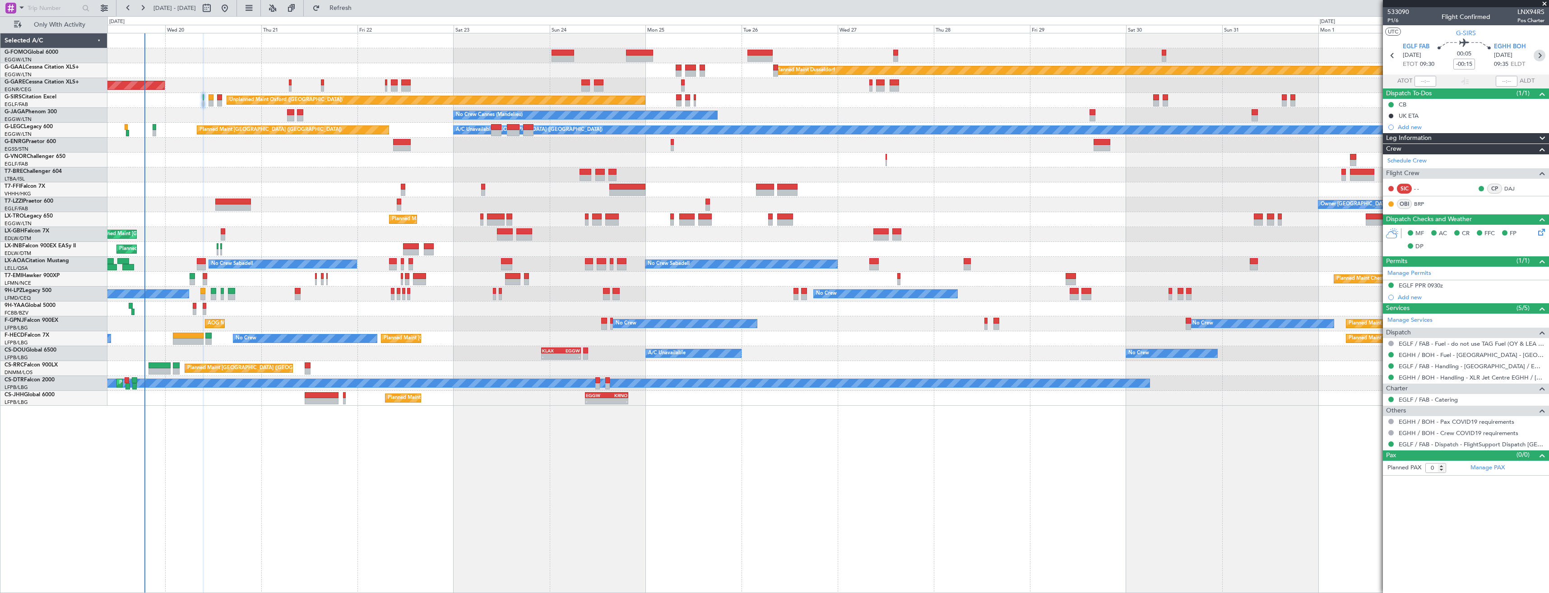
click at [1540, 55] on icon at bounding box center [1539, 56] width 12 height 12
type input "+00:05"
type input "7"
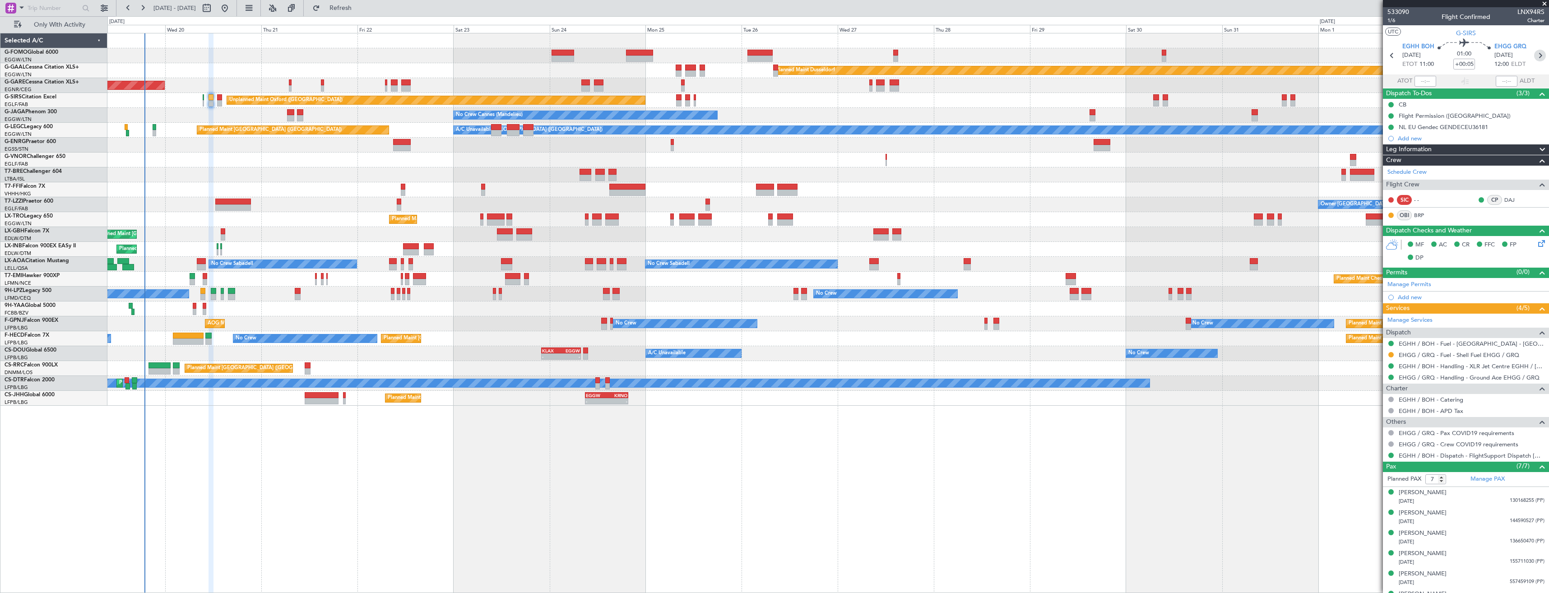
click at [1534, 54] on icon at bounding box center [1540, 56] width 12 height 12
type input "-00:05"
type input "0"
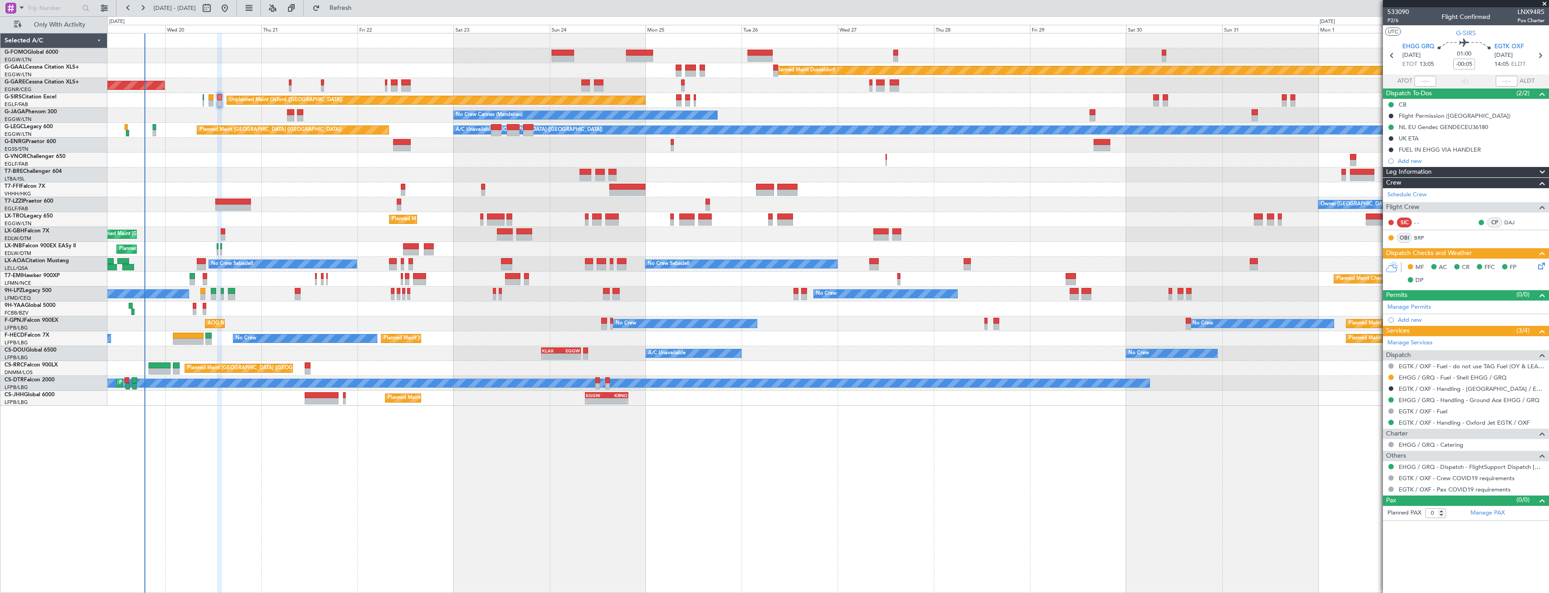
click at [1538, 264] on icon at bounding box center [1539, 264] width 7 height 7
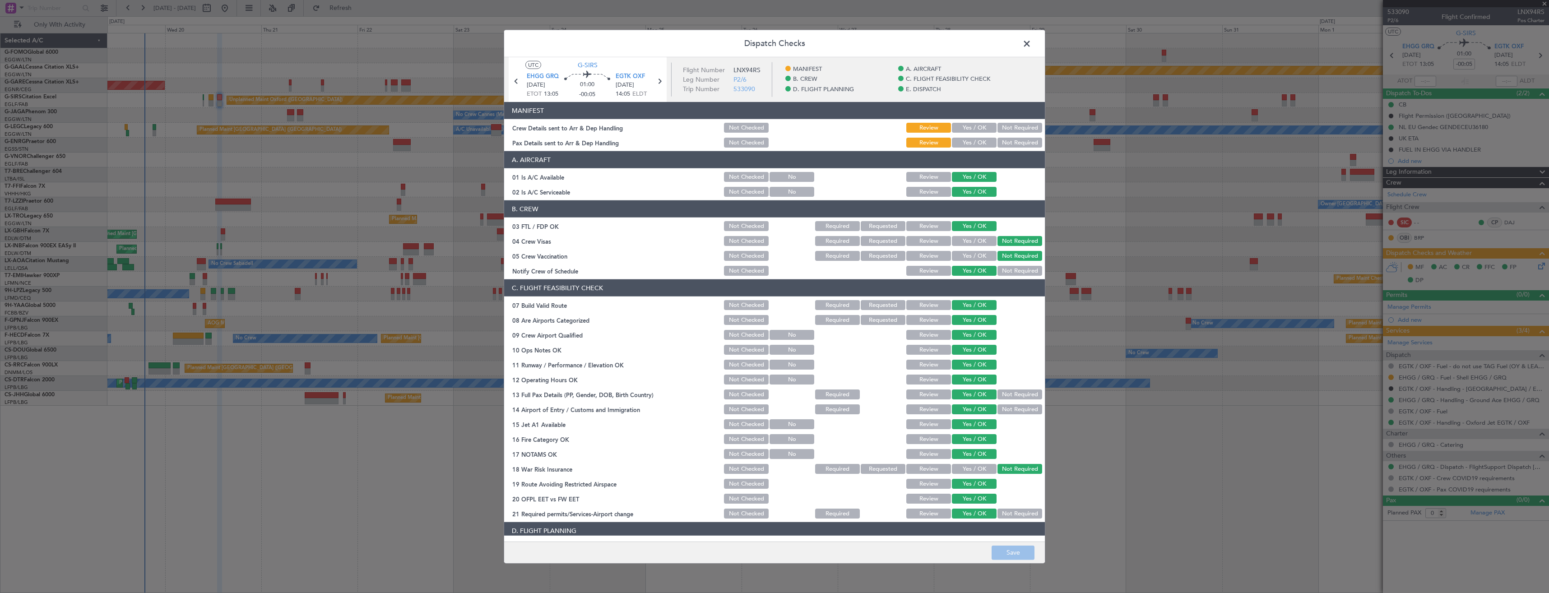
click at [970, 123] on button "Yes / OK" at bounding box center [974, 128] width 45 height 10
click at [961, 140] on button "Yes / OK" at bounding box center [974, 143] width 45 height 10
click at [1002, 558] on button "Save" at bounding box center [1012, 552] width 43 height 14
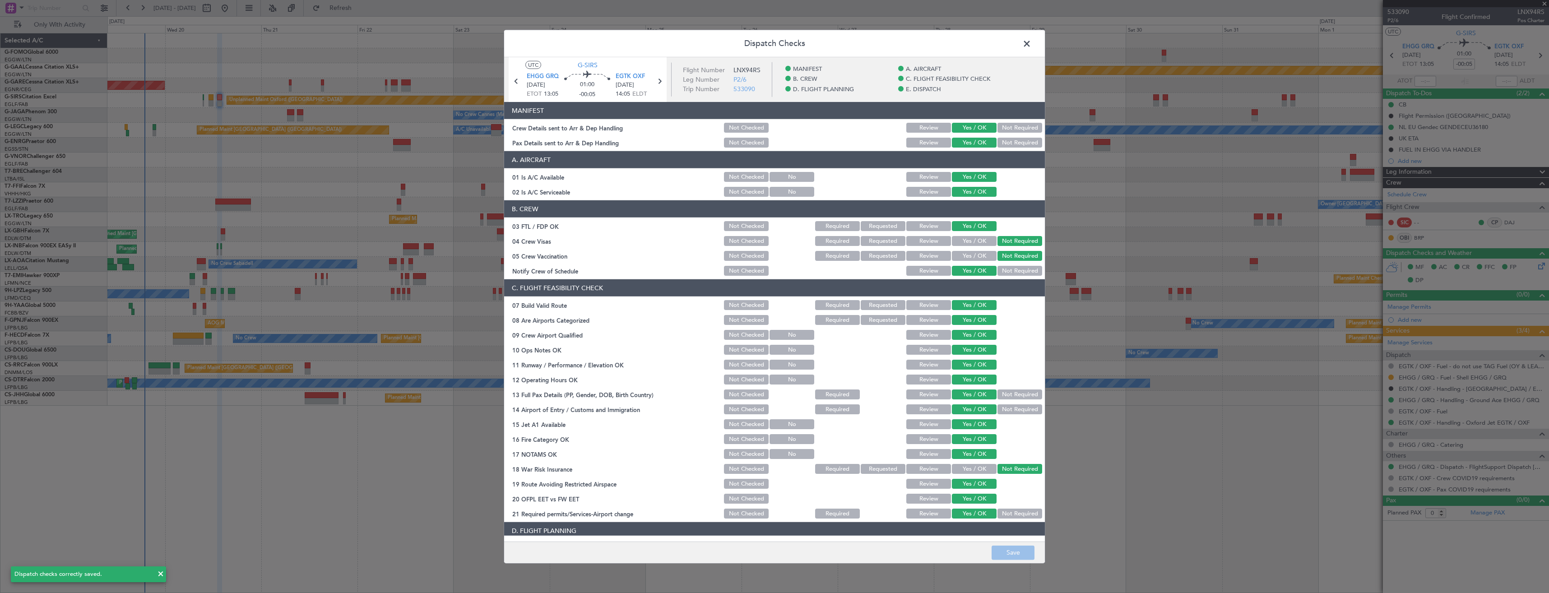
click at [1031, 45] on span at bounding box center [1031, 46] width 0 height 18
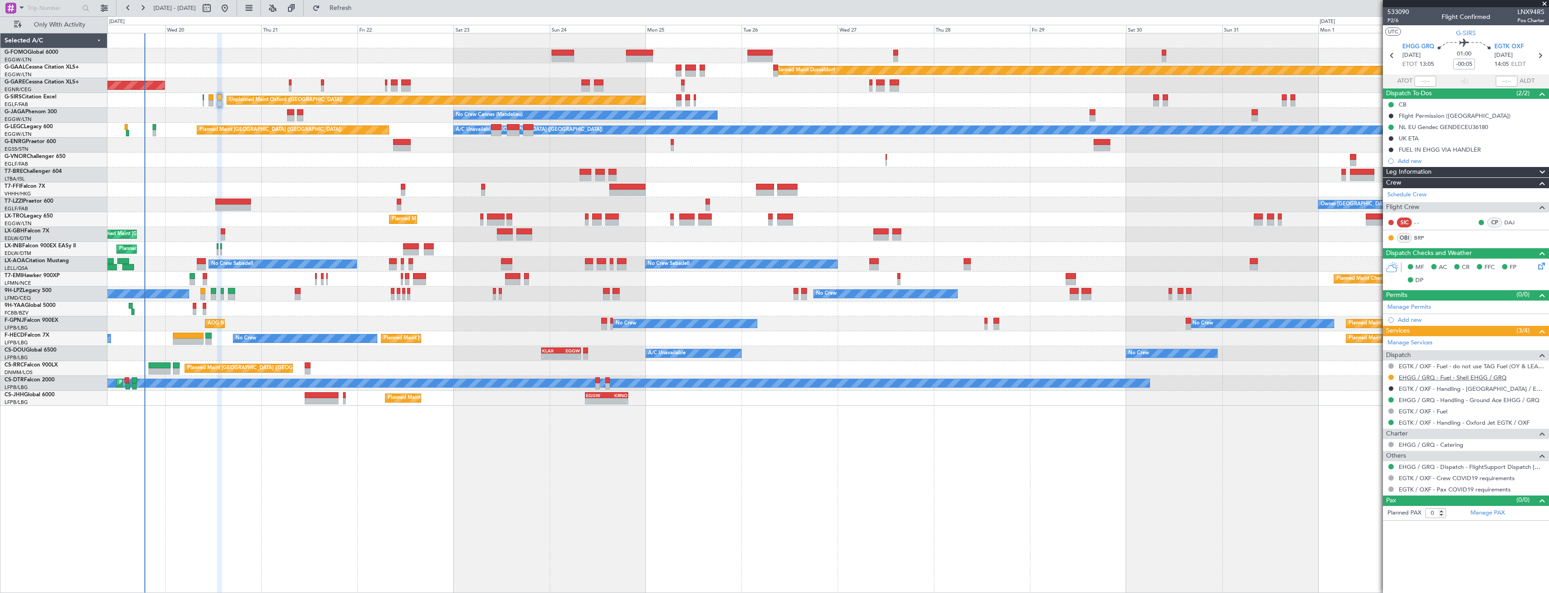
click at [1462, 375] on link "EHGG / GRQ - Fuel - Shell EHGG / GRQ" at bounding box center [1452, 378] width 108 height 8
click at [1422, 378] on link "EHGG / GRQ - Fuel - Shell EHGG / GRQ" at bounding box center [1452, 378] width 108 height 8
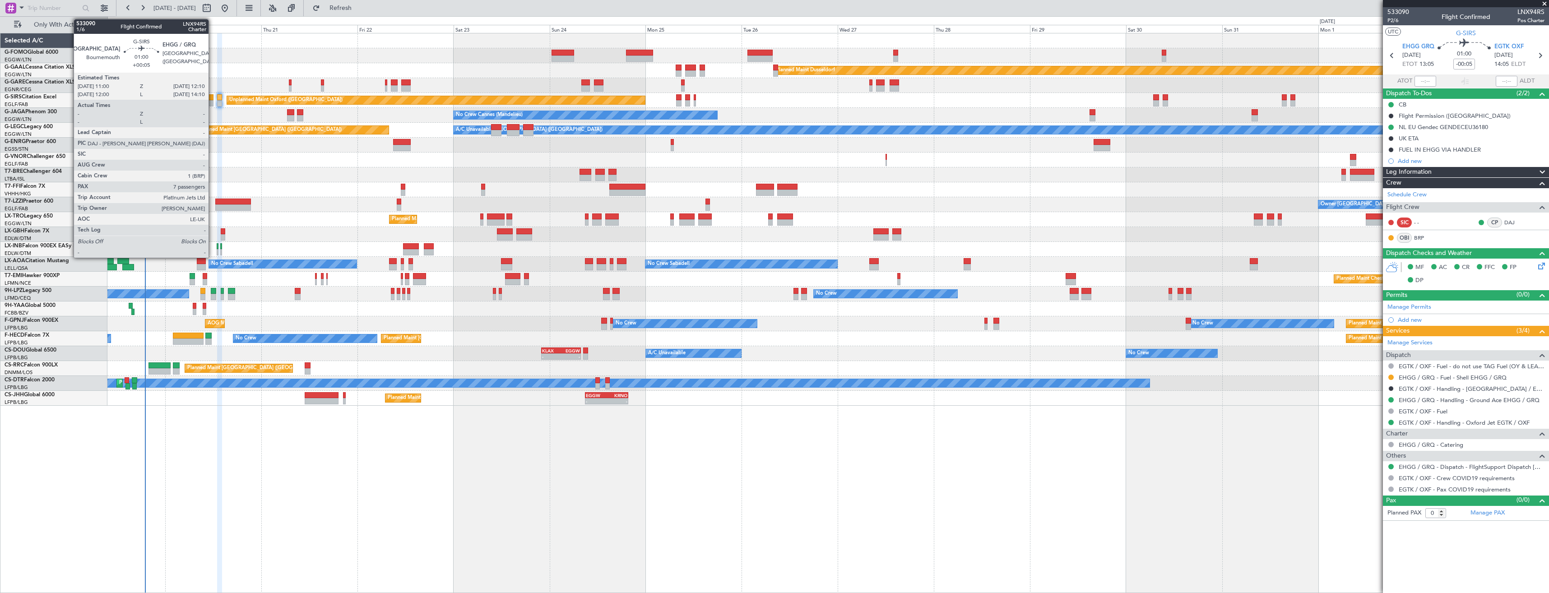
click at [213, 102] on div at bounding box center [210, 103] width 5 height 6
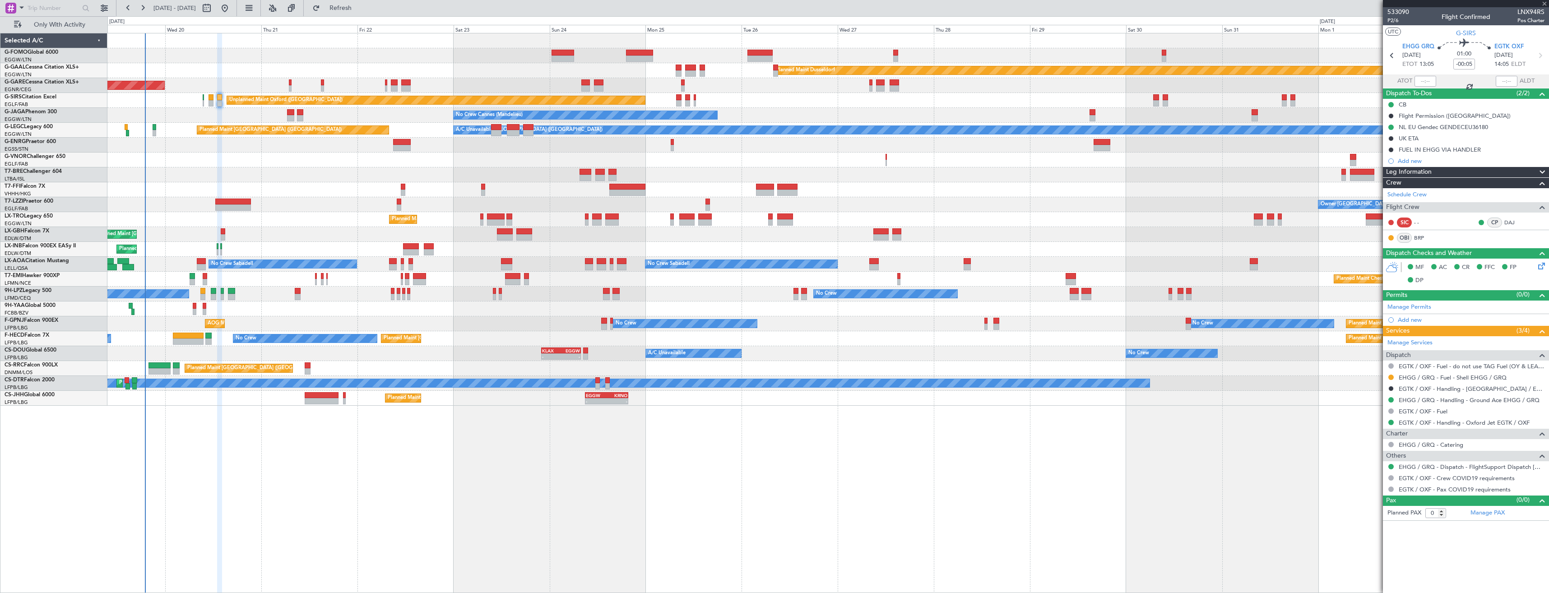
type input "+00:05"
type input "7"
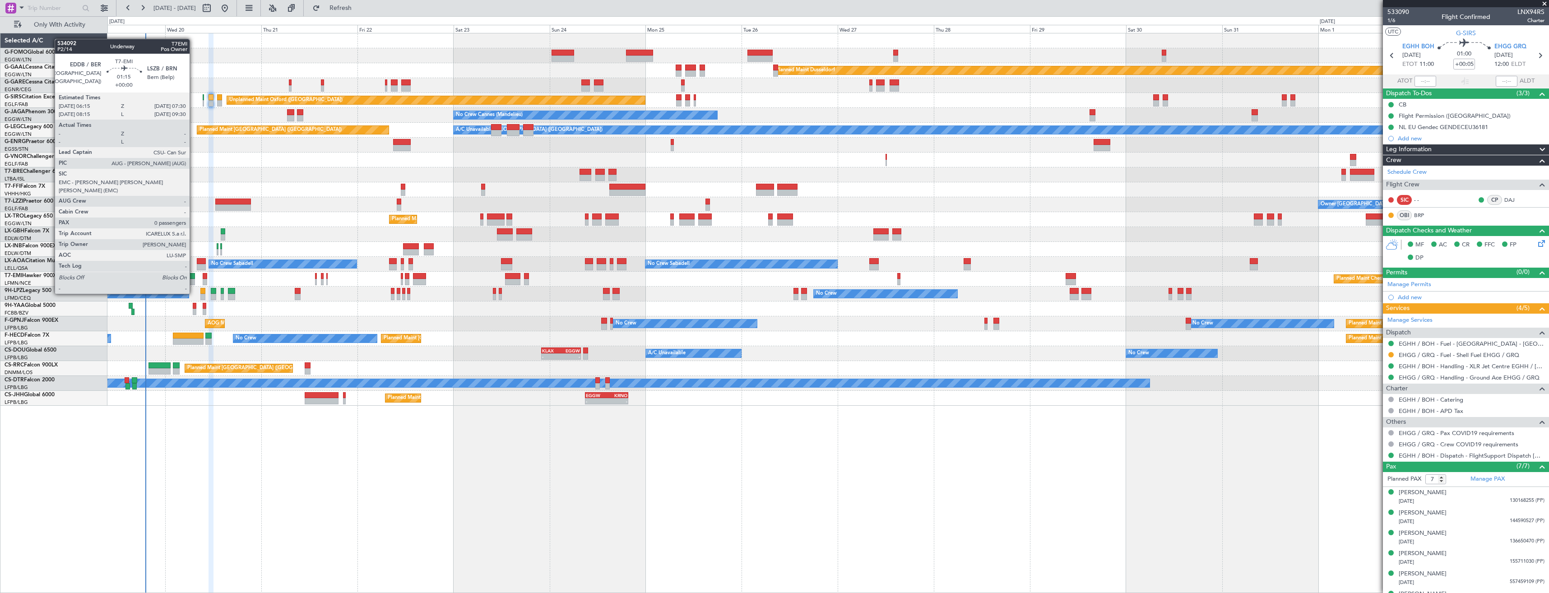
click at [194, 277] on div at bounding box center [192, 276] width 5 height 6
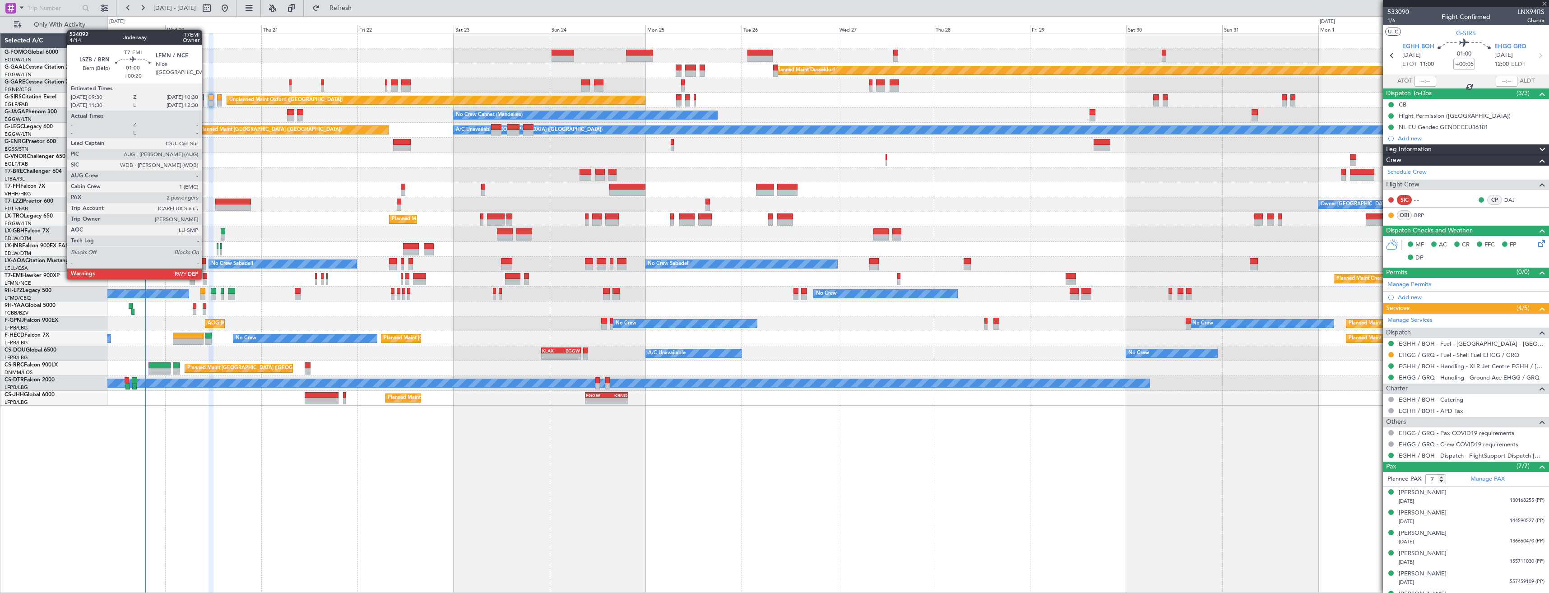
type input "0"
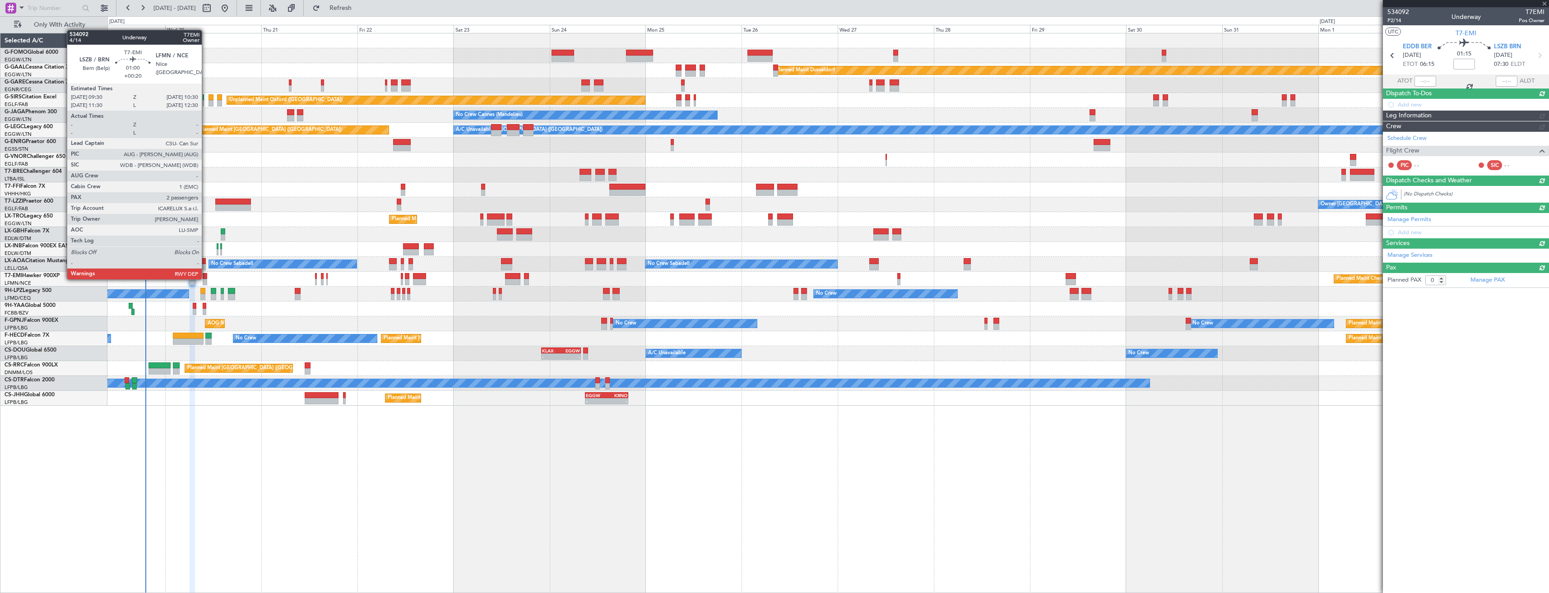
click at [206, 278] on div at bounding box center [205, 276] width 4 height 6
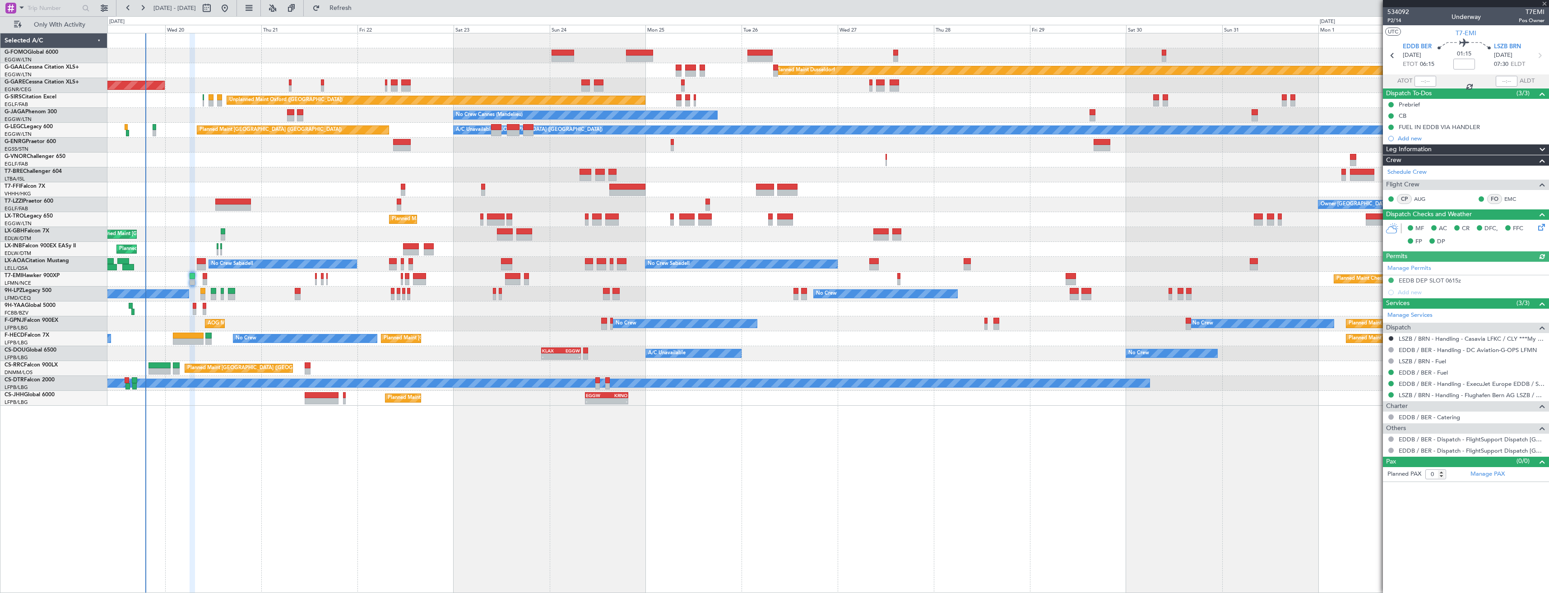
type input "+00:20"
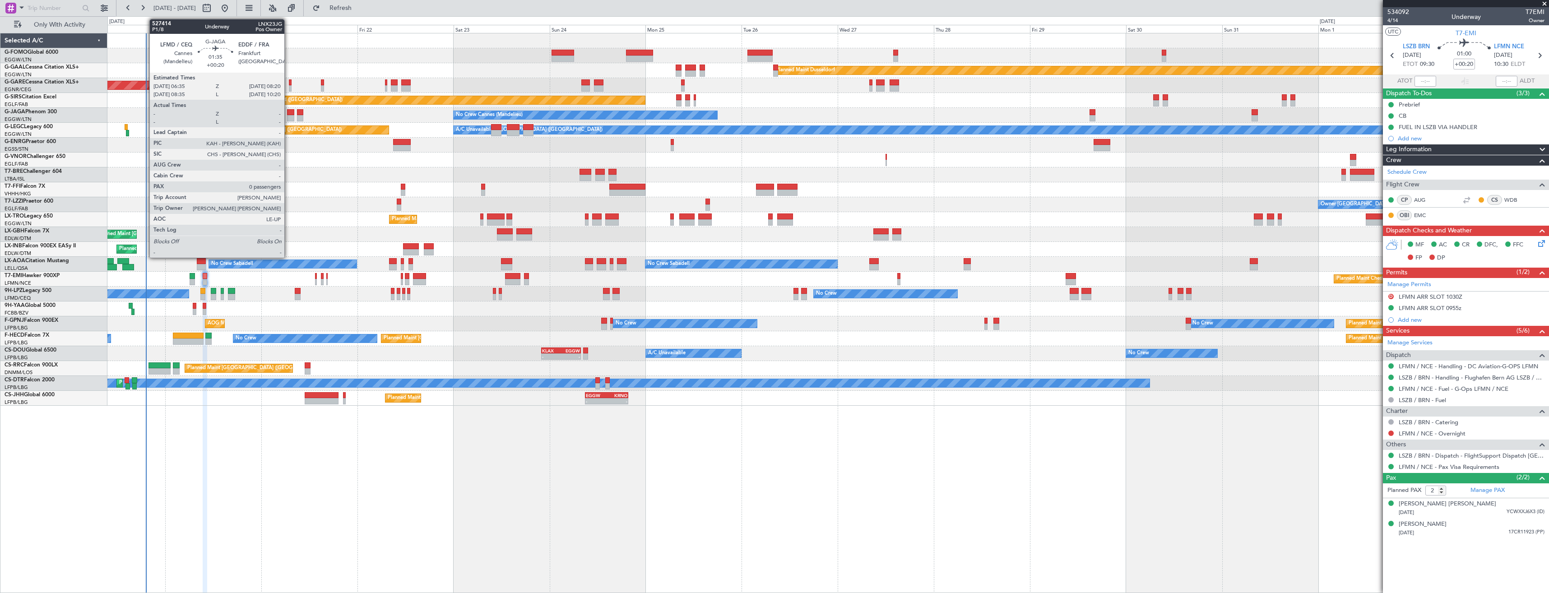
click at [289, 113] on div at bounding box center [290, 112] width 7 height 6
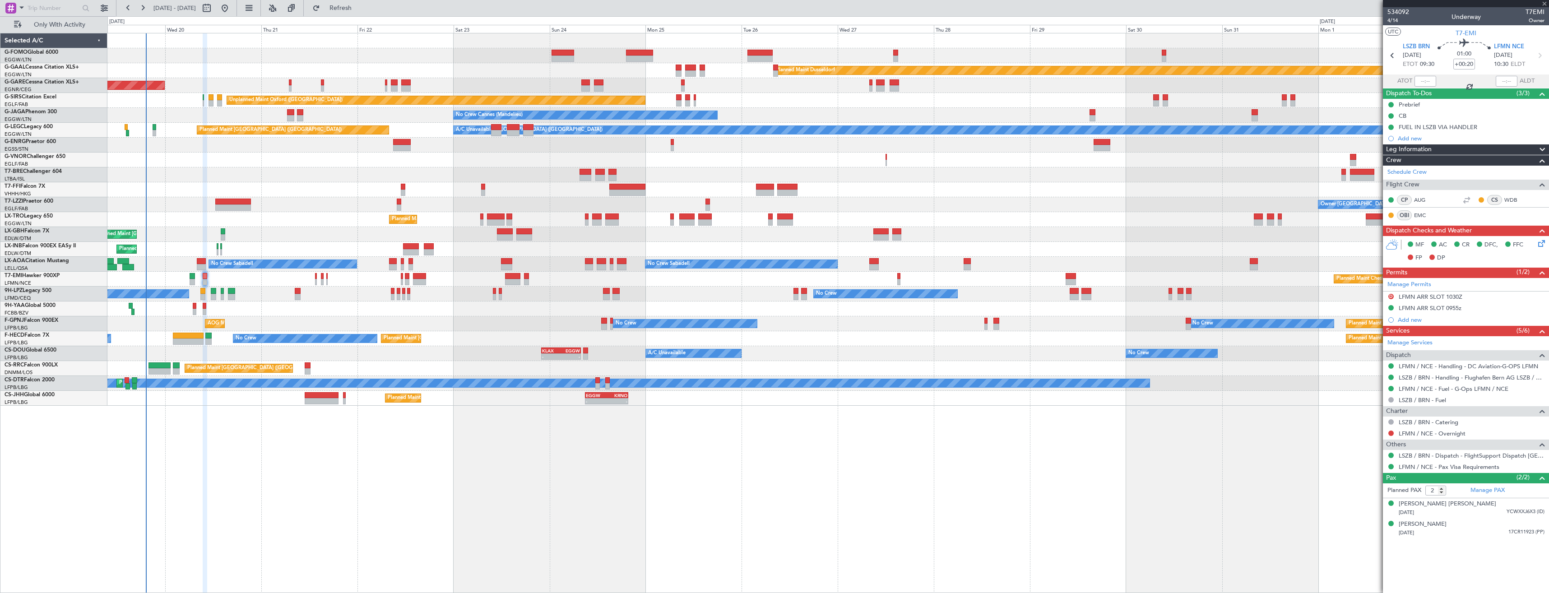
type input "0"
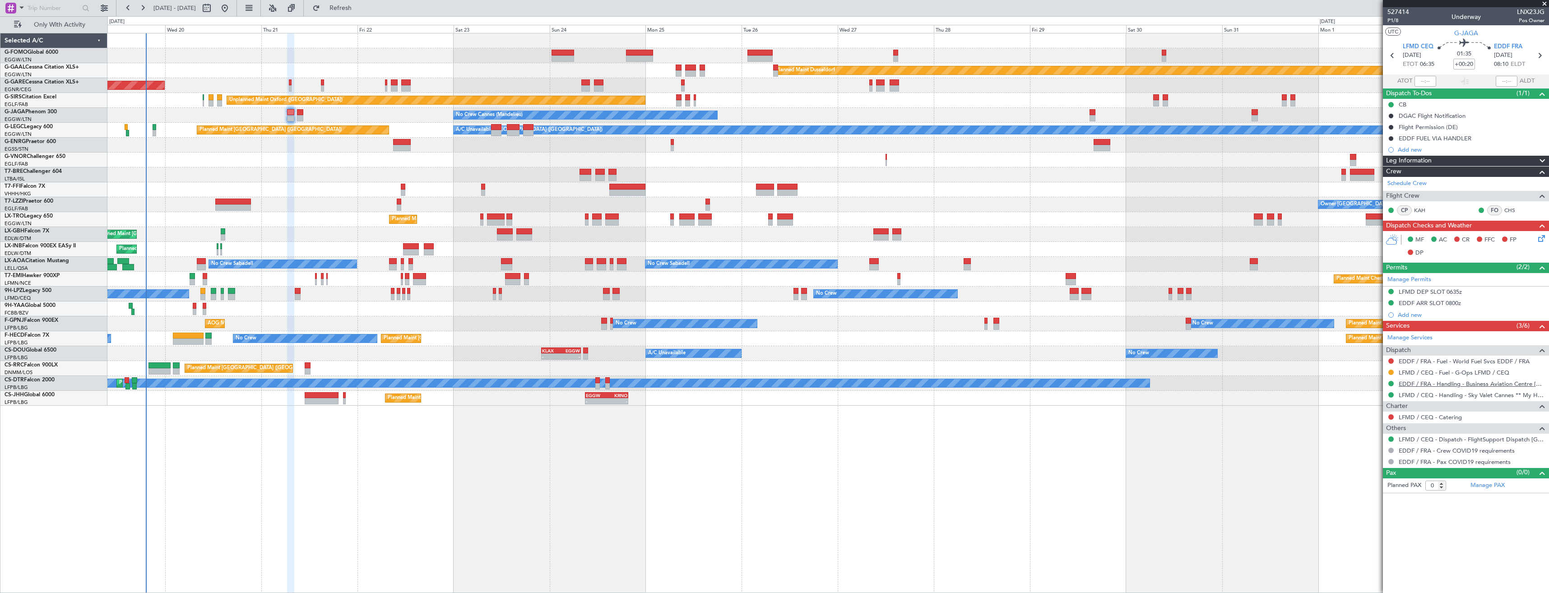
click at [1430, 381] on link "EDDF / FRA - Handling - Business Aviation Centre [GEOGRAPHIC_DATA] ([PERSON_NAM…" at bounding box center [1471, 384] width 146 height 8
click at [1416, 360] on link "EDDF / FRA - Fuel - World Fuel Svcs EDDF / FRA" at bounding box center [1463, 361] width 131 height 8
click at [344, 8] on button "Refresh" at bounding box center [335, 8] width 54 height 14
click at [1541, 56] on icon at bounding box center [1539, 56] width 12 height 12
type input "+00:10"
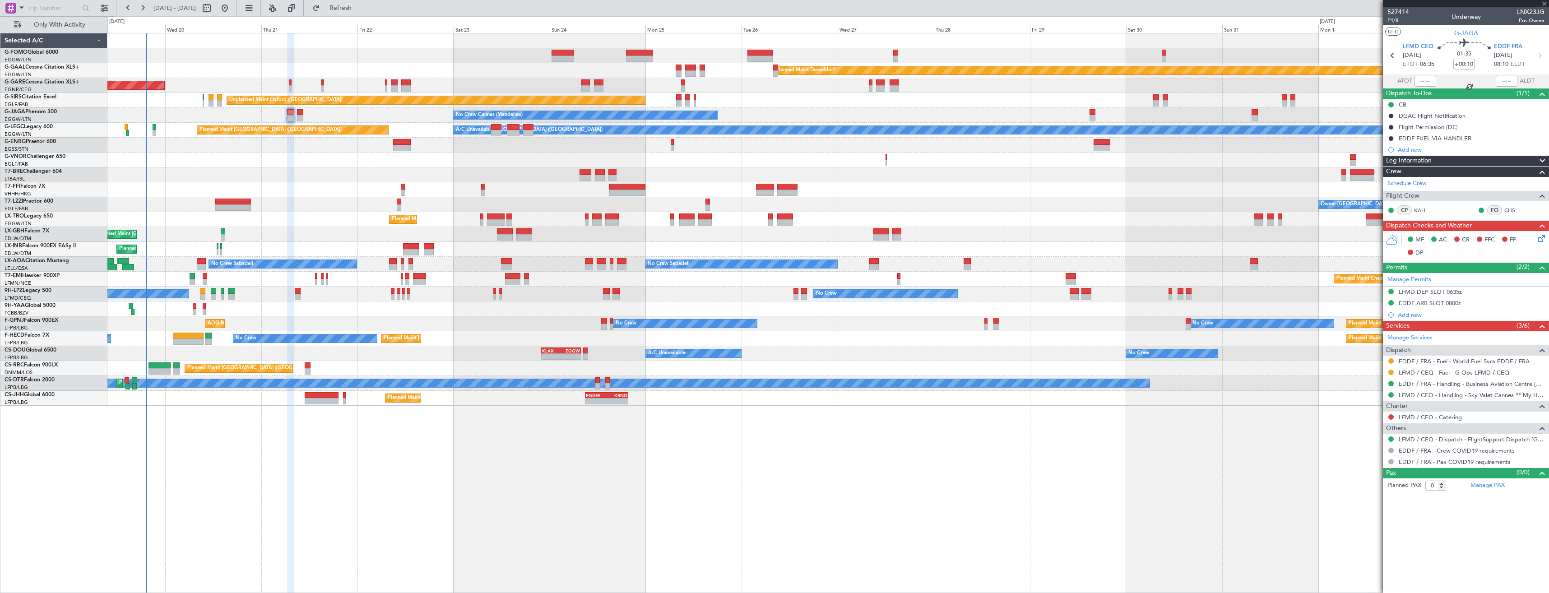
type input "1"
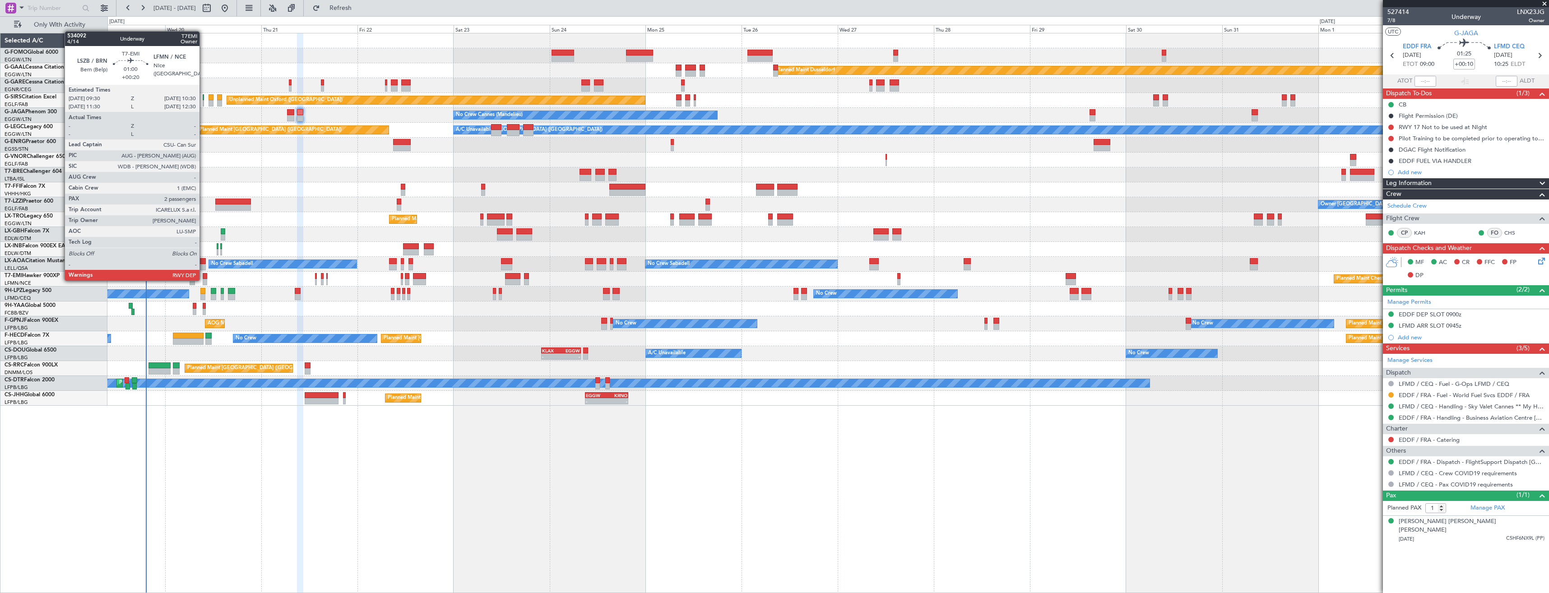
click at [204, 280] on div at bounding box center [205, 282] width 4 height 6
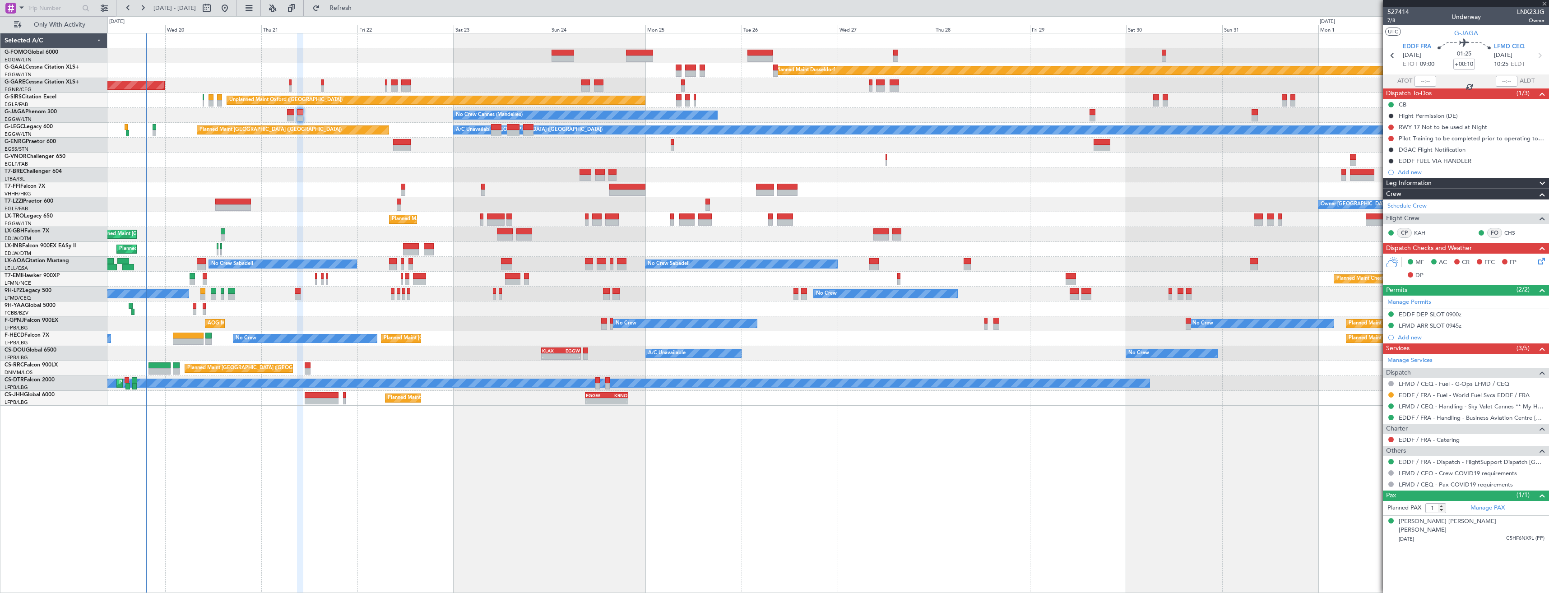
type input "+00:20"
type input "2"
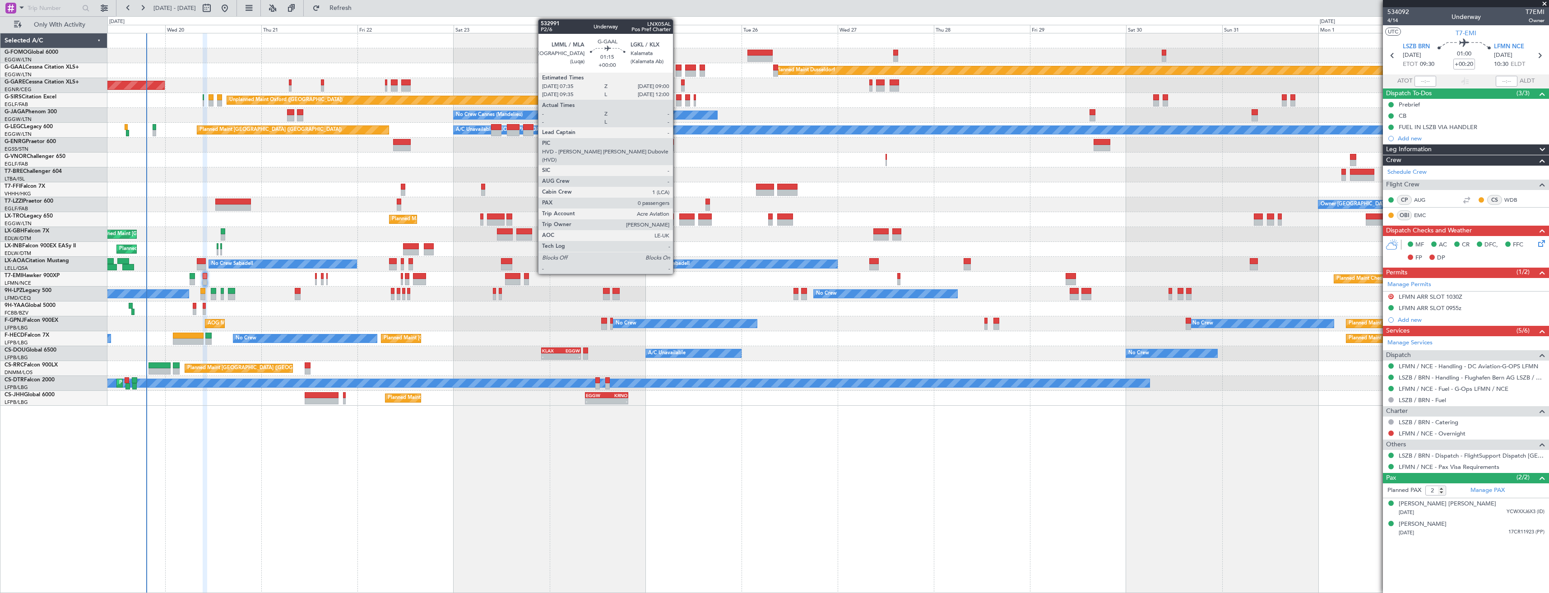
click at [677, 69] on div at bounding box center [679, 68] width 6 height 6
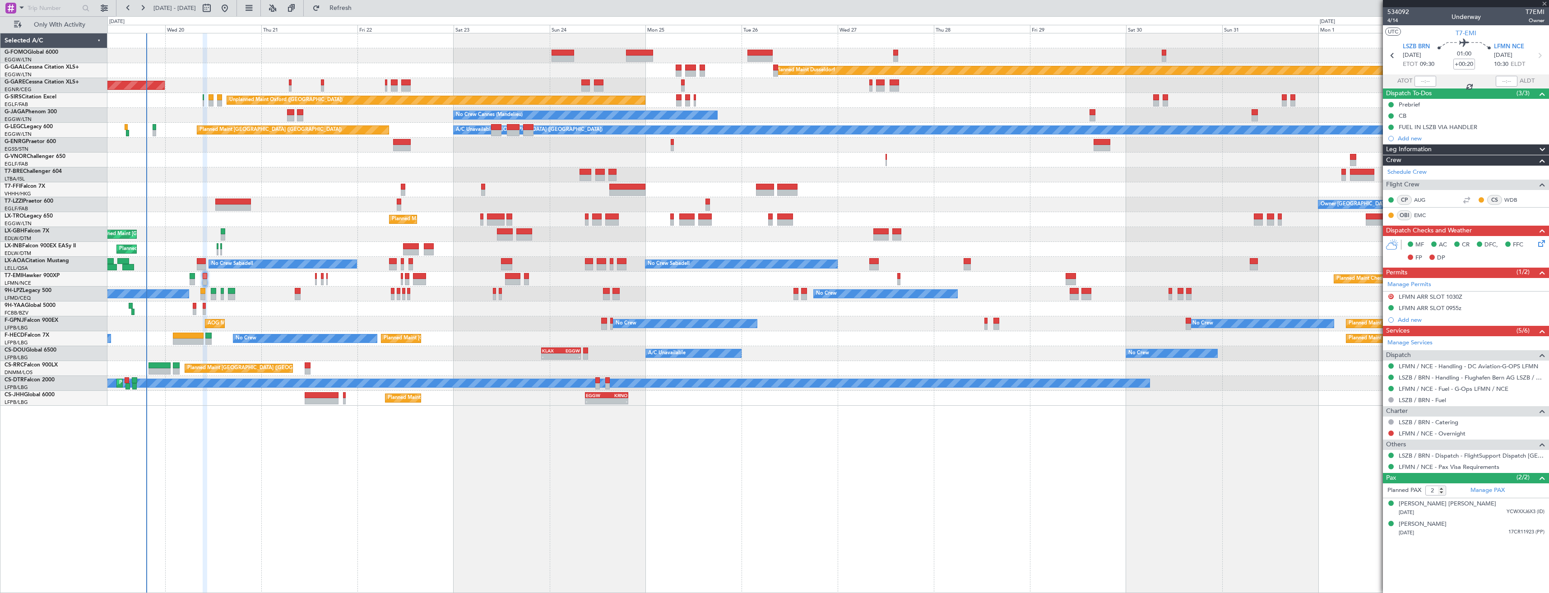
type input "0"
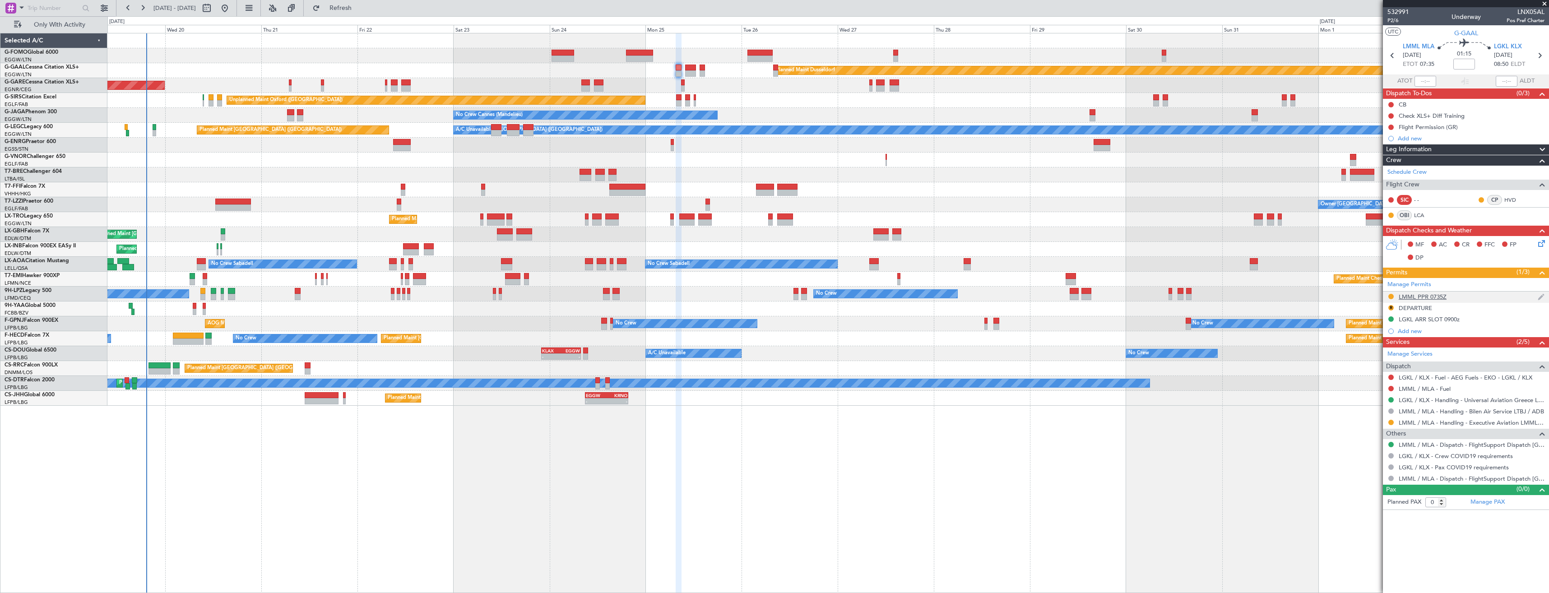
click at [1430, 295] on div "LMML PPR 0735Z" at bounding box center [1422, 297] width 48 height 8
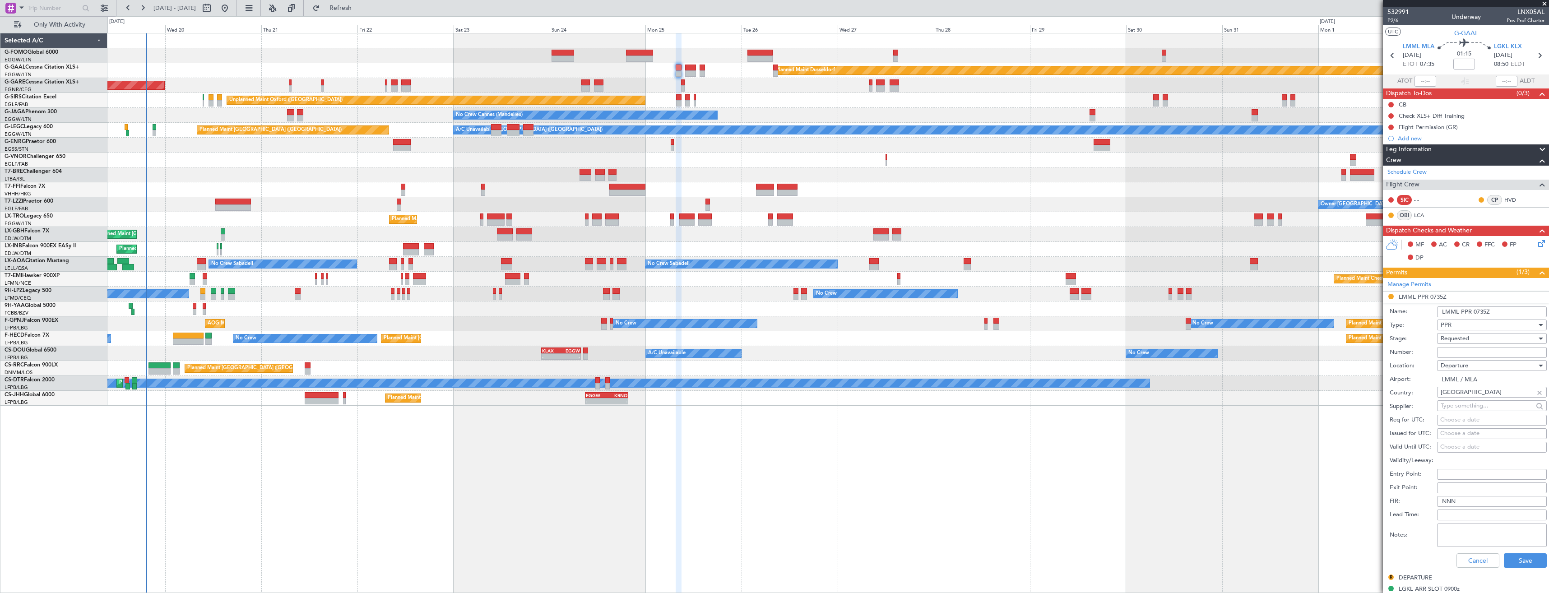
click at [1465, 338] on span "Requested" at bounding box center [1454, 338] width 28 height 8
click at [1478, 408] on span "Received OK" at bounding box center [1488, 407] width 95 height 14
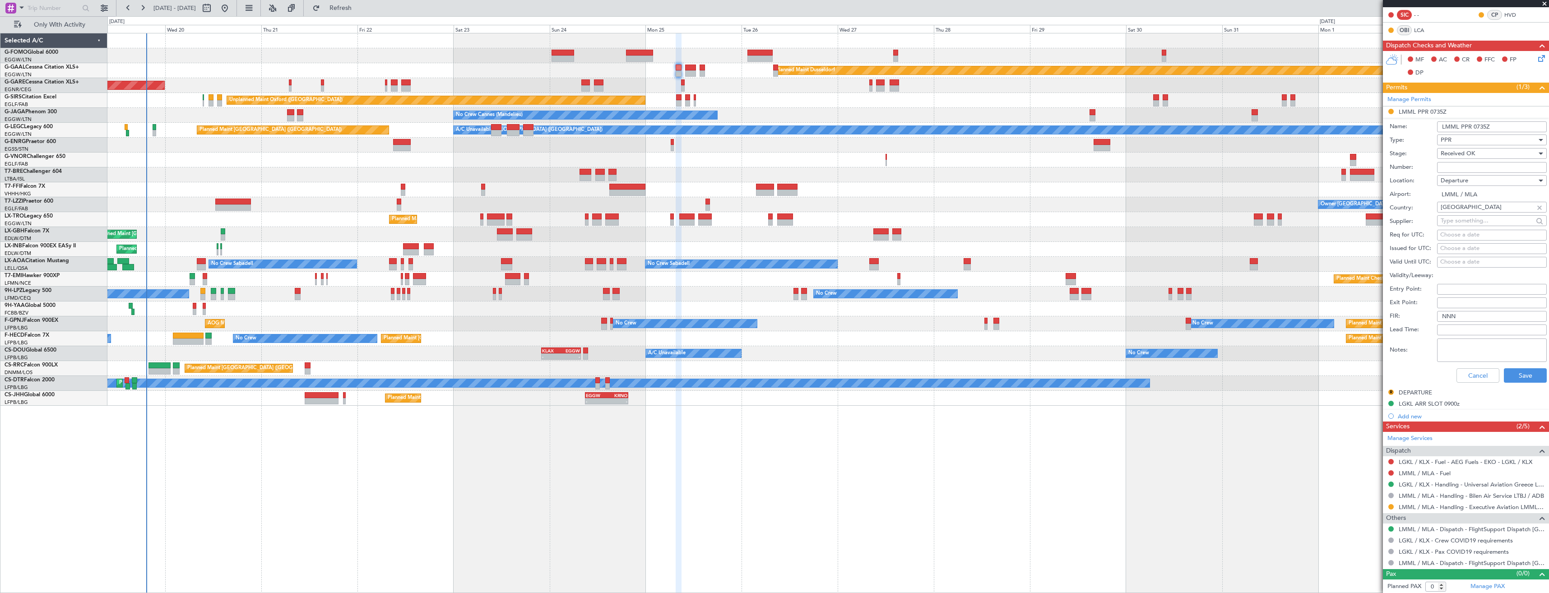
scroll to position [186, 0]
click at [1463, 384] on div "Cancel Save" at bounding box center [1467, 374] width 157 height 23
click at [1465, 371] on button "Cancel" at bounding box center [1477, 374] width 43 height 14
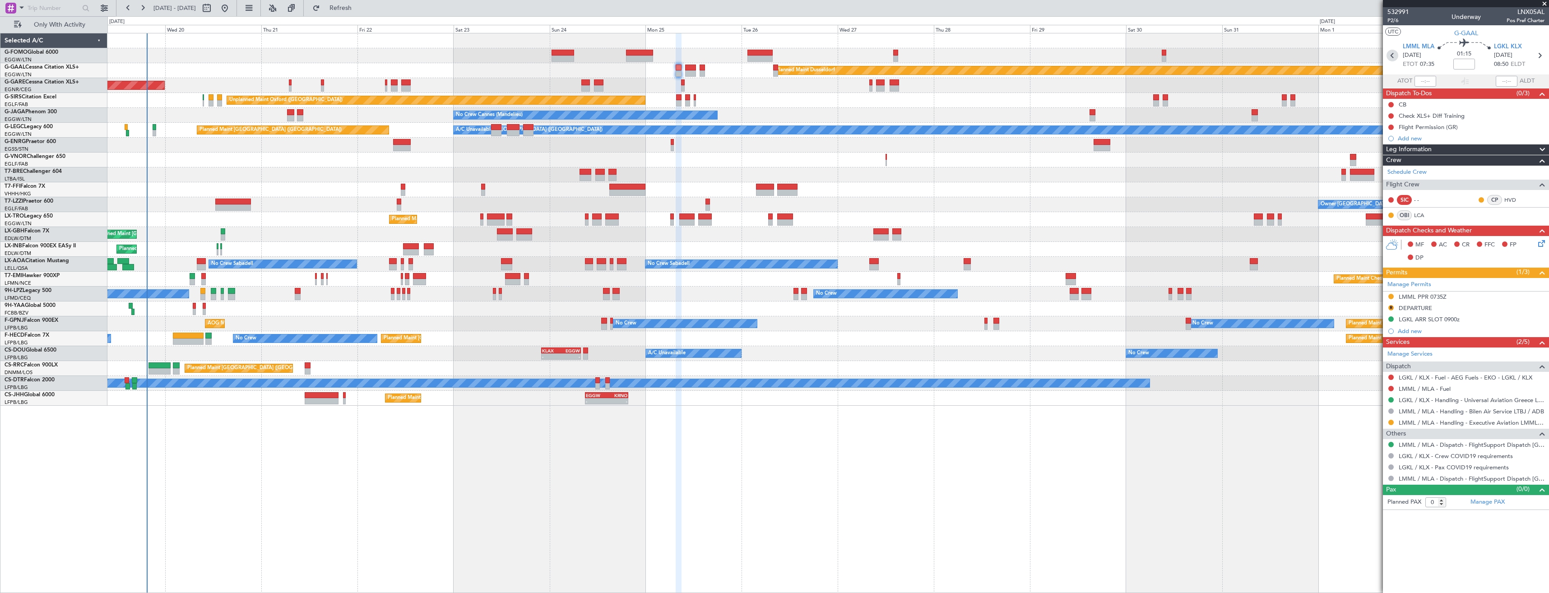
click at [1386, 55] on icon at bounding box center [1392, 56] width 12 height 12
type input "+00:05"
type input "13:30"
type input "15:04"
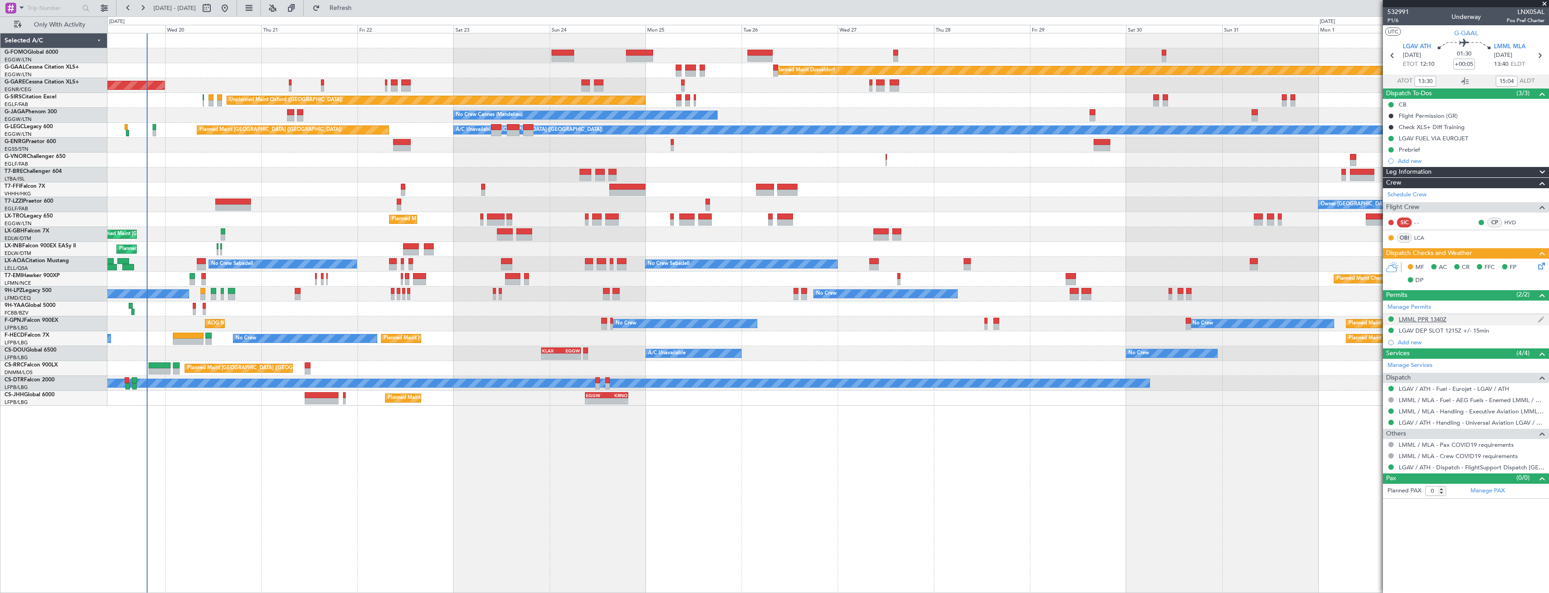
click at [1439, 321] on div "LMML PPR 1340Z" at bounding box center [1422, 319] width 48 height 8
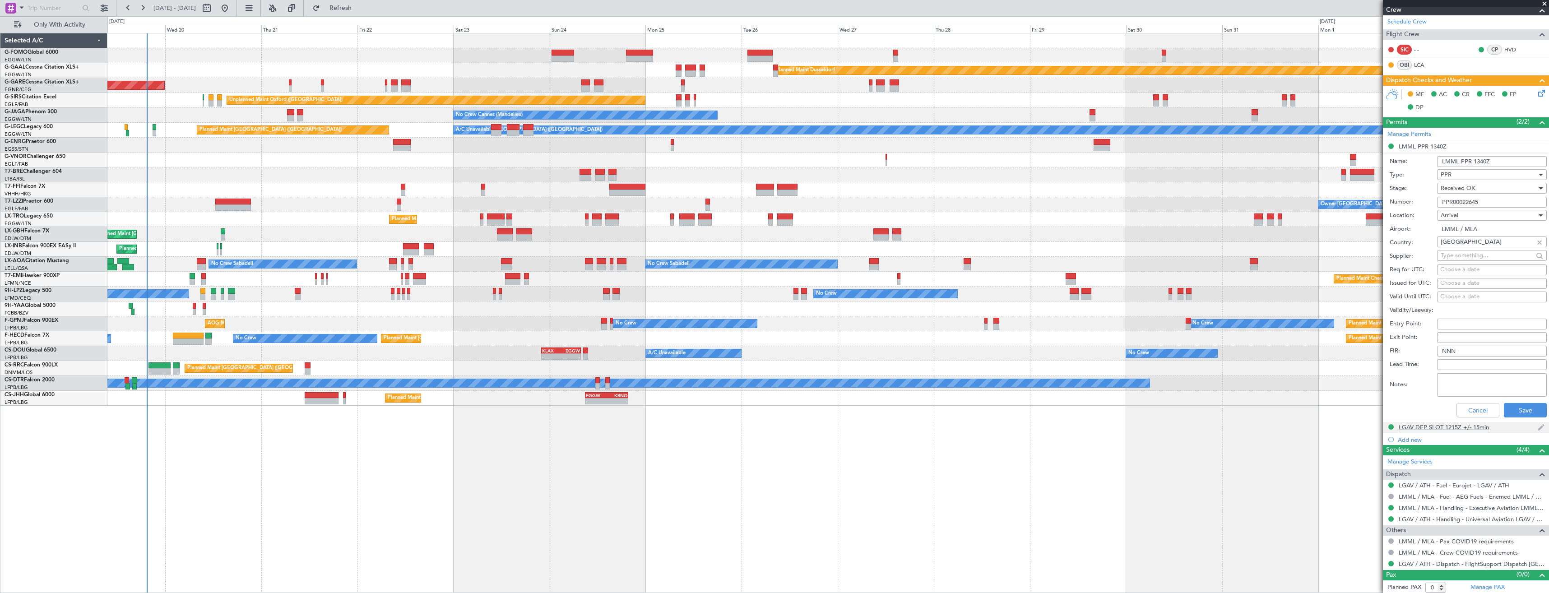
scroll to position [175, 0]
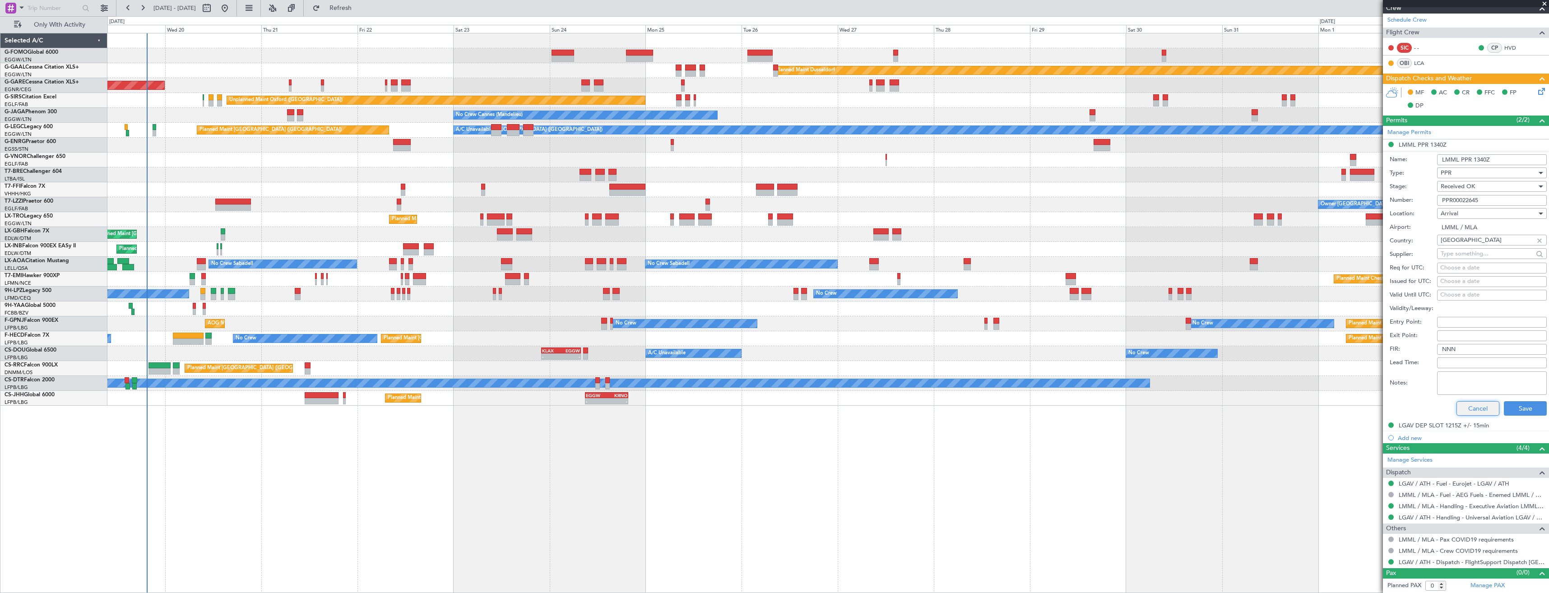
click at [1473, 412] on button "Cancel" at bounding box center [1477, 408] width 43 height 14
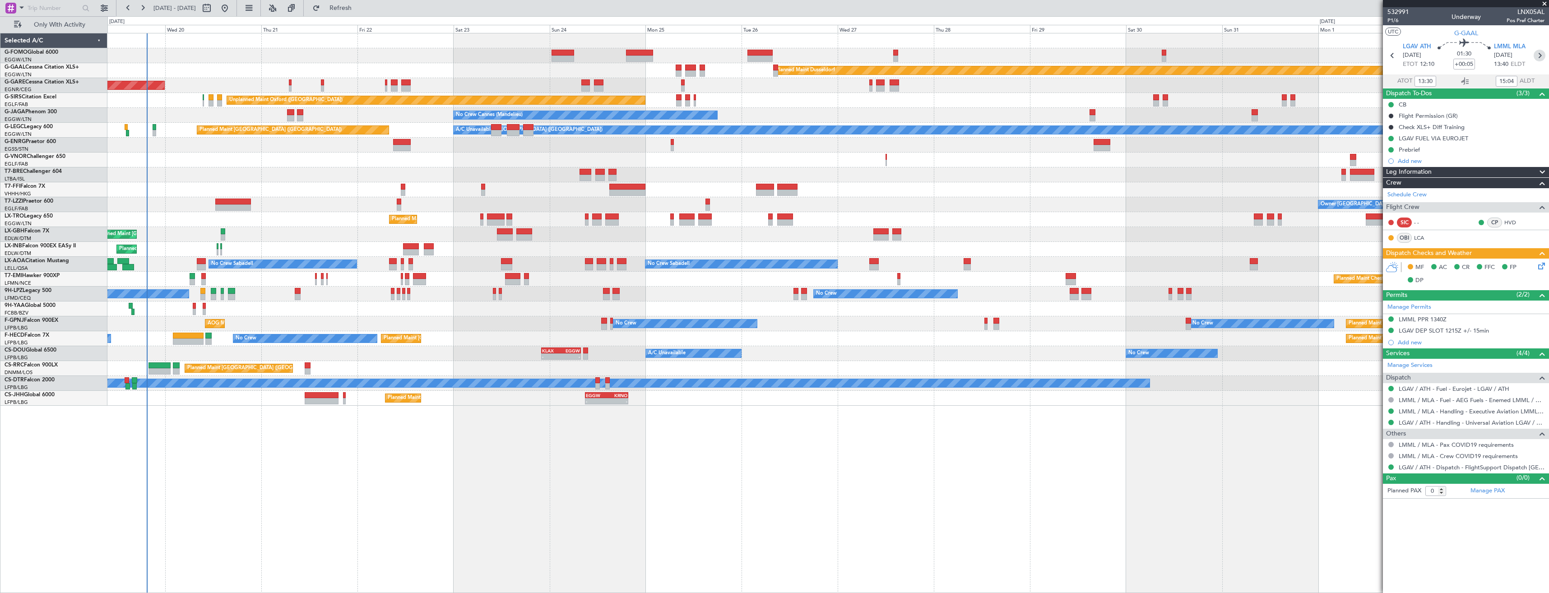
click at [1542, 56] on icon at bounding box center [1539, 56] width 12 height 12
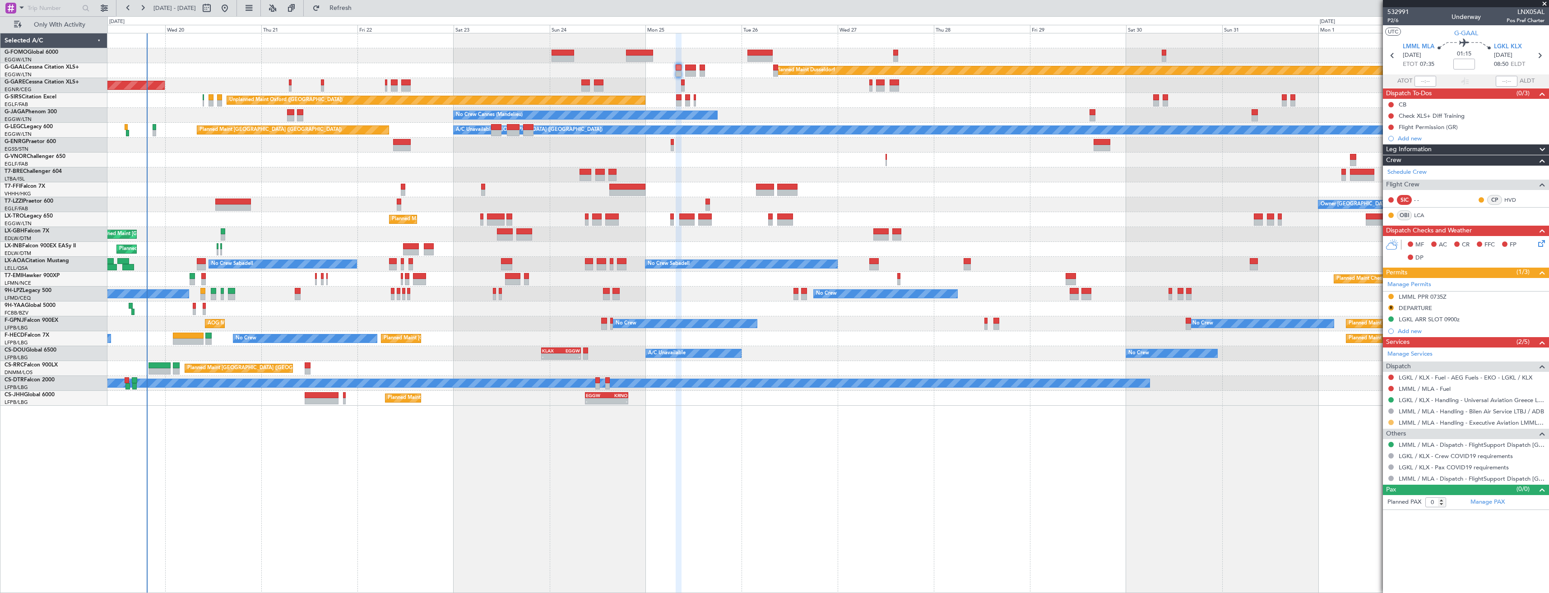
click at [1390, 422] on button at bounding box center [1390, 422] width 5 height 5
click at [1380, 530] on li "Confirmed" at bounding box center [1390, 530] width 104 height 14
click at [367, 16] on fb-refresh-button "Refresh" at bounding box center [335, 8] width 63 height 16
click at [360, 11] on span "Refresh" at bounding box center [341, 8] width 38 height 6
click at [1544, 5] on span at bounding box center [1544, 4] width 9 height 8
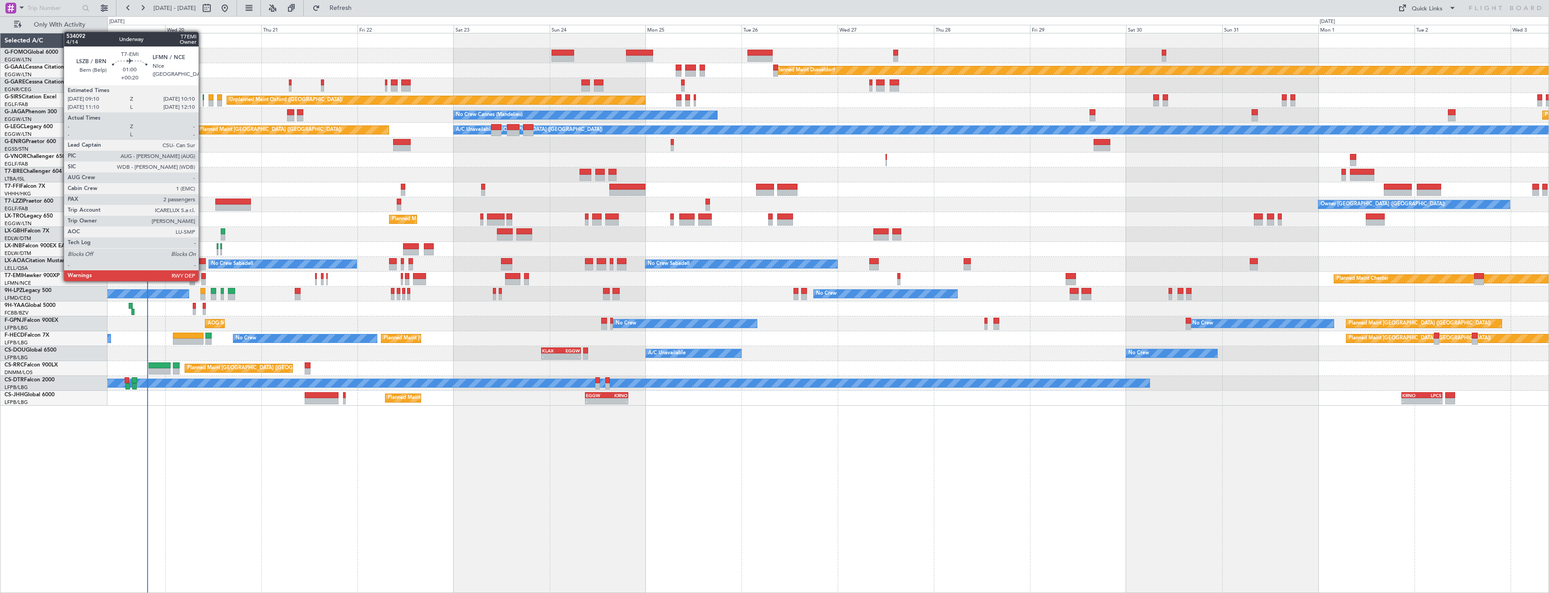
click at [203, 280] on div at bounding box center [203, 282] width 4 height 6
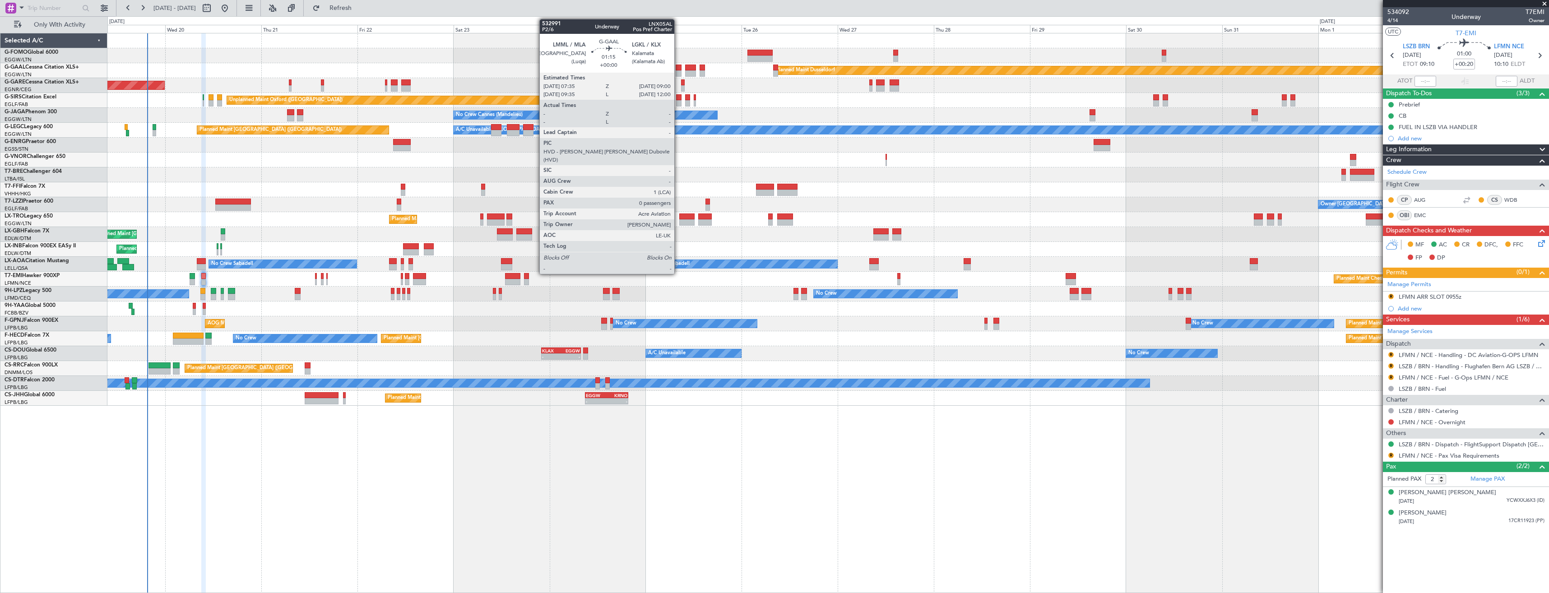
click at [678, 69] on div at bounding box center [679, 68] width 6 height 6
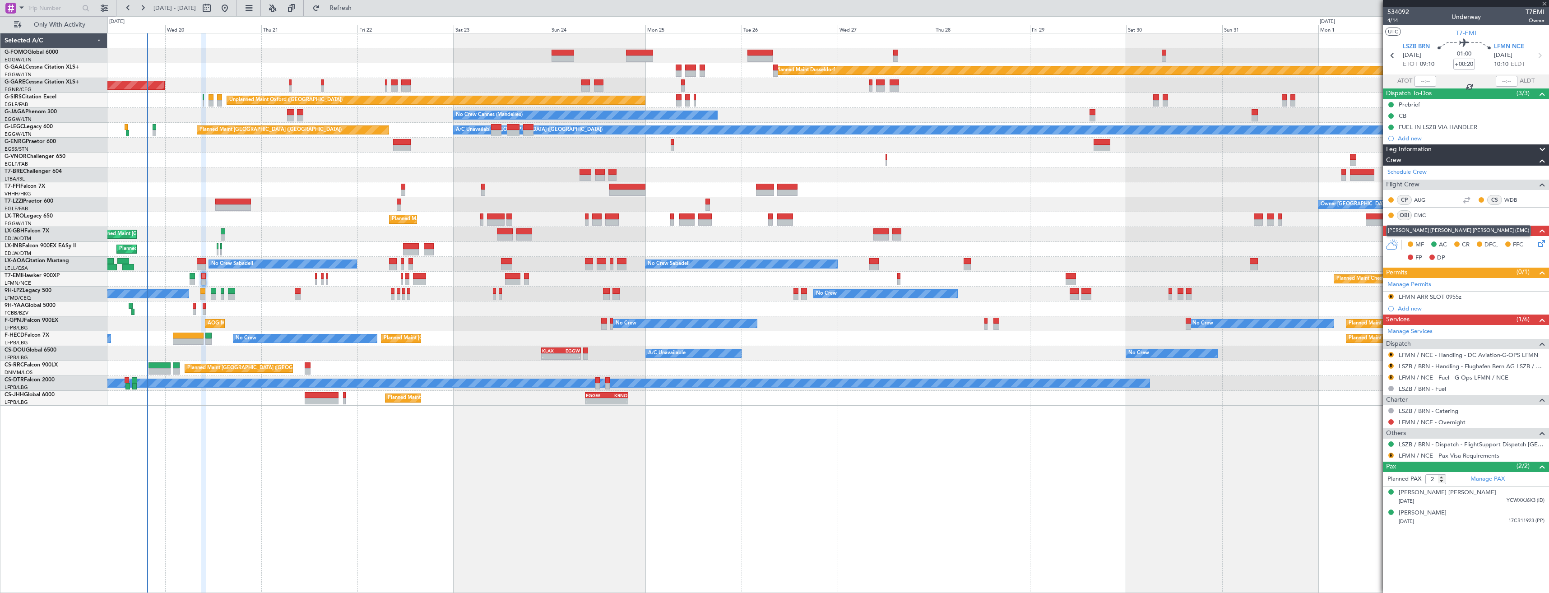
type input "0"
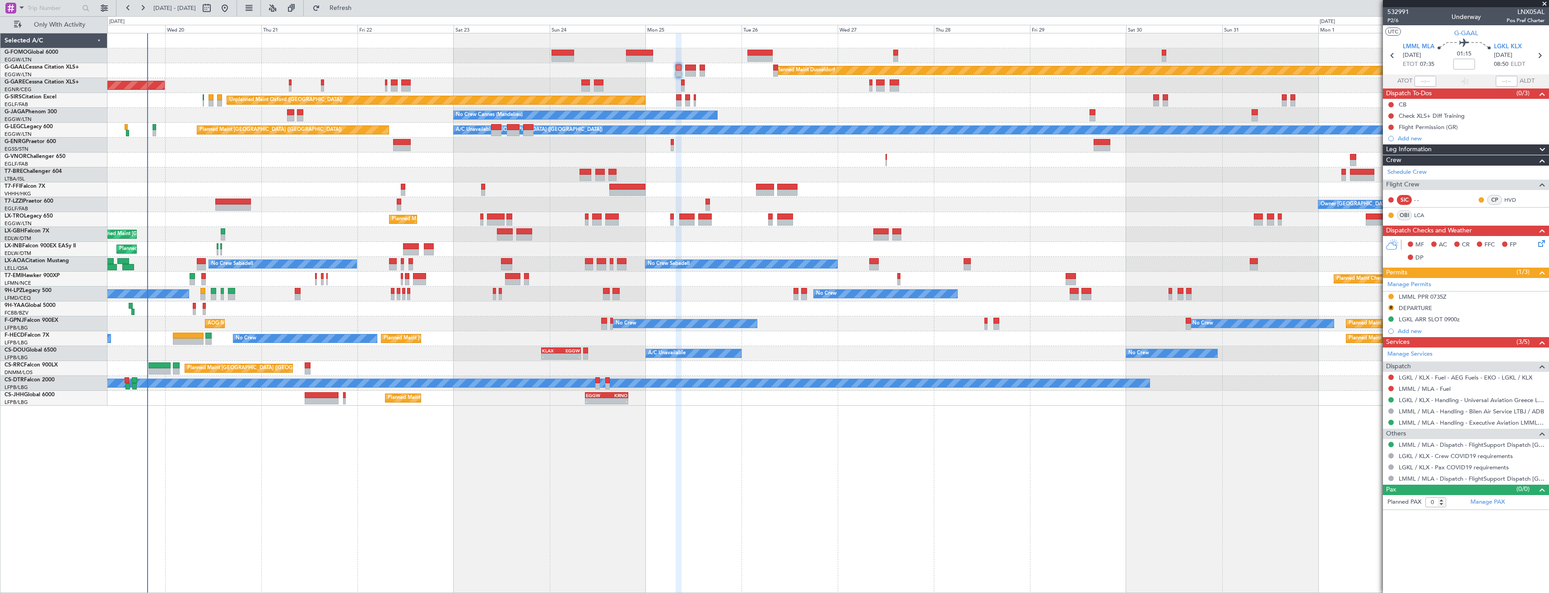
click at [1462, 296] on div "LMML PPR 0735Z" at bounding box center [1466, 296] width 166 height 11
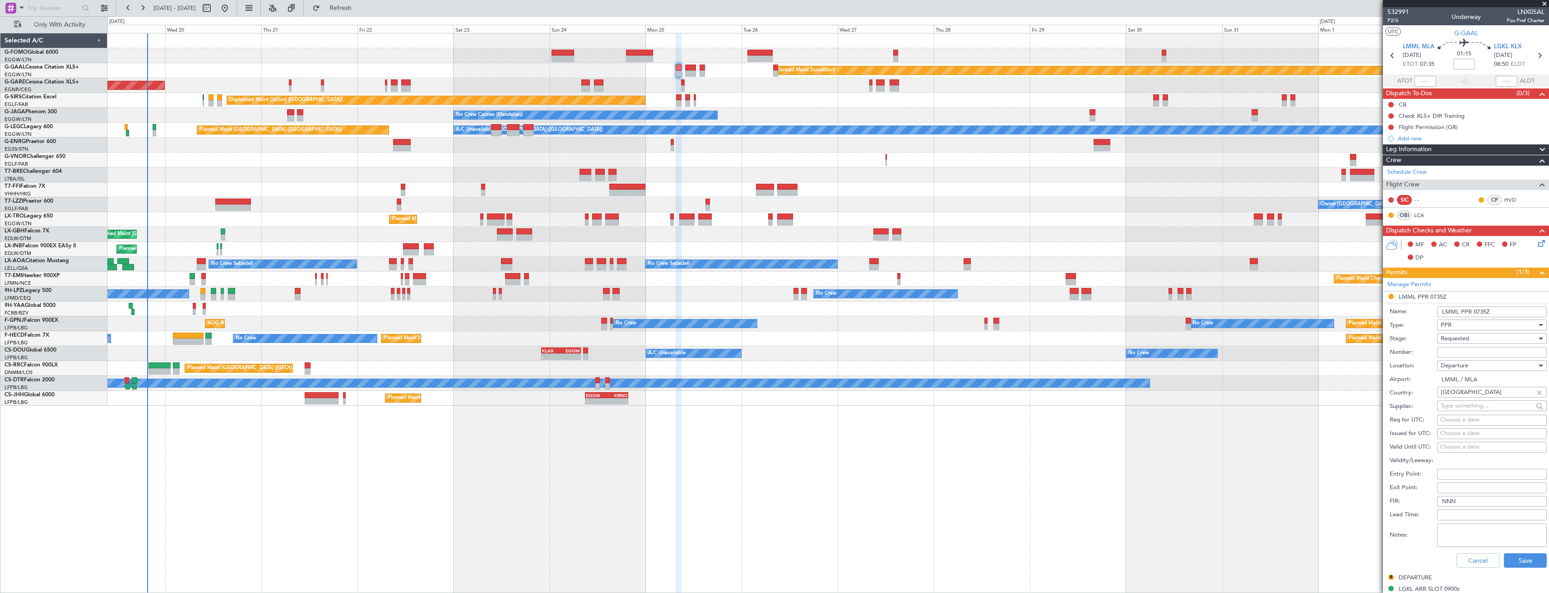
click at [1473, 351] on input "Number:" at bounding box center [1492, 352] width 110 height 11
paste input "PPR000 22645"
type input "PPR000 22645"
click at [1470, 339] on div "Requested" at bounding box center [1488, 339] width 96 height 14
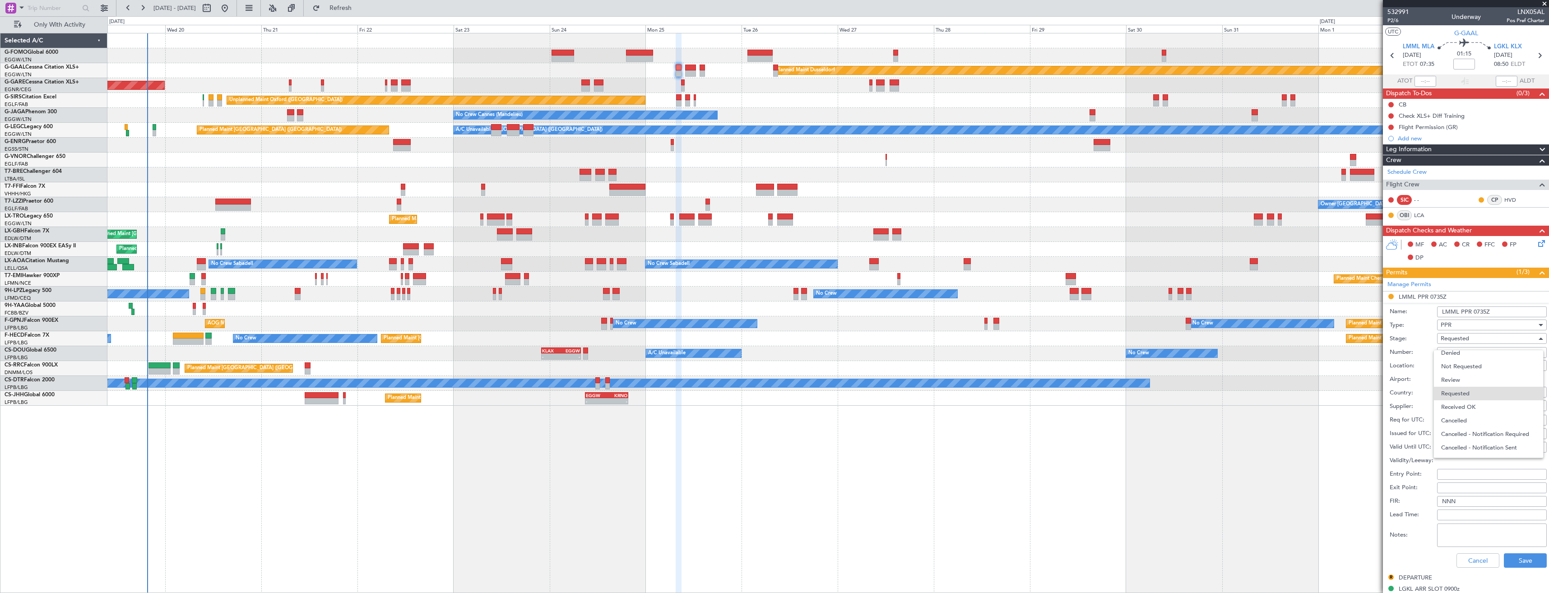
drag, startPoint x: 1483, startPoint y: 401, endPoint x: 1495, endPoint y: 458, distance: 58.6
click at [1482, 401] on span "Received OK" at bounding box center [1488, 407] width 95 height 14
click at [1508, 557] on button "Save" at bounding box center [1525, 560] width 43 height 14
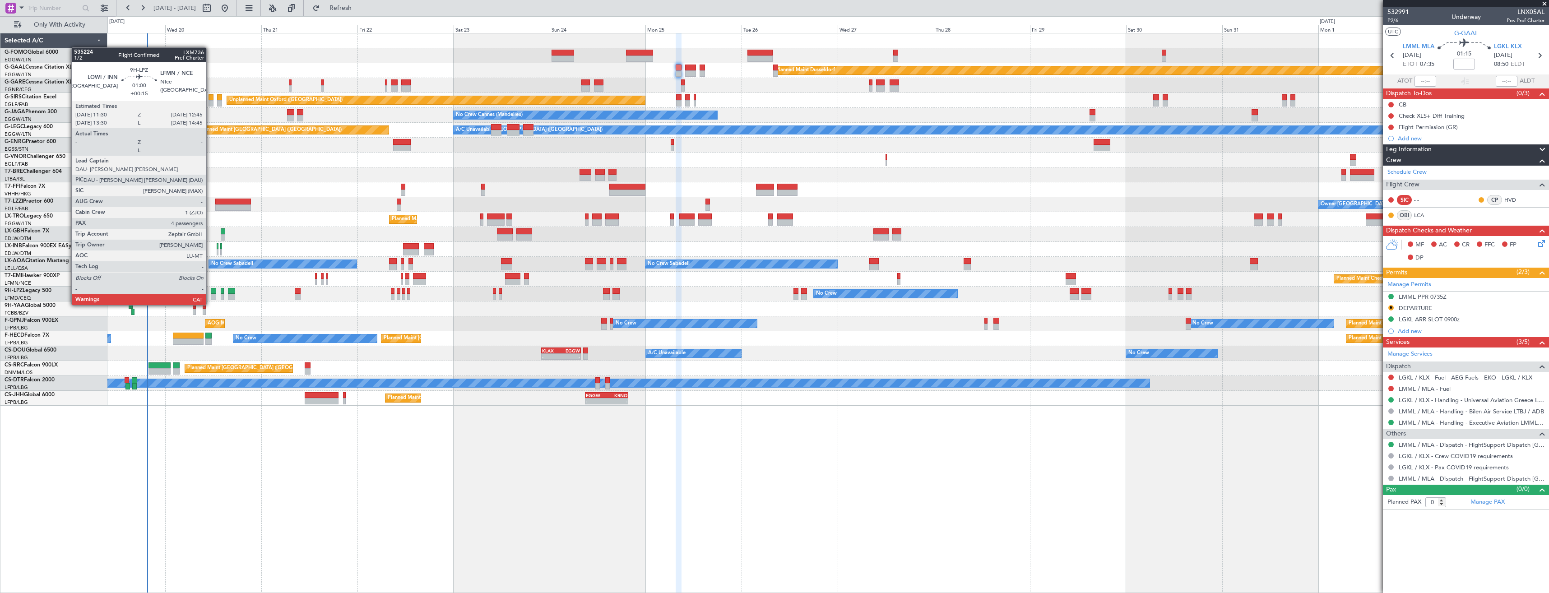
click at [211, 296] on div at bounding box center [213, 297] width 5 height 6
type input "+00:15"
type input "4"
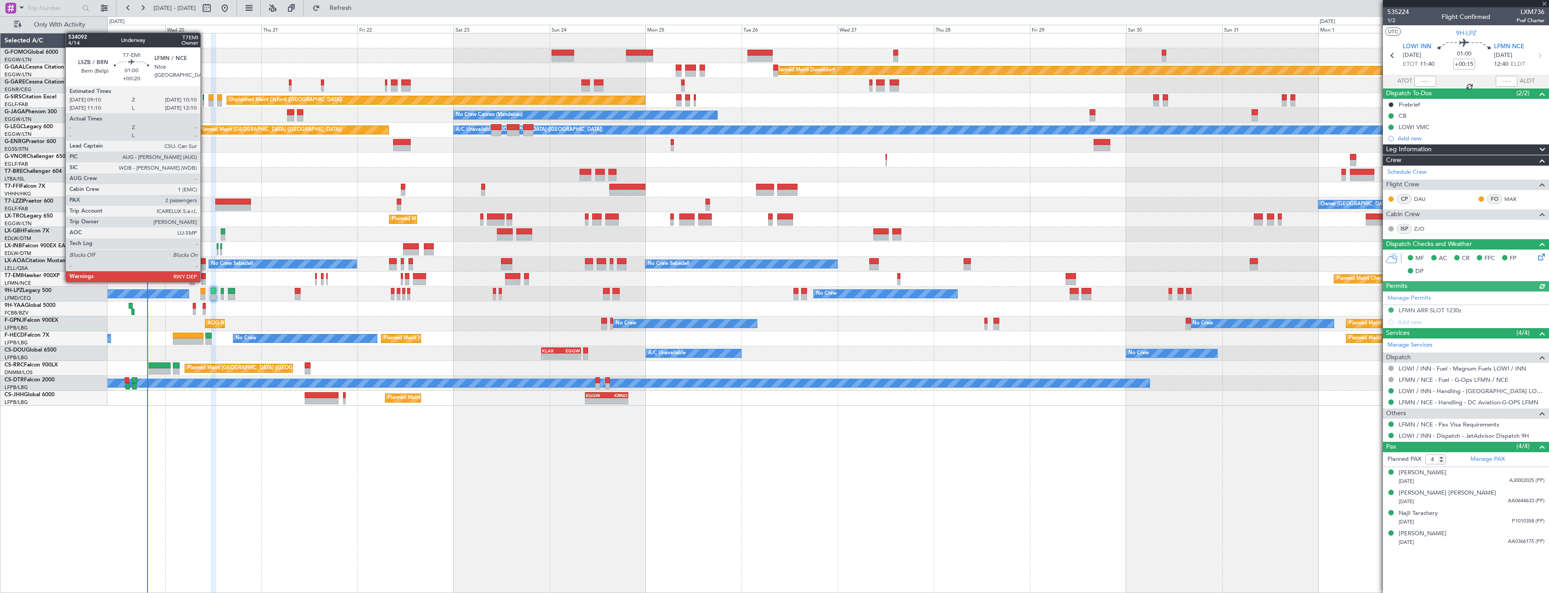
click at [204, 281] on div at bounding box center [203, 282] width 4 height 6
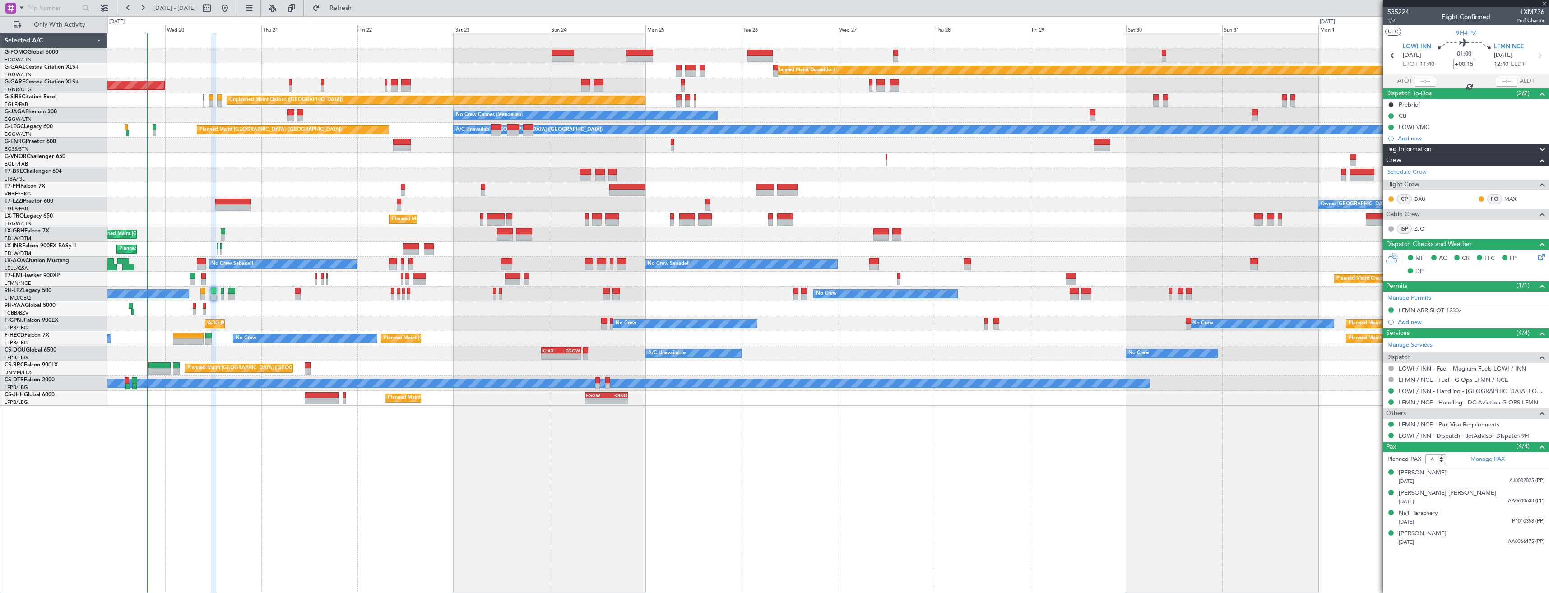
type input "+00:20"
type input "2"
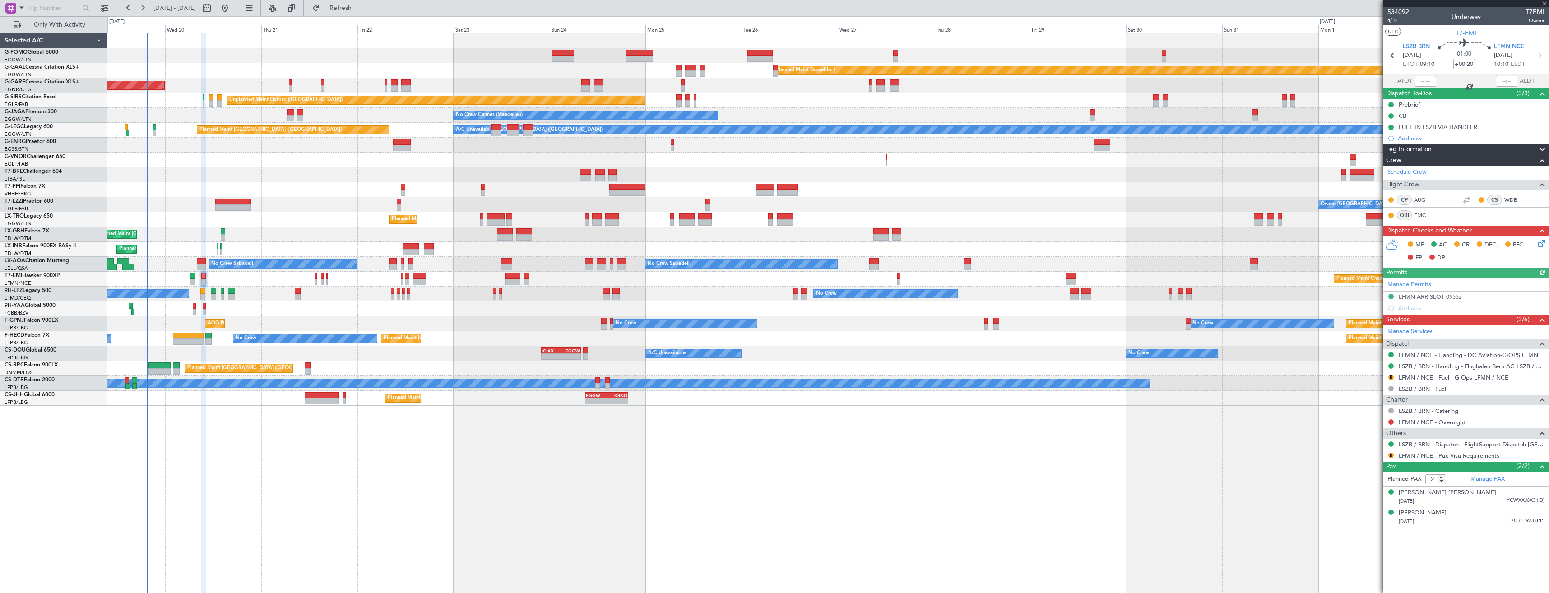
click at [1469, 378] on link "LFMN / NCE - Fuel - G-Ops LFMN / NCE" at bounding box center [1453, 378] width 110 height 8
click at [1390, 375] on button "R" at bounding box center [1390, 377] width 5 height 5
click at [1366, 486] on span "Confirmed" at bounding box center [1365, 484] width 28 height 9
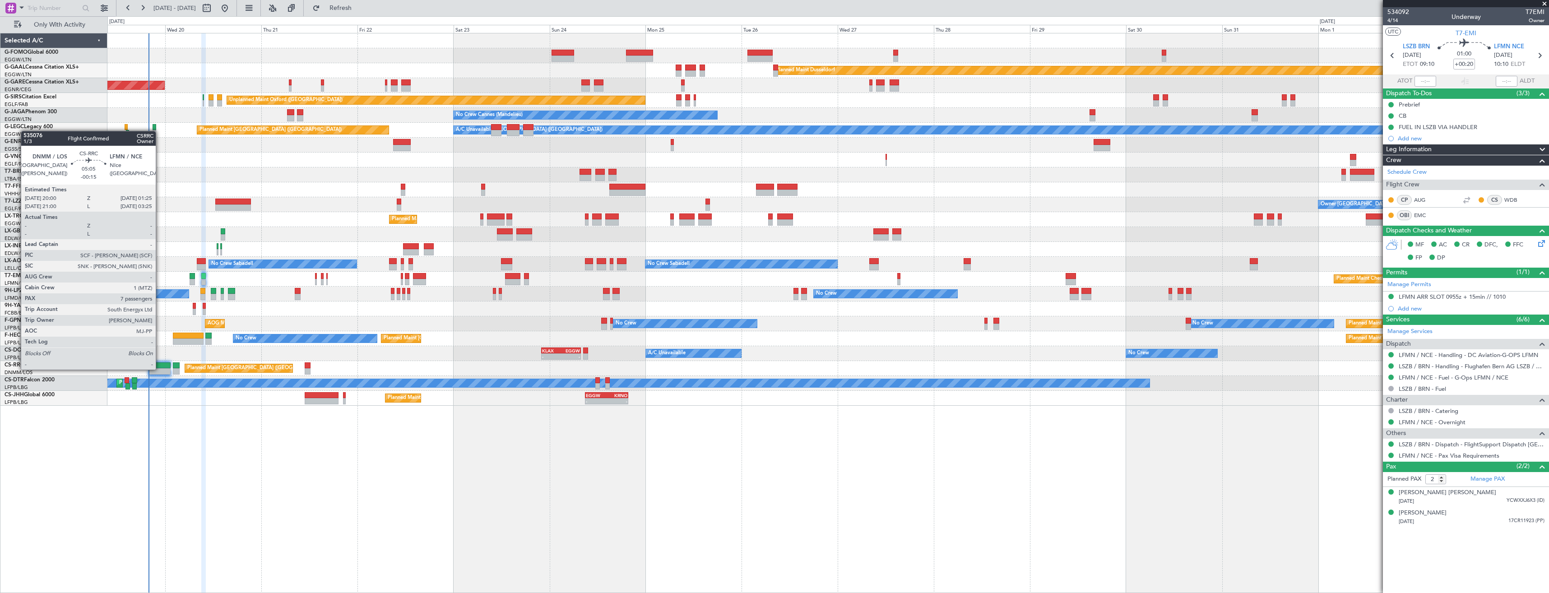
click at [160, 369] on div at bounding box center [159, 371] width 22 height 6
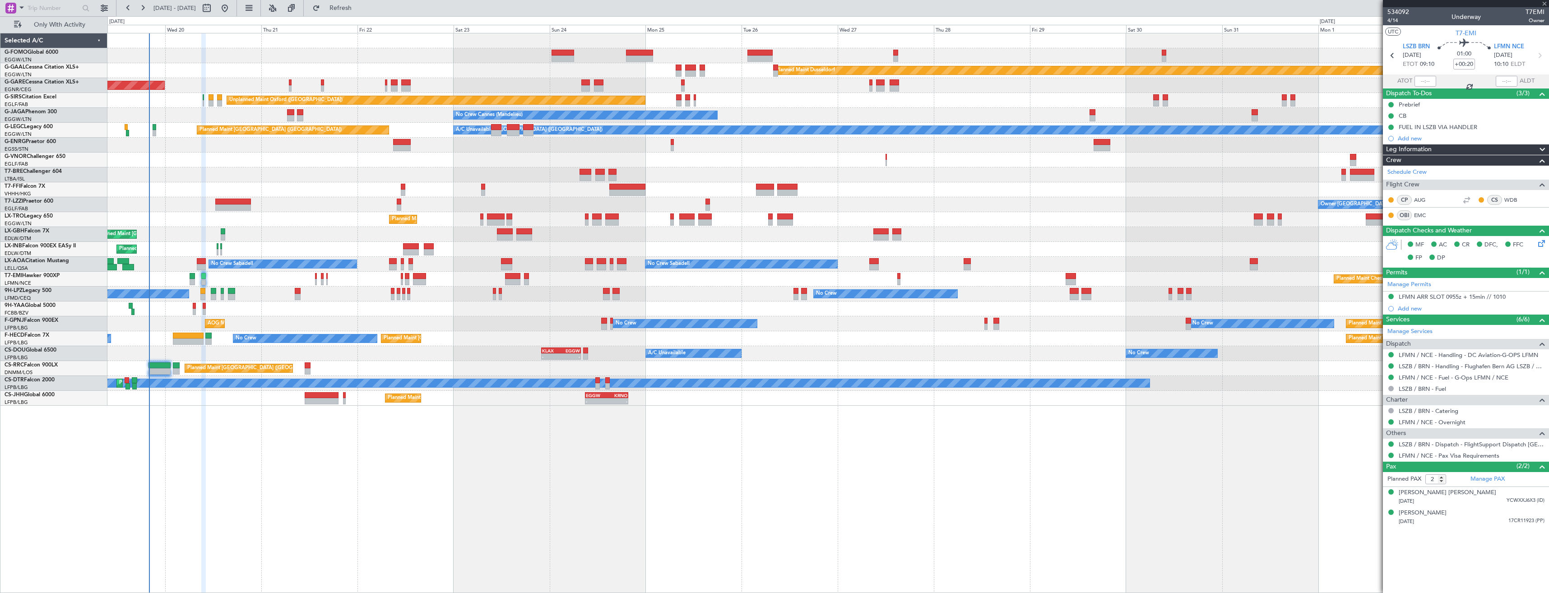
type input "-00:15"
type input "7"
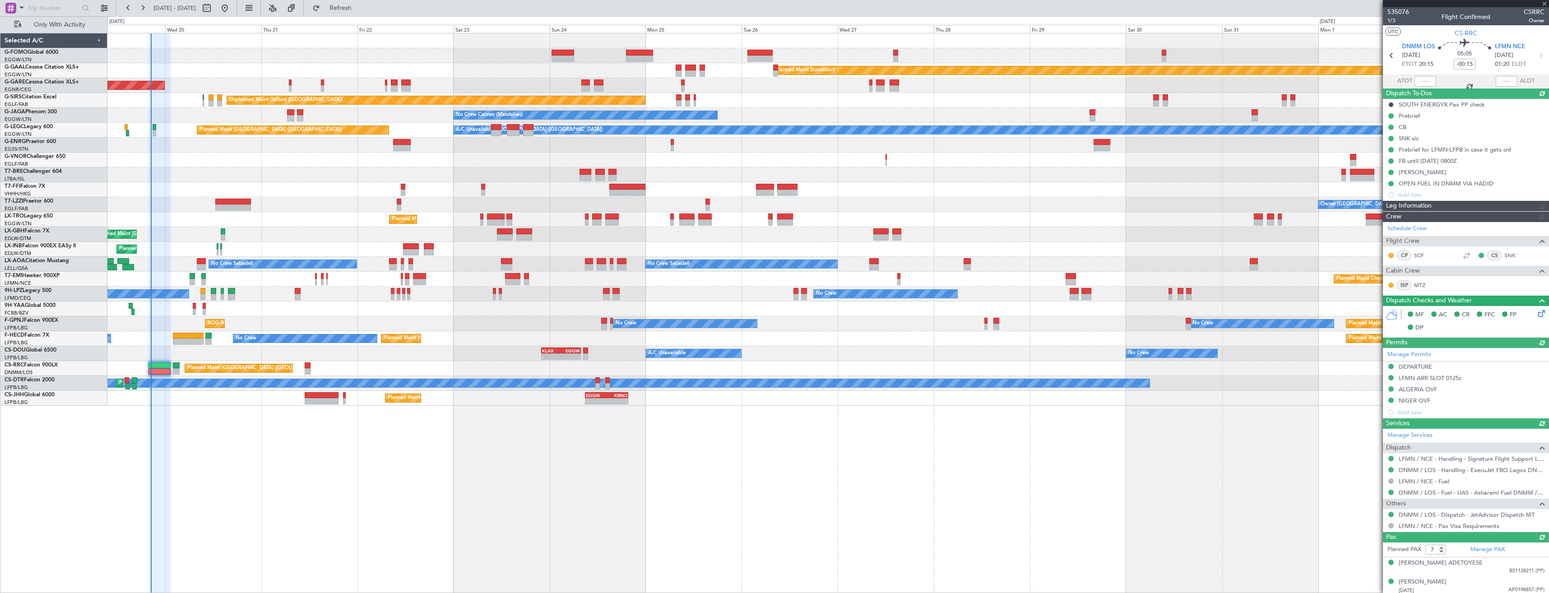
type input "20:21"
